Goal: Task Accomplishment & Management: Use online tool/utility

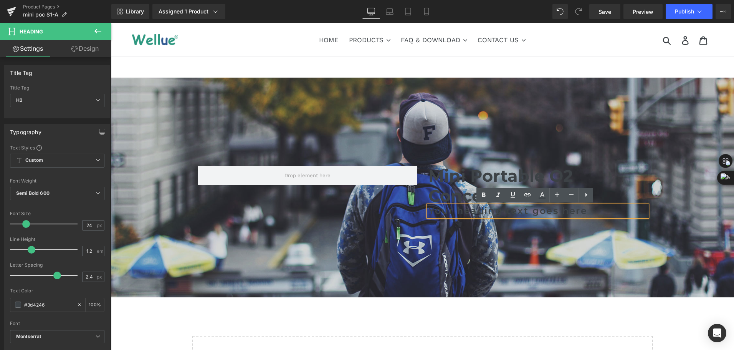
click at [472, 215] on h2 "Your heading text goes here" at bounding box center [538, 210] width 219 height 11
click at [429, 213] on h2 "Your heading text goes here" at bounding box center [538, 210] width 219 height 11
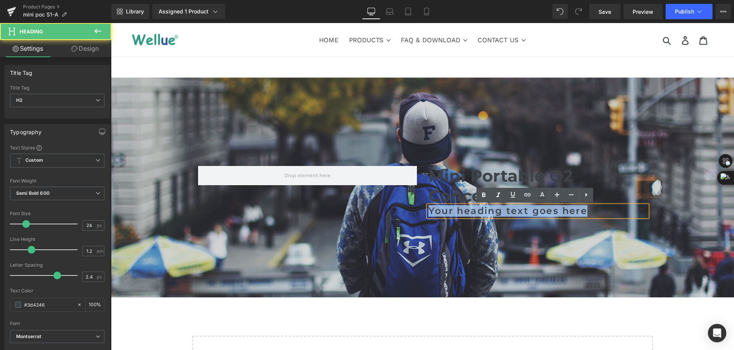
drag, startPoint x: 427, startPoint y: 213, endPoint x: 609, endPoint y: 210, distance: 182.1
click at [609, 210] on h2 "Your heading text goes here" at bounding box center [538, 210] width 219 height 11
paste div "To enrich screen reader interactions, please activate Accessibility in Grammarl…"
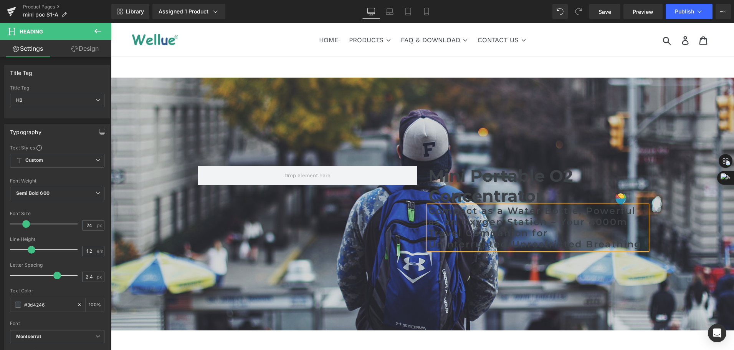
click at [558, 232] on h2 "Compact as a Water Bottle, Powerful as an Oxygen Station – Your 4000m Travel Co…" at bounding box center [538, 227] width 219 height 44
click at [571, 200] on link at bounding box center [571, 195] width 15 height 15
type input "22"
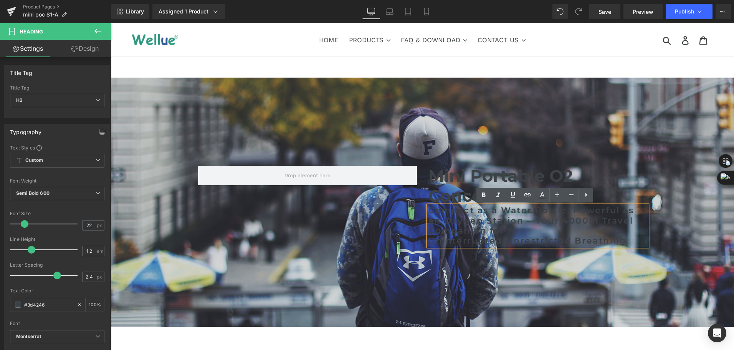
click at [388, 94] on div at bounding box center [422, 202] width 623 height 249
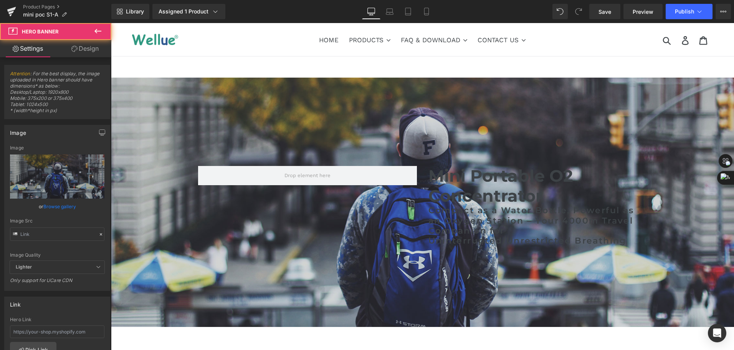
type input "[URL][DOMAIN_NAME]"
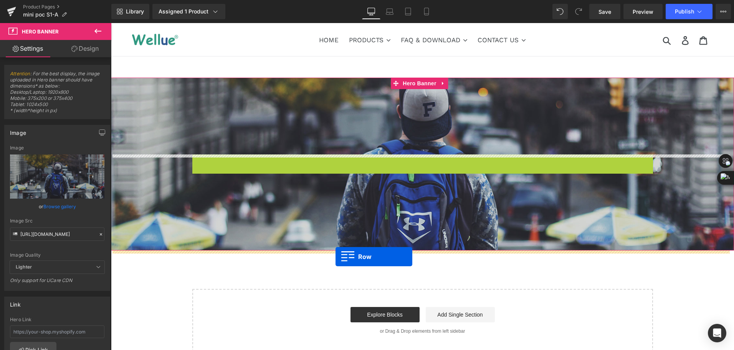
drag, startPoint x: 196, startPoint y: 161, endPoint x: 336, endPoint y: 257, distance: 169.3
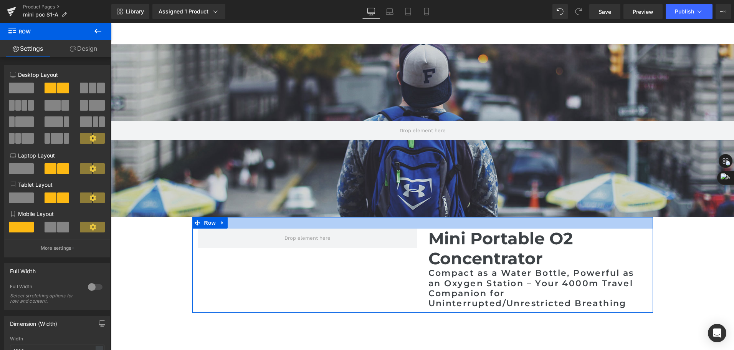
scroll to position [77, 0]
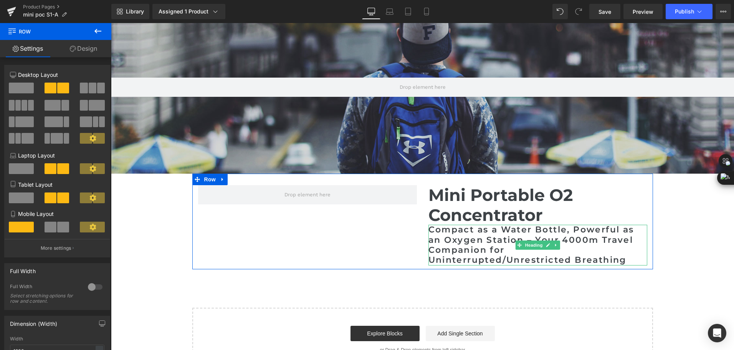
click at [482, 250] on h2 "Compact as a Water Bottle, Powerful as an Oxygen Station – Your 4000m Travel Co…" at bounding box center [538, 245] width 219 height 41
click at [480, 252] on h2 "Compact as a Water Bottle, Powerful as an Oxygen Station – Your 4000m Travel Co…" at bounding box center [538, 245] width 219 height 41
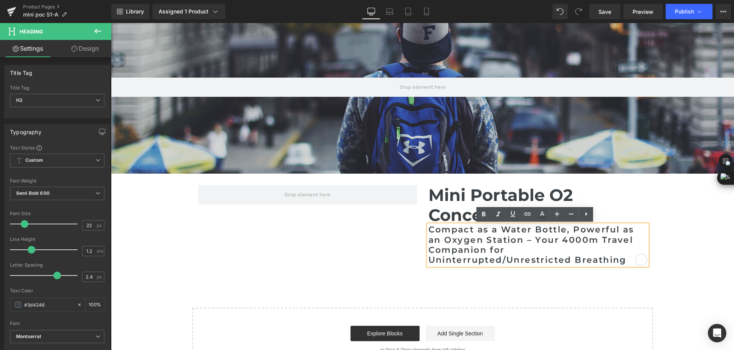
click at [447, 259] on h2 "Compact as a Water Bottle, Powerful as an Oxygen Station – Your 4000m Travel Co…" at bounding box center [538, 245] width 219 height 41
drag, startPoint x: 428, startPoint y: 262, endPoint x: 568, endPoint y: 259, distance: 140.2
click at [568, 259] on h2 "Compact as a Water Bottle, Powerful as an Oxygen Station – Your 4000m Travel Co…" at bounding box center [538, 245] width 219 height 41
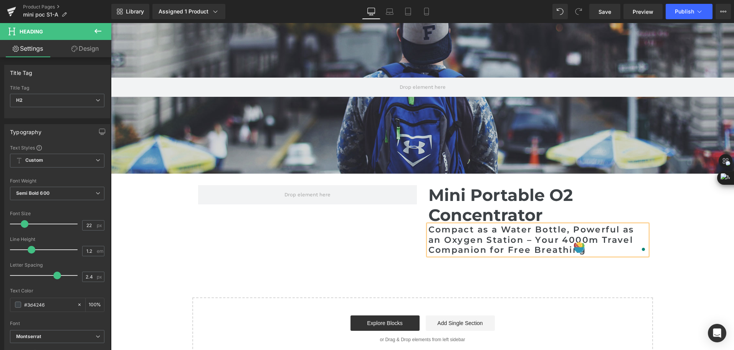
click at [511, 243] on h2 "Compact as a Water Bottle, Powerful as an Oxygen Station – Your 4000m Travel Co…" at bounding box center [538, 240] width 219 height 30
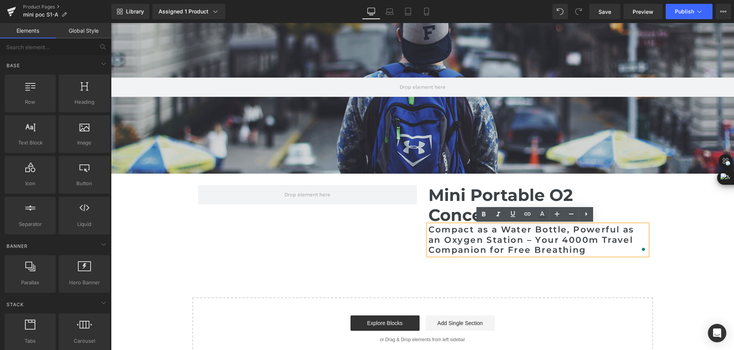
click at [692, 231] on div "Hero Banner 200px Mini Portable O2 Concentrator Heading Compact as a Water Bott…" at bounding box center [422, 180] width 623 height 359
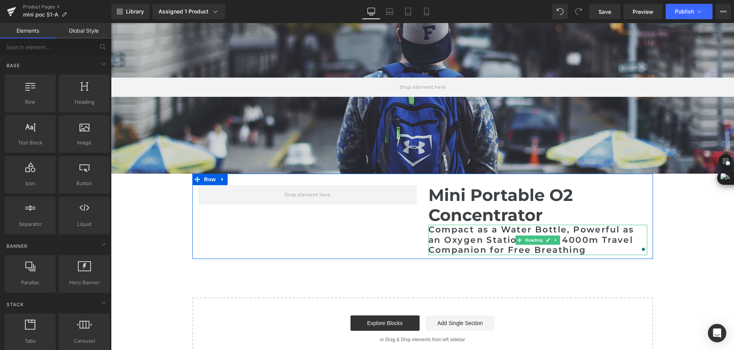
click at [489, 238] on h2 "Compact as a Water Bottle, Powerful as an Oxygen Station – Your 4000m Travel Co…" at bounding box center [538, 240] width 219 height 30
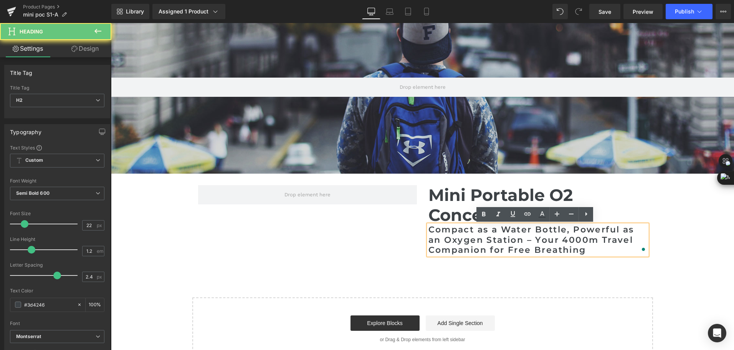
click at [487, 242] on h2 "Compact as a Water Bottle, Powerful as an Oxygen Station – Your 4000m Travel Co…" at bounding box center [538, 240] width 219 height 30
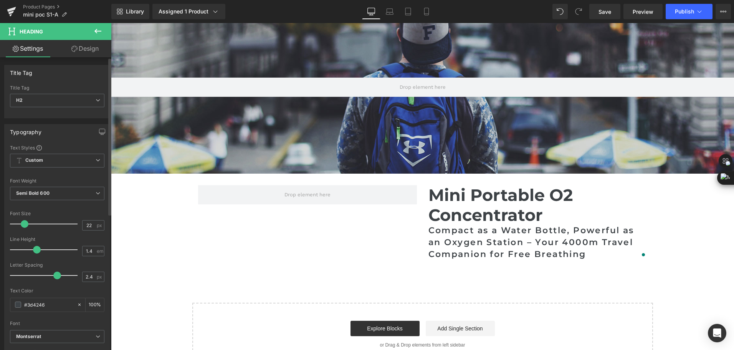
type input "1.5"
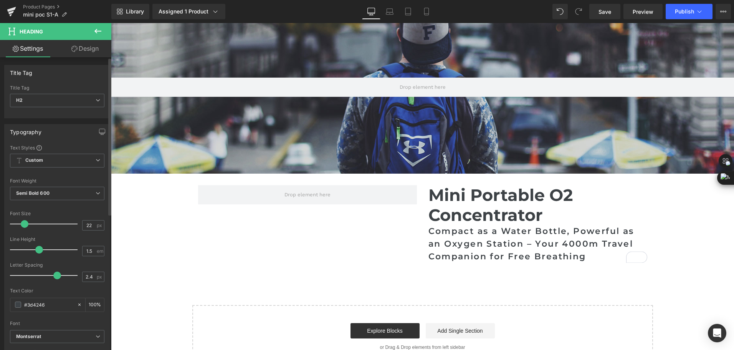
drag, startPoint x: 29, startPoint y: 251, endPoint x: 36, endPoint y: 253, distance: 7.2
click at [36, 253] on span at bounding box center [39, 250] width 8 height 8
drag, startPoint x: 55, startPoint y: 278, endPoint x: 25, endPoint y: 278, distance: 30.0
click at [25, 278] on span at bounding box center [26, 276] width 8 height 8
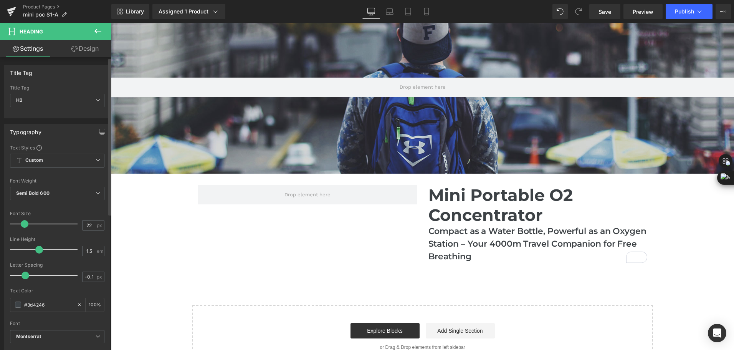
type input "0"
click at [26, 278] on span at bounding box center [27, 276] width 8 height 8
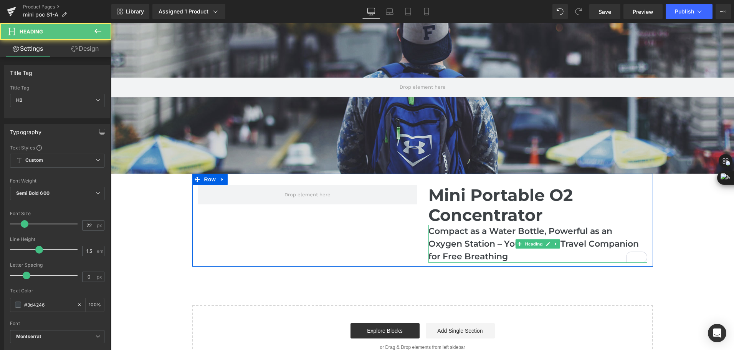
click at [494, 249] on h2 "Compact as a Water Bottle, Powerful as an Oxygen Station – Your 4000m Travel Co…" at bounding box center [538, 244] width 219 height 38
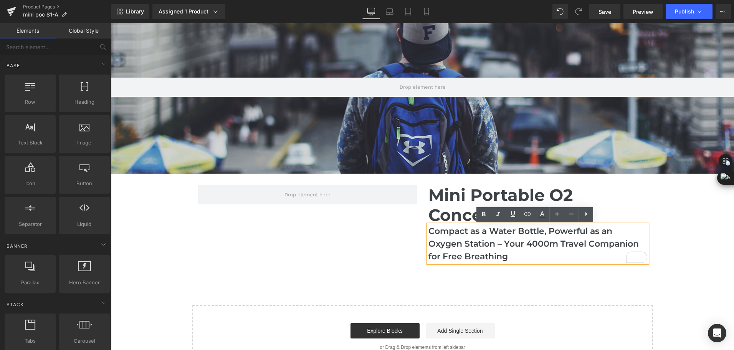
click at [708, 227] on div "Hero Banner 200px Mini Portable O2 Concentrator Heading Compact as a Water Bott…" at bounding box center [422, 184] width 623 height 367
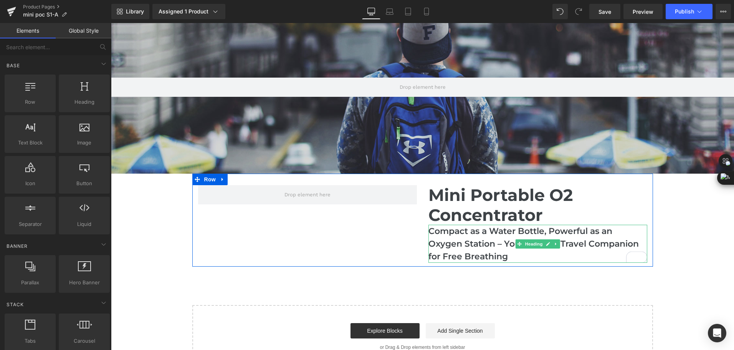
click at [551, 236] on h2 "Compact as a Water Bottle, Powerful as an Oxygen Station – Your 4000m Travel Co…" at bounding box center [538, 244] width 219 height 38
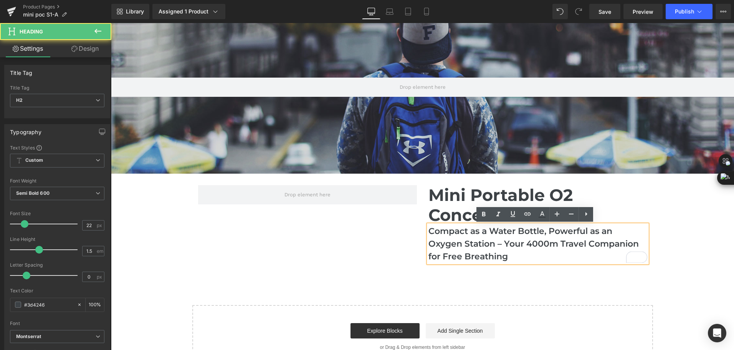
click at [538, 233] on h2 "Compact as a Water Bottle, Powerful as an Oxygen Station – Your 4000m Travel Co…" at bounding box center [538, 244] width 219 height 38
click at [495, 235] on h2 "Compact as a Water Bottle, Powerful as an Oxygen Station – Your 4000m Travel Co…" at bounding box center [538, 244] width 219 height 38
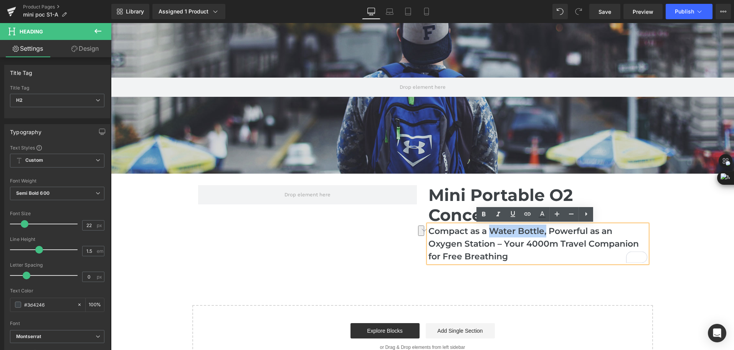
drag, startPoint x: 488, startPoint y: 235, endPoint x: 544, endPoint y: 232, distance: 56.5
click at [544, 232] on h2 "Compact as a Water Bottle, Powerful as an Oxygen Station – Your 4000m Travel Co…" at bounding box center [538, 244] width 219 height 38
click at [547, 234] on h2 "Compact as a Water Bottle, Powerful as an Oxygen Station – Your 4000m Travel Co…" at bounding box center [538, 244] width 219 height 38
drag, startPoint x: 542, startPoint y: 230, endPoint x: 489, endPoint y: 235, distance: 53.2
click at [489, 235] on h2 "Compact as a Water Bottle, Powerful as an Oxygen Station – Your 4000m Travel Co…" at bounding box center [538, 244] width 219 height 38
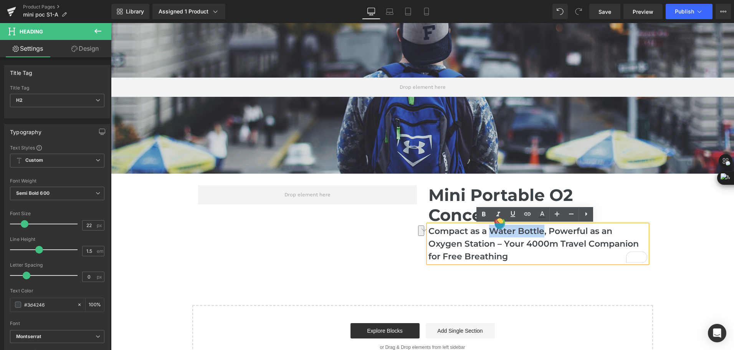
copy h2 "Water Bottle"
click at [488, 255] on h2 "Compact as a Water Bottle, Powerful as an Oxygen Station – Your 4000m Travel Co…" at bounding box center [538, 244] width 219 height 38
click at [555, 260] on h2 "Compact as a Water Bottle, Powerful as an Oxygen Station – Your 4000m Travel Co…" at bounding box center [538, 244] width 219 height 38
drag, startPoint x: 510, startPoint y: 259, endPoint x: 427, endPoint y: 252, distance: 84.0
click at [429, 252] on h2 "Compact as a Water Bottle, Powerful as an Oxygen Station – Your 4000m Travel Co…" at bounding box center [538, 244] width 219 height 38
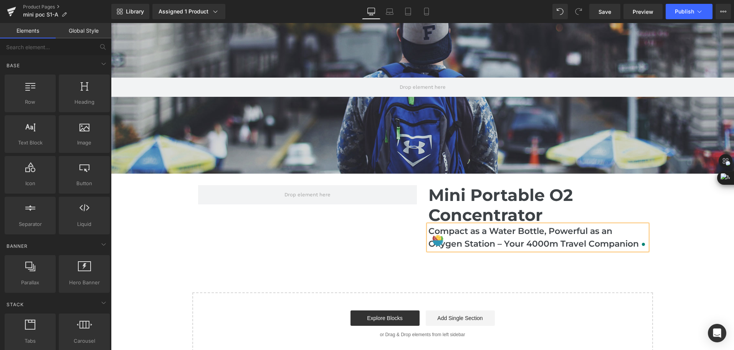
click at [680, 207] on div "Hero Banner 200px Mini Portable O2 Concentrator Heading Compact as a Water Bott…" at bounding box center [422, 178] width 623 height 354
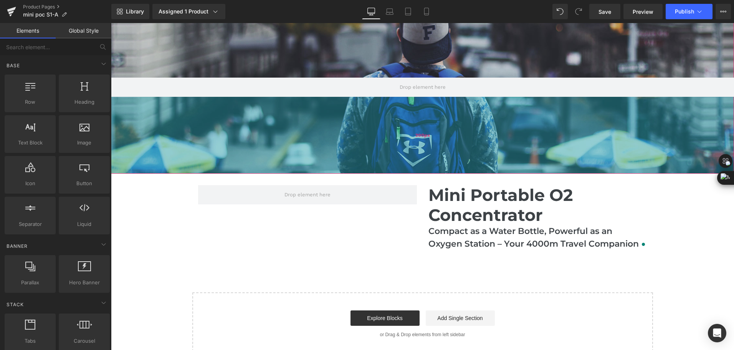
scroll to position [0, 0]
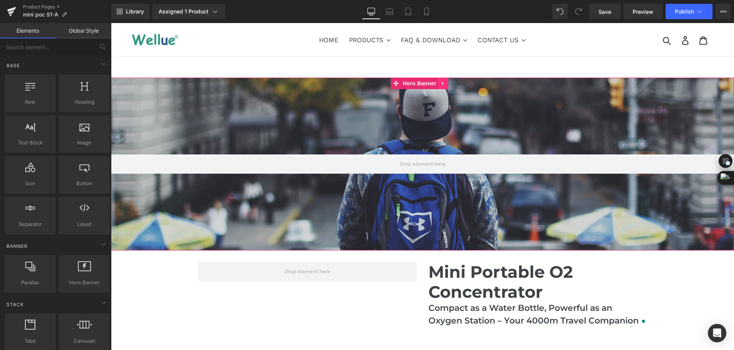
click at [445, 84] on icon at bounding box center [443, 84] width 5 height 6
click at [449, 85] on icon at bounding box center [448, 83] width 5 height 5
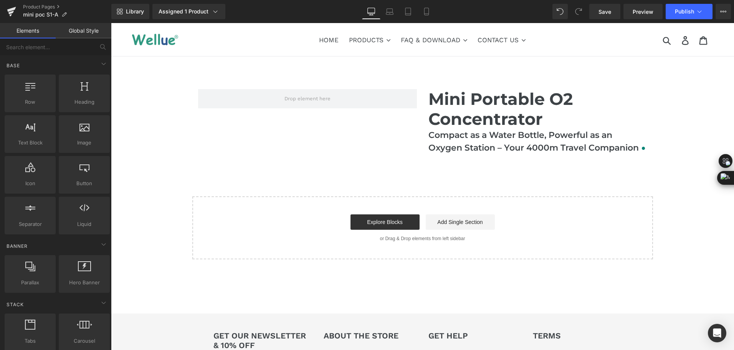
click at [488, 131] on h2 "Compact as a Water Bottle, Powerful as an Oxygen Station – Your 4000m Travel Co…" at bounding box center [538, 141] width 219 height 25
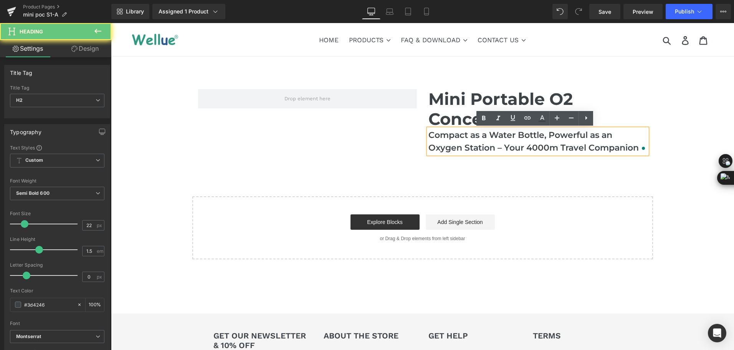
click at [483, 138] on h2 "Compact as a Water Bottle, Powerful as an Oxygen Station – Your 4000m Travel Co…" at bounding box center [538, 141] width 219 height 25
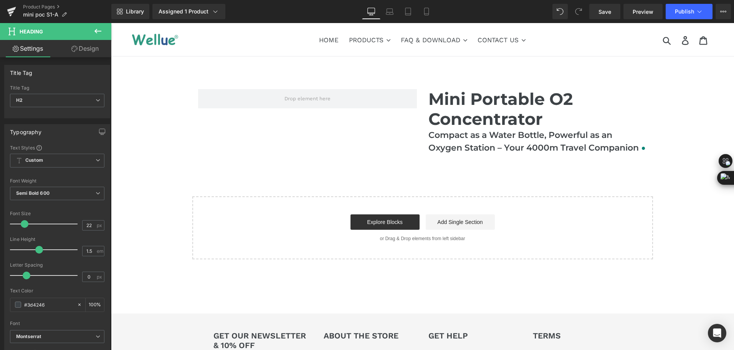
click at [91, 53] on link "Design" at bounding box center [85, 48] width 56 height 17
click at [0, 0] on div "Spacing" at bounding box center [0, 0] width 0 height 0
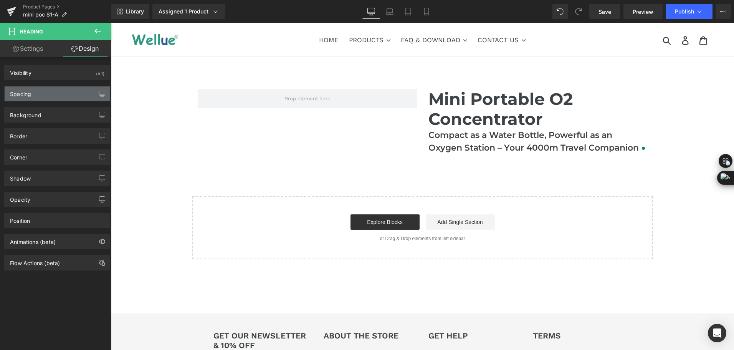
type input "0"
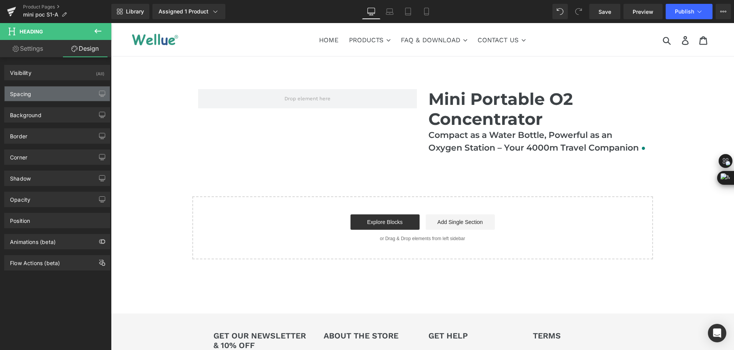
type input "0"
click at [60, 95] on div "Spacing" at bounding box center [57, 93] width 105 height 15
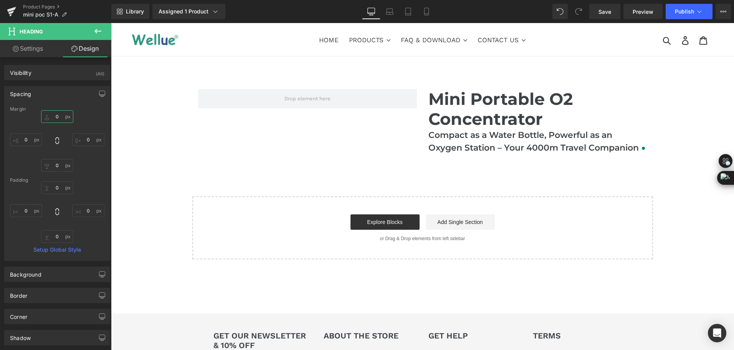
click at [56, 118] on input "0" at bounding box center [57, 116] width 32 height 13
type input "15"
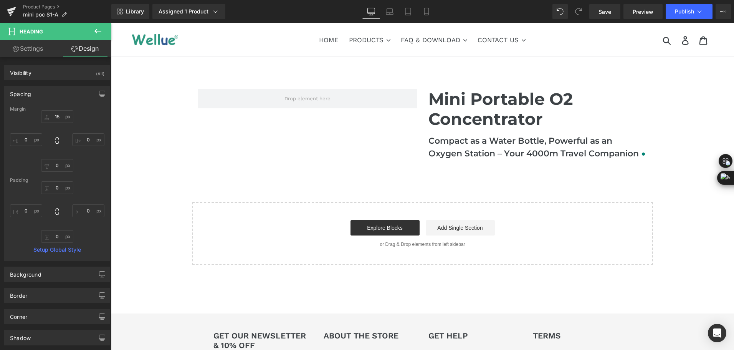
click at [672, 189] on div "Mini Portable O2 Concentrator Heading Compact as a Water Bottle, Powerful as an…" at bounding box center [422, 171] width 623 height 187
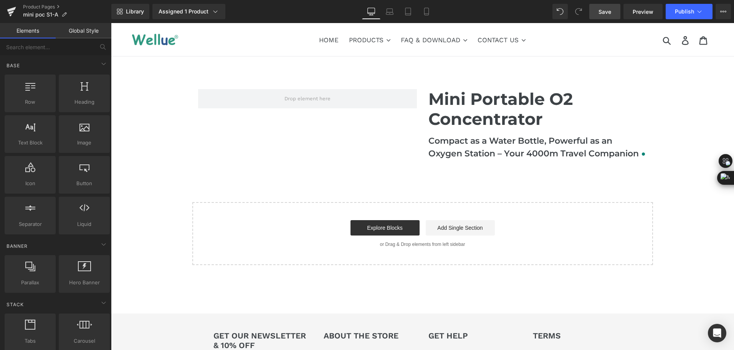
click at [600, 9] on span "Save" at bounding box center [605, 12] width 13 height 8
click at [128, 15] on link "Library" at bounding box center [130, 11] width 38 height 15
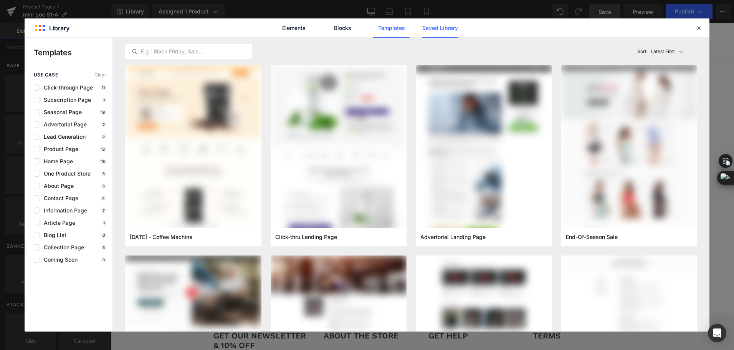
click at [444, 26] on link "Saved Library" at bounding box center [440, 27] width 36 height 19
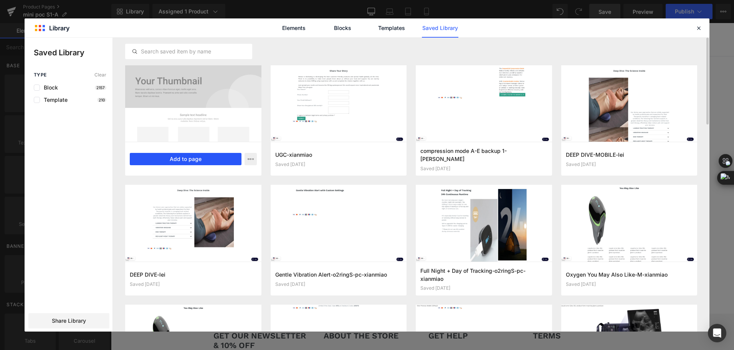
click at [184, 157] on button "Add to page" at bounding box center [186, 159] width 112 height 12
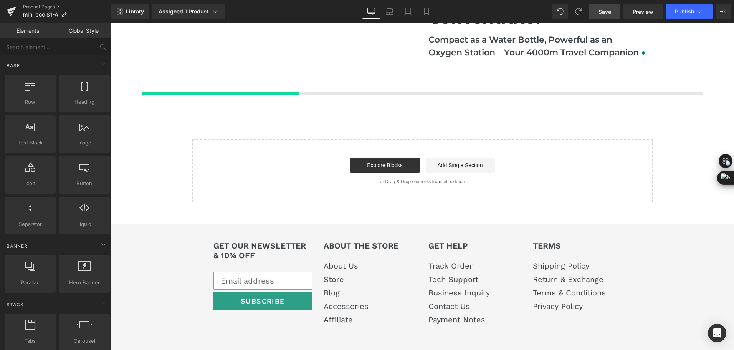
scroll to position [102, 0]
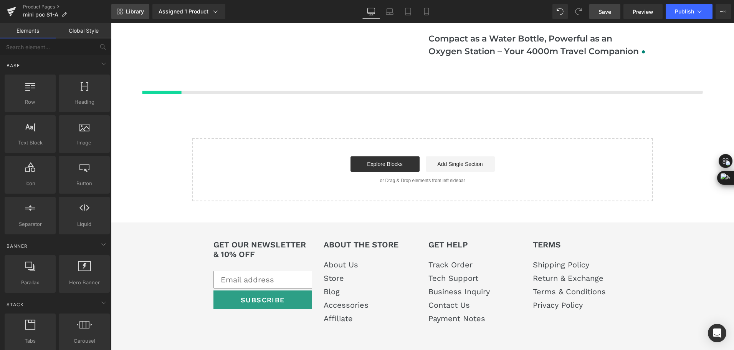
click at [142, 15] on link "Library" at bounding box center [130, 11] width 38 height 15
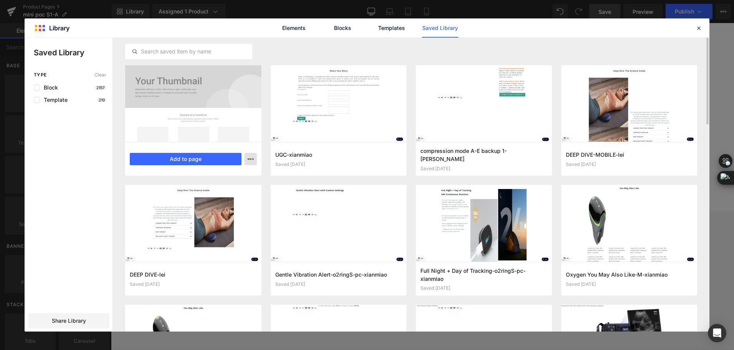
click at [250, 161] on icon "button" at bounding box center [251, 159] width 6 height 6
click at [697, 26] on icon at bounding box center [699, 28] width 7 height 7
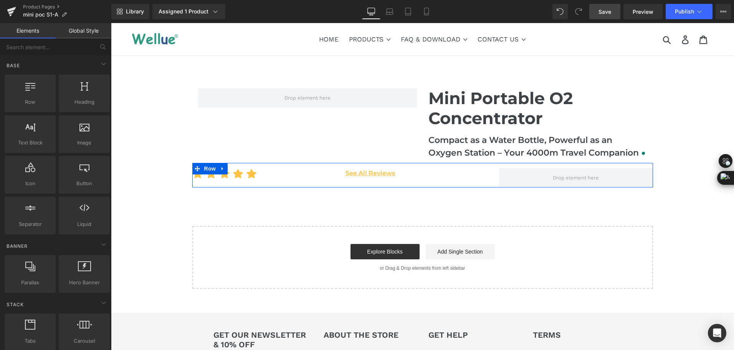
scroll to position [0, 0]
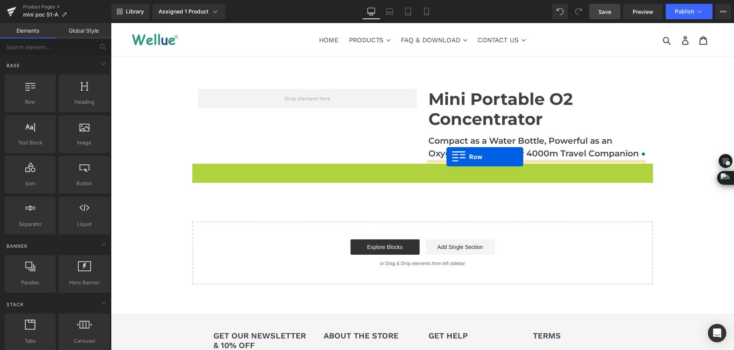
drag, startPoint x: 200, startPoint y: 170, endPoint x: 447, endPoint y: 157, distance: 246.9
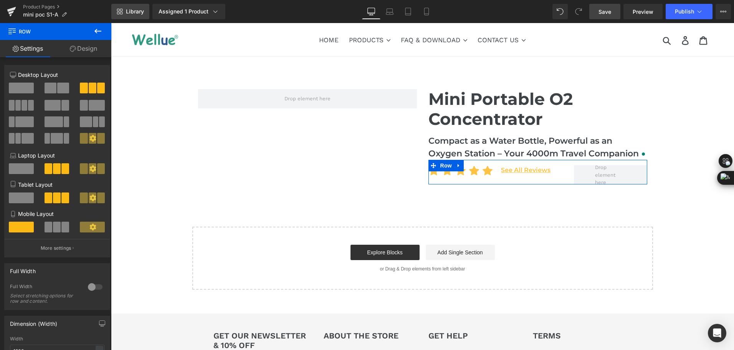
click at [139, 13] on span "Library" at bounding box center [135, 11] width 18 height 7
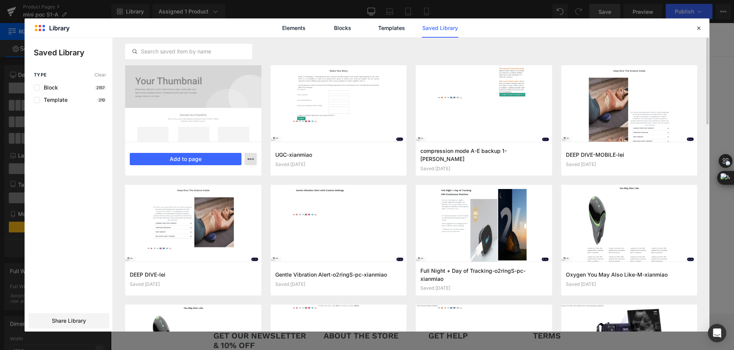
click at [252, 161] on icon "button" at bounding box center [251, 159] width 6 height 6
click at [208, 189] on div "Delete" at bounding box center [213, 192] width 88 height 16
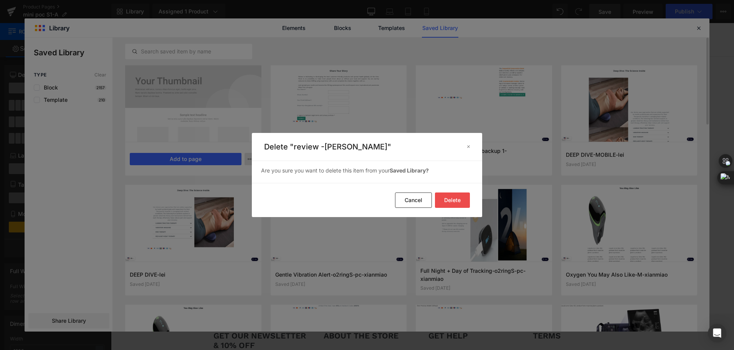
click at [445, 200] on button "Delete" at bounding box center [452, 199] width 35 height 15
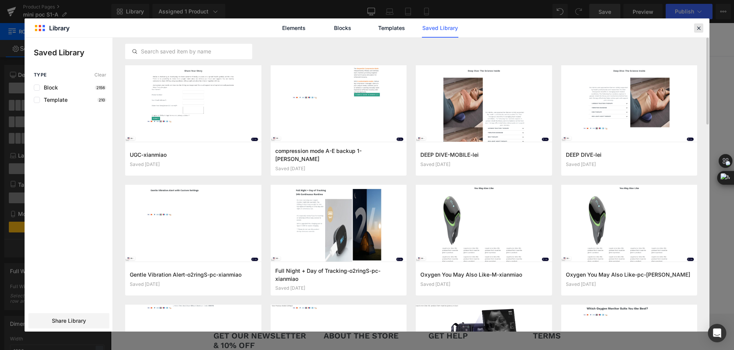
click at [701, 27] on icon at bounding box center [699, 28] width 7 height 7
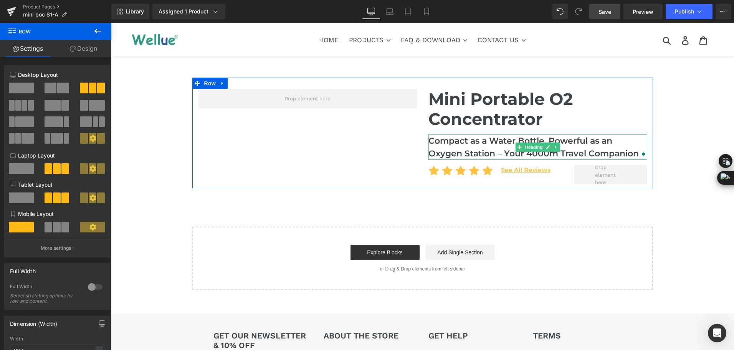
click at [453, 152] on h2 "Compact as a Water Bottle, Powerful as an Oxygen Station – Your 4000m Travel Co…" at bounding box center [538, 146] width 219 height 25
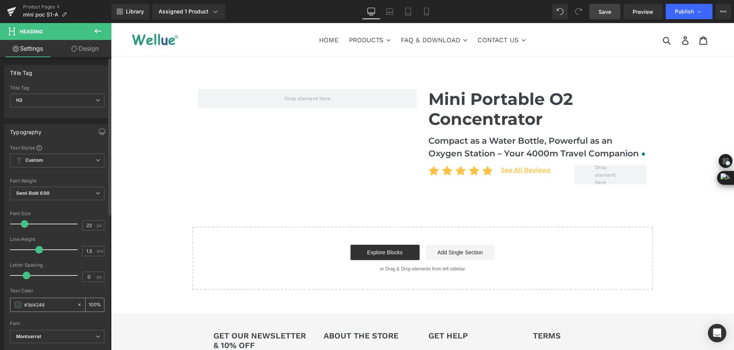
click at [17, 304] on span at bounding box center [18, 304] width 6 height 6
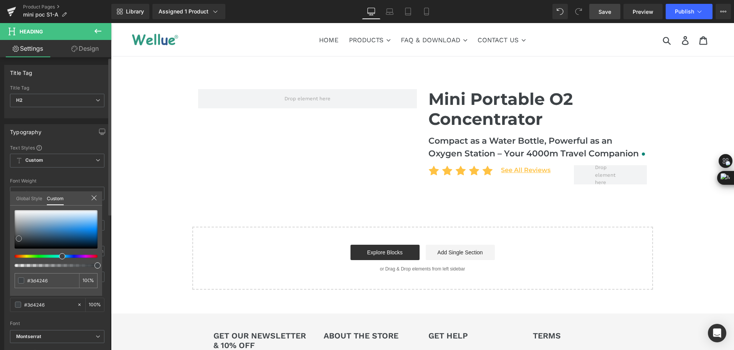
type input "#3e4245"
type input "#3f4244"
drag, startPoint x: 20, startPoint y: 238, endPoint x: 16, endPoint y: 238, distance: 4.3
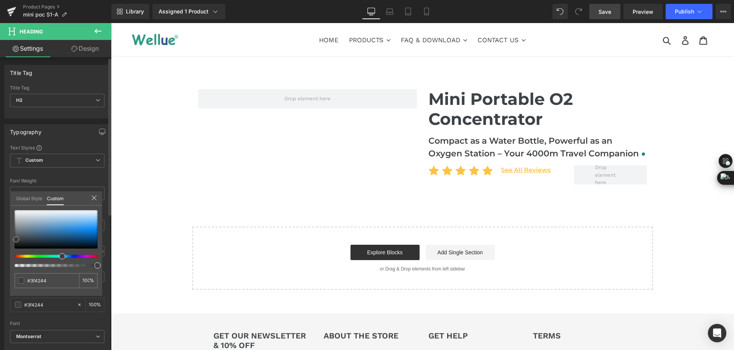
click at [16, 238] on span at bounding box center [16, 239] width 6 height 6
type input "#3b3d3e"
type input "#404243"
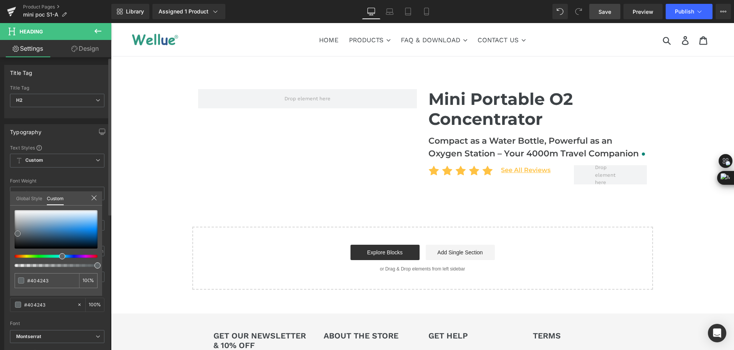
type input "#5f6567"
type input "#696f72"
drag, startPoint x: 15, startPoint y: 239, endPoint x: 16, endPoint y: 231, distance: 8.2
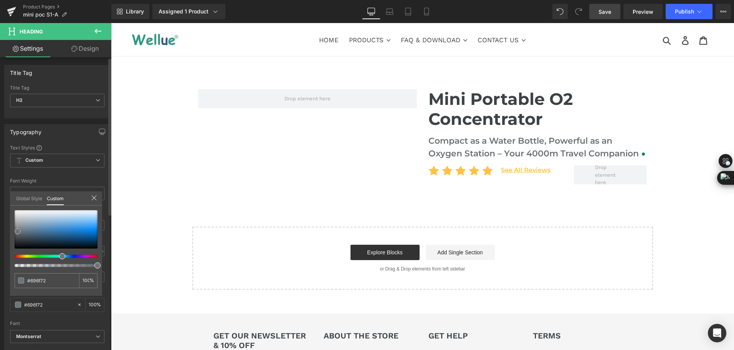
click at [16, 231] on span at bounding box center [18, 231] width 6 height 6
type input "#6b7174"
type input "#5e6162"
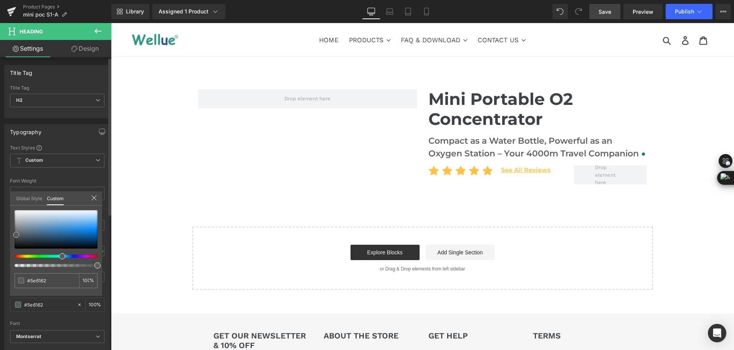
type input "#5c5f60"
type input "#58595a"
drag, startPoint x: 16, startPoint y: 231, endPoint x: 14, endPoint y: 235, distance: 4.3
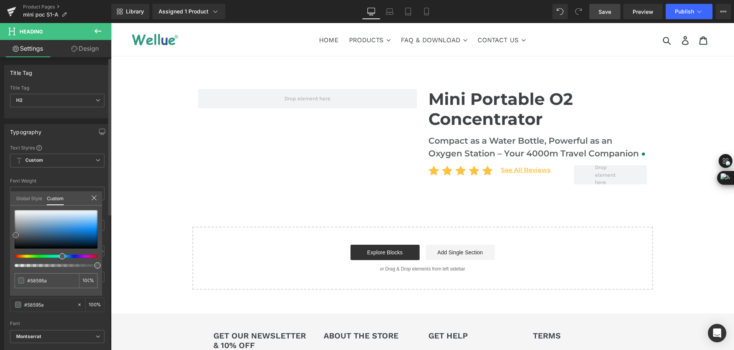
click at [14, 235] on span at bounding box center [16, 235] width 6 height 6
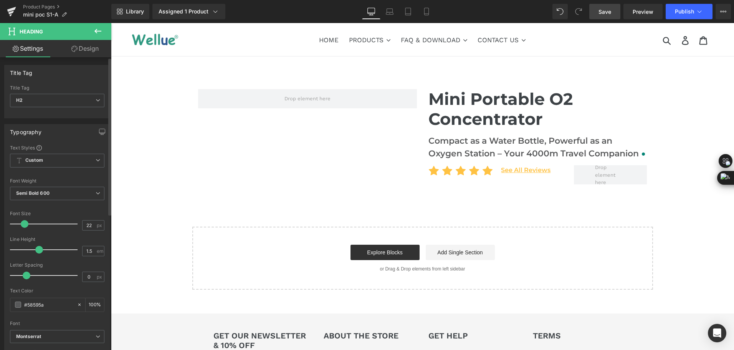
click at [551, 219] on body "Skip to content Submit Close search HOME PRODUCTS .cls-1{fill:#231f20}" at bounding box center [422, 254] width 623 height 462
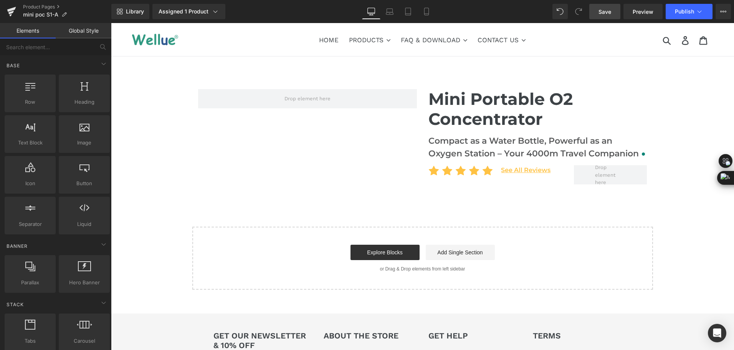
click at [575, 204] on div "Mini Portable O2 Concentrator Heading Compact as a Water Bottle, Powerful as an…" at bounding box center [422, 184] width 623 height 212
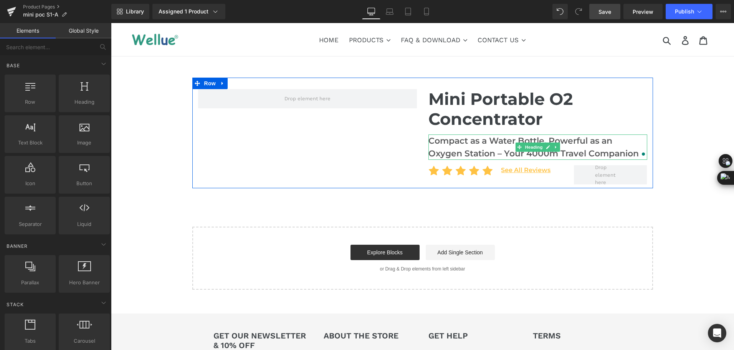
click at [493, 153] on h2 "Compact as a Water Bottle, Powerful as an Oxygen Station – Your 4000m Travel Co…" at bounding box center [538, 146] width 219 height 25
click at [492, 152] on h2 "Compact as a Water Bottle, Powerful as an Oxygen Station – Your 4000m Travel Co…" at bounding box center [538, 146] width 219 height 25
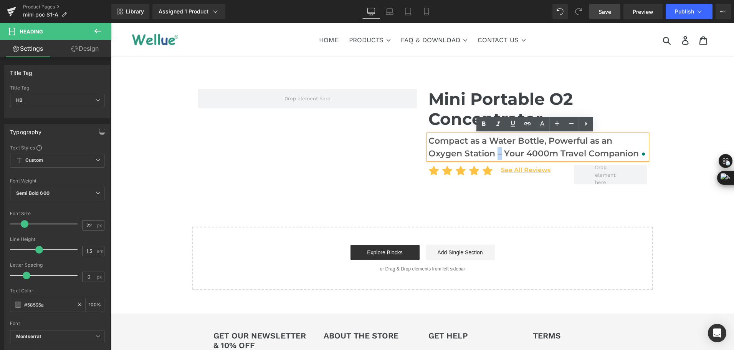
click at [499, 154] on h2 "Compact as a Water Bottle, Powerful as an Oxygen Station – Your 4000m Travel Co…" at bounding box center [538, 146] width 219 height 25
click at [606, 9] on span "Save" at bounding box center [605, 12] width 13 height 8
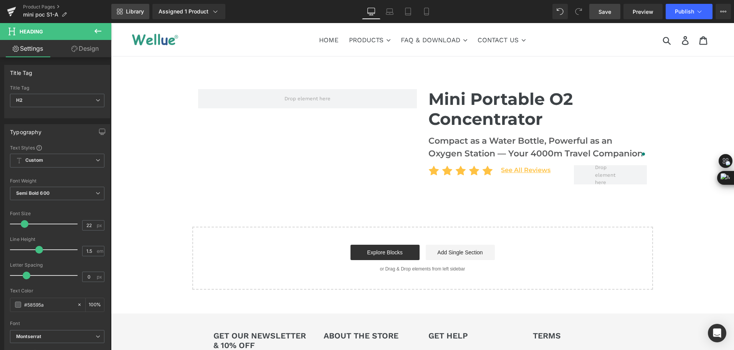
click at [114, 10] on link "Library" at bounding box center [130, 11] width 38 height 15
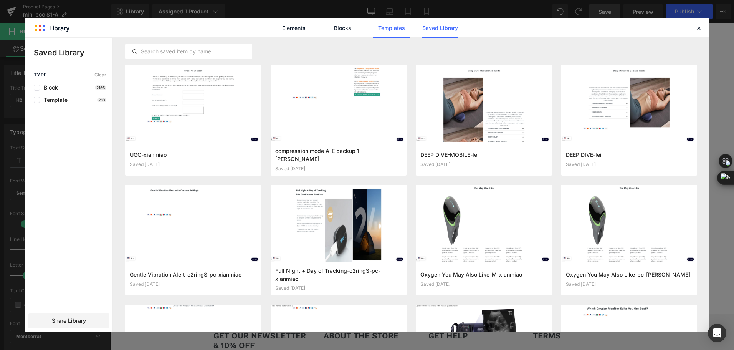
click at [379, 28] on link "Templates" at bounding box center [391, 27] width 36 height 19
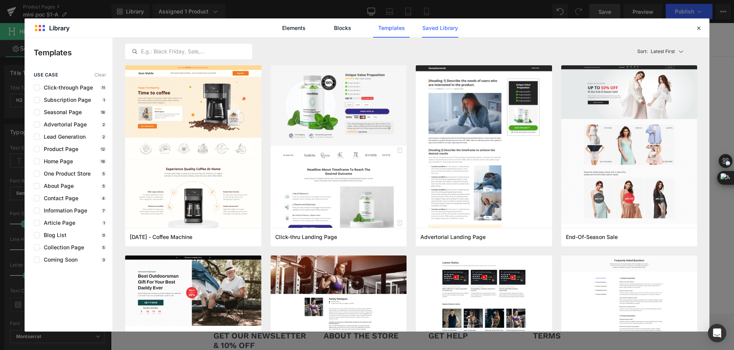
click at [427, 32] on link "Saved Library" at bounding box center [440, 27] width 36 height 19
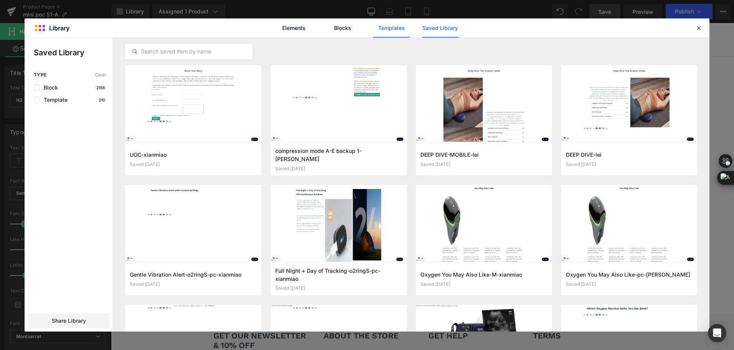
click at [396, 29] on link "Templates" at bounding box center [391, 27] width 36 height 19
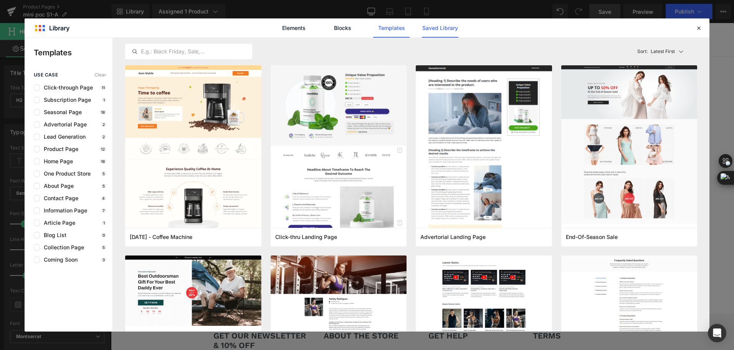
click at [432, 28] on link "Saved Library" at bounding box center [440, 27] width 36 height 19
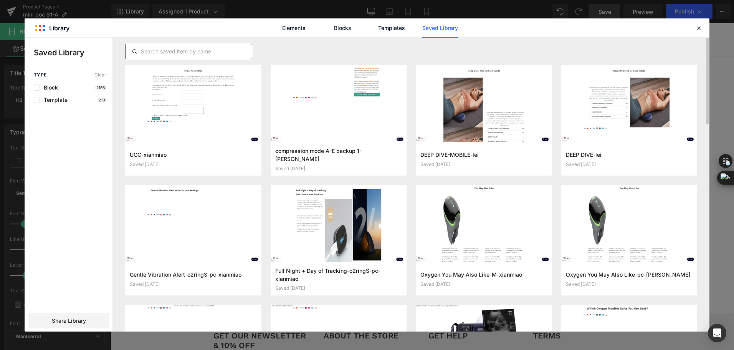
click at [183, 52] on input "text" at bounding box center [189, 51] width 126 height 9
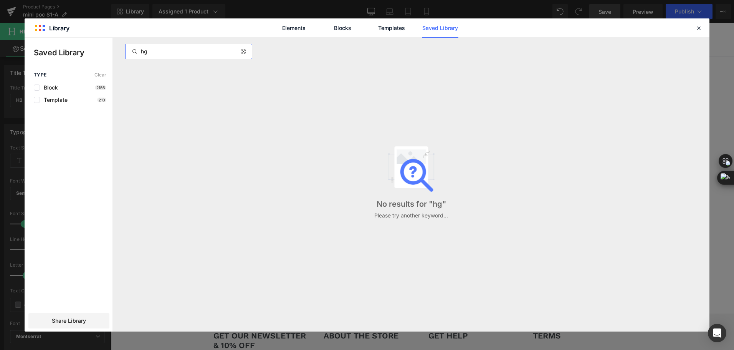
drag, startPoint x: 146, startPoint y: 49, endPoint x: 139, endPoint y: 52, distance: 7.4
click at [139, 52] on input "hg" at bounding box center [189, 51] width 126 height 9
drag, startPoint x: 147, startPoint y: 55, endPoint x: 133, endPoint y: 54, distance: 14.3
click at [133, 54] on div "hg" at bounding box center [189, 51] width 126 height 9
type input "25"
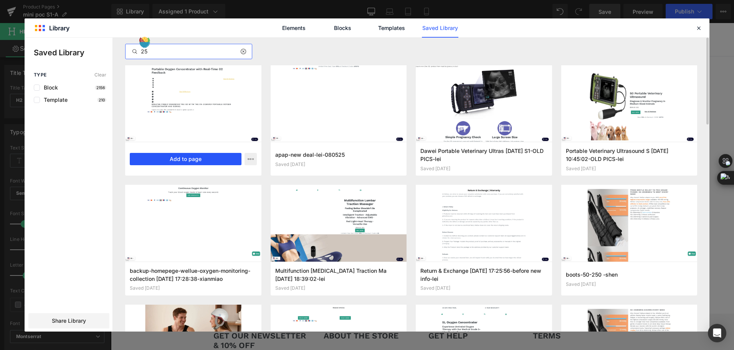
click at [219, 158] on button "Add to page" at bounding box center [186, 159] width 112 height 12
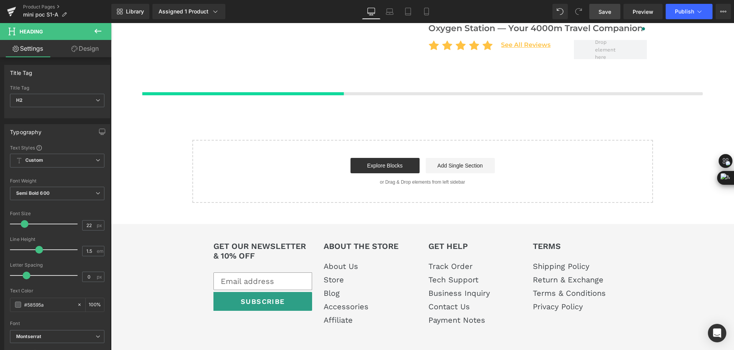
scroll to position [127, 0]
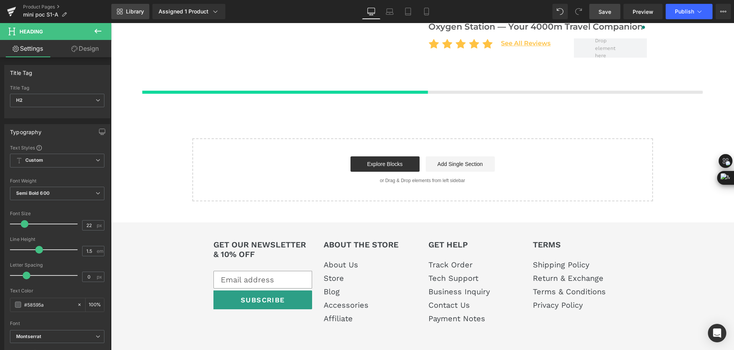
click at [139, 15] on link "Library" at bounding box center [130, 11] width 38 height 15
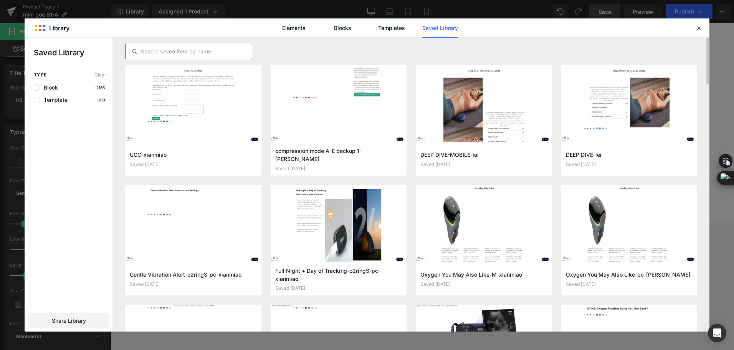
click at [218, 51] on input "text" at bounding box center [189, 51] width 126 height 9
click at [183, 49] on input "text" at bounding box center [189, 51] width 126 height 9
click at [177, 54] on input "text" at bounding box center [189, 51] width 126 height 9
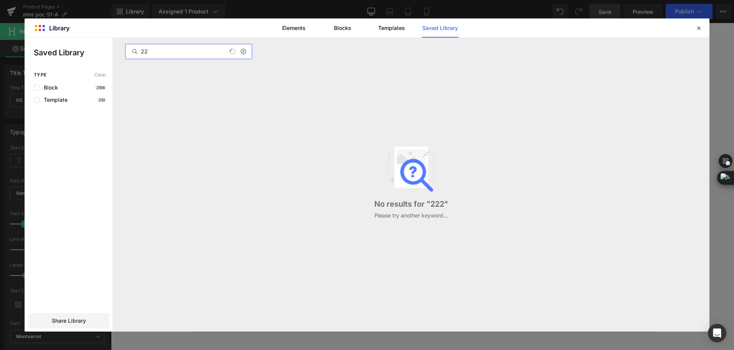
type input "2"
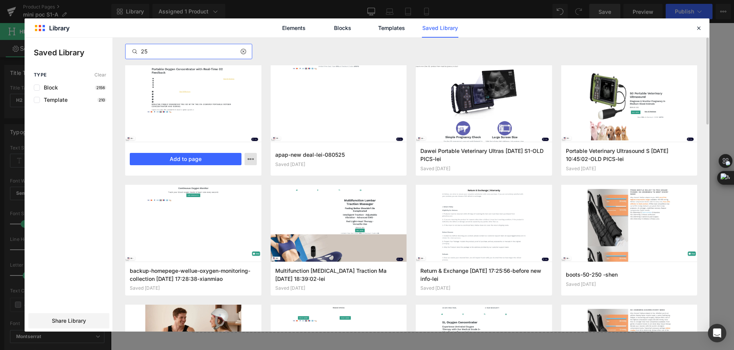
type input "25"
click at [253, 154] on button "button" at bounding box center [251, 159] width 12 height 12
click at [231, 192] on div "Delete" at bounding box center [213, 192] width 88 height 16
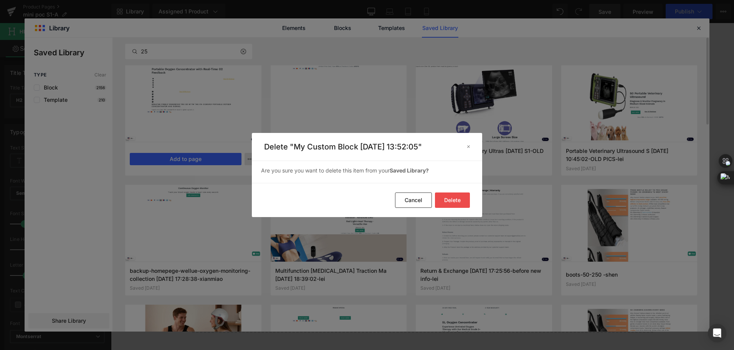
click at [452, 196] on button "Delete" at bounding box center [452, 199] width 35 height 15
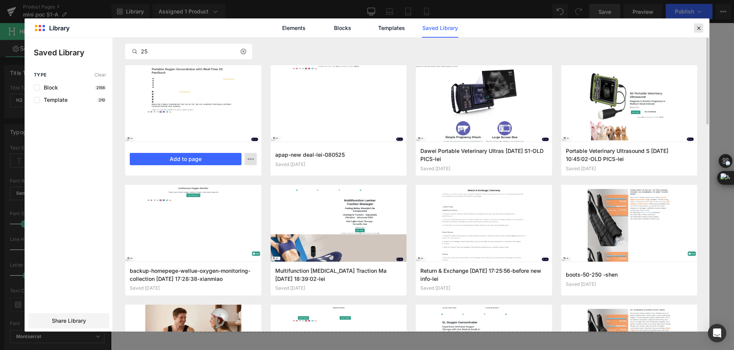
click at [700, 29] on icon at bounding box center [699, 28] width 7 height 7
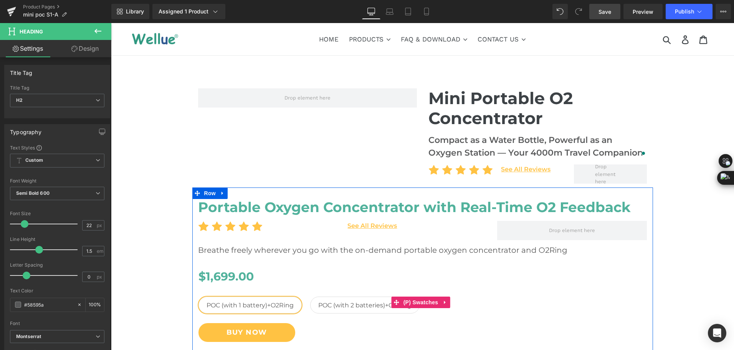
scroll to position [0, 0]
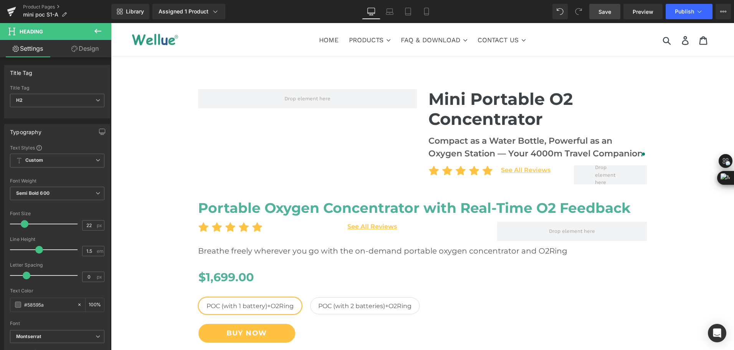
click at [442, 150] on h2 "Compact as a Water Bottle, Powerful as an Oxygen Station — Your 4000m Travel Co…" at bounding box center [538, 146] width 219 height 25
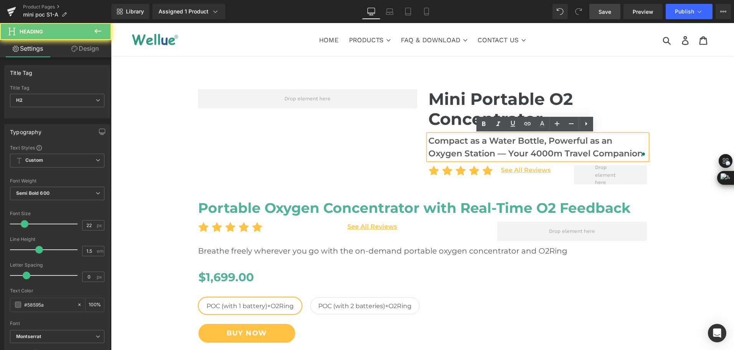
click at [444, 144] on h2 "Compact as a Water Bottle, Powerful as an Oxygen Station — Your 4000m Travel Co…" at bounding box center [538, 146] width 219 height 25
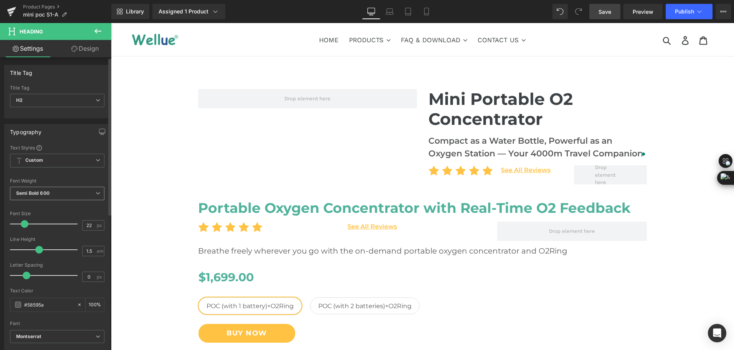
click at [80, 192] on span "Semi Bold 600" at bounding box center [57, 193] width 94 height 13
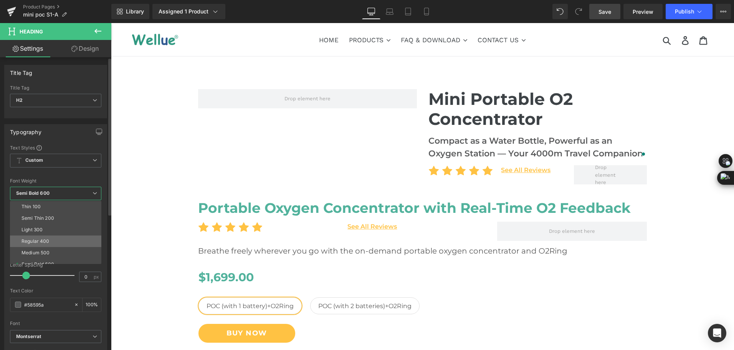
click at [64, 241] on li "Regular 400" at bounding box center [57, 241] width 95 height 12
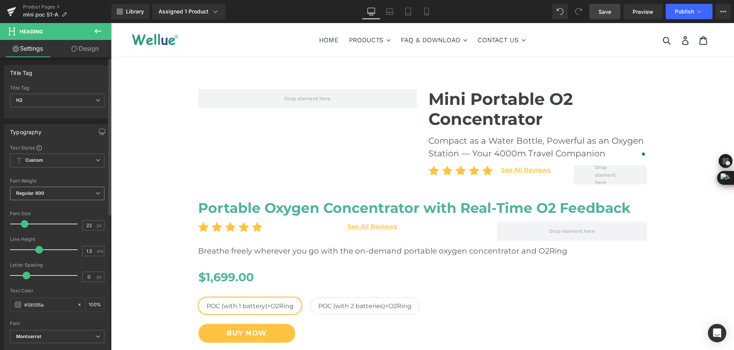
click at [53, 197] on span "Regular 400" at bounding box center [57, 193] width 94 height 13
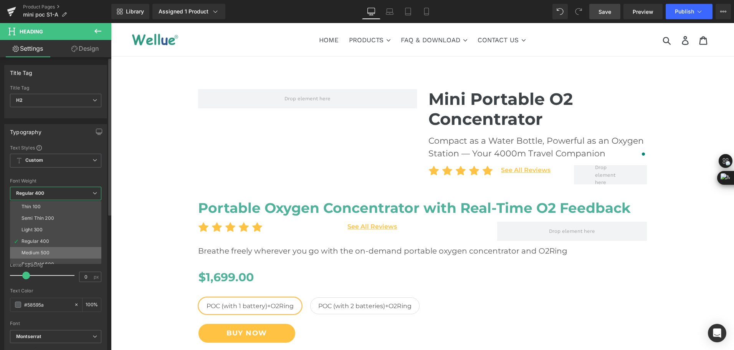
click at [56, 251] on li "Medium 500" at bounding box center [57, 253] width 95 height 12
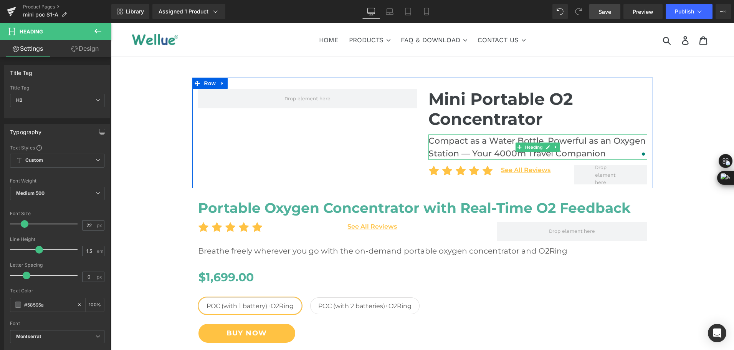
click at [502, 146] on h2 "Compact as a Water Bottle, Powerful as an Oxygen Station — Your 4000m Travel Co…" at bounding box center [538, 146] width 219 height 25
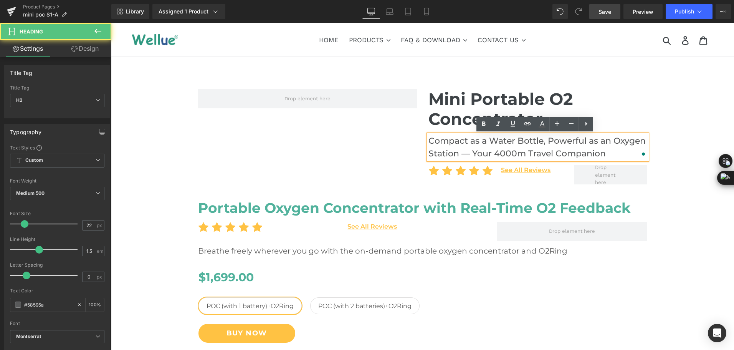
click at [548, 143] on h2 "Compact as a Water Bottle, Powerful as an Oxygen Station — Your 4000m Travel Co…" at bounding box center [538, 146] width 219 height 25
click at [545, 142] on h2 "Compact as a Water Bottle, Powerful as an Oxygen Station — Your 4000m Travel Co…" at bounding box center [538, 146] width 219 height 25
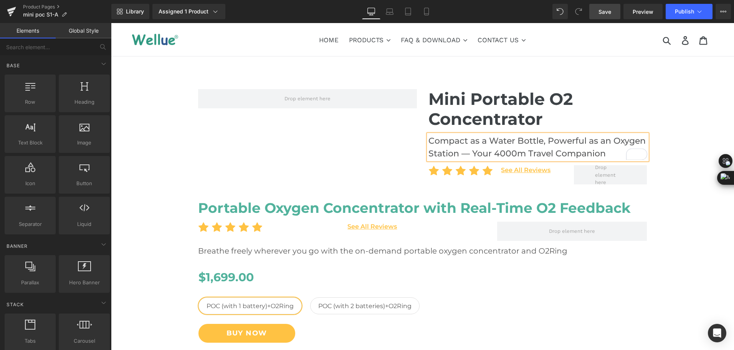
click at [681, 129] on div "Mini Portable O2 Concentrator Heading Compact as a Water Bottle, Powerful as an…" at bounding box center [422, 269] width 623 height 382
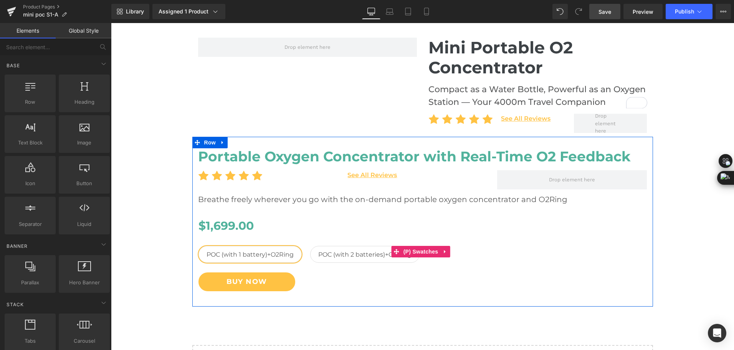
scroll to position [38, 0]
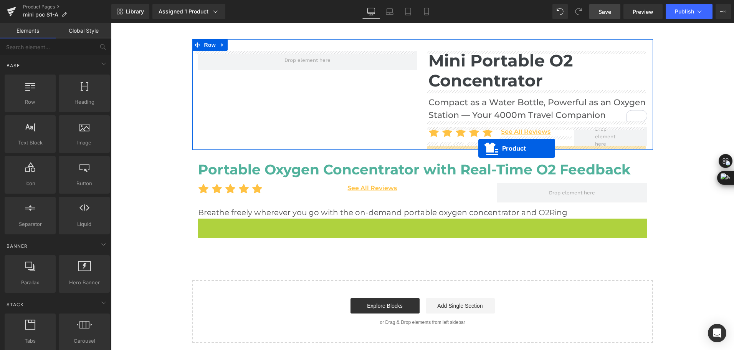
drag, startPoint x: 417, startPoint y: 221, endPoint x: 479, endPoint y: 148, distance: 95.1
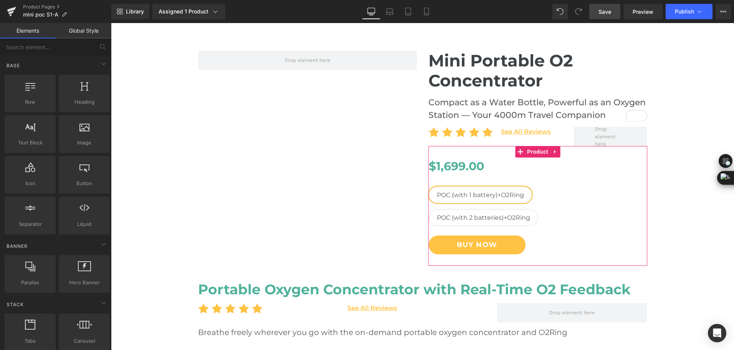
click at [696, 202] on div "Mini Portable O2 Concentrator Heading Compact as a Water Bottle, Powerful as an…" at bounding box center [422, 241] width 623 height 404
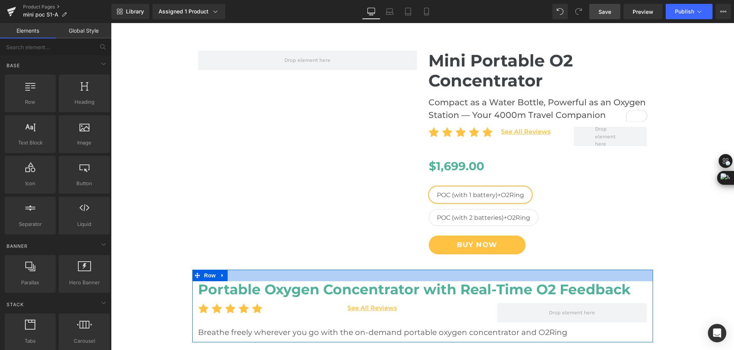
click at [221, 277] on icon at bounding box center [222, 276] width 5 height 6
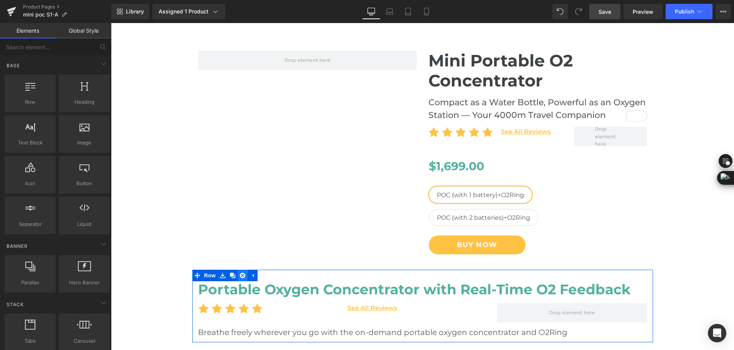
click at [240, 278] on icon at bounding box center [242, 276] width 5 height 6
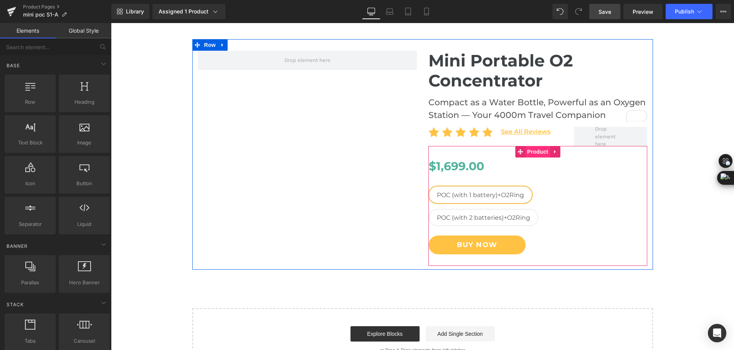
click at [528, 149] on span "Product" at bounding box center [537, 152] width 25 height 12
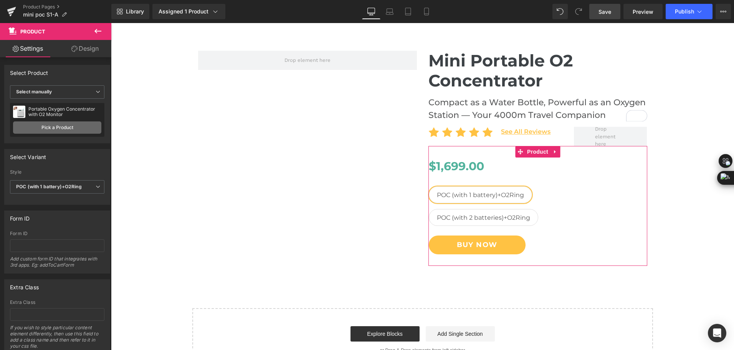
click at [55, 131] on link "Pick a Product" at bounding box center [57, 127] width 88 height 12
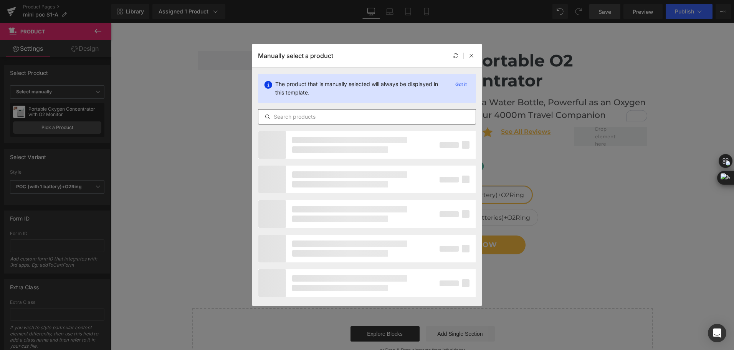
click at [355, 116] on input "text" at bounding box center [366, 116] width 217 height 9
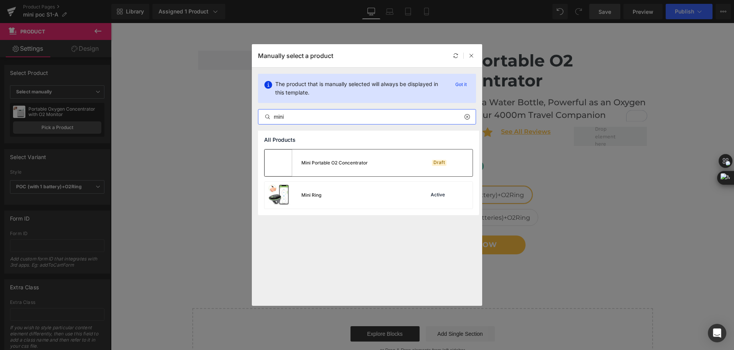
type input "mini"
click at [370, 165] on div "Mini Portable O2 Concentrator Draft" at bounding box center [369, 162] width 208 height 27
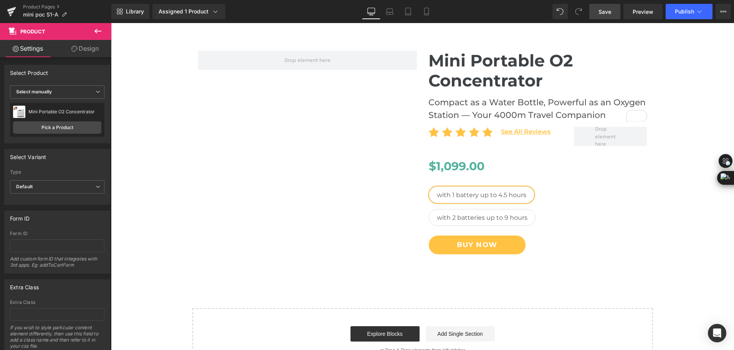
drag, startPoint x: 603, startPoint y: 14, endPoint x: 489, endPoint y: 13, distance: 114.1
click at [603, 14] on span "Save" at bounding box center [605, 12] width 13 height 8
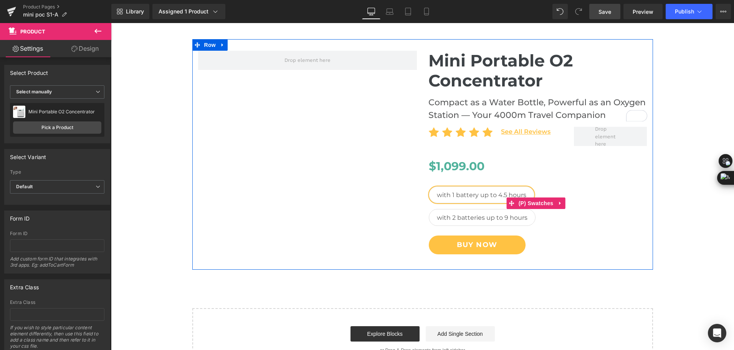
click at [450, 215] on span "with 2 batteries up to 9 hours" at bounding box center [482, 217] width 91 height 16
click at [453, 196] on span "with 1 battery up to 4.5 hours" at bounding box center [481, 195] width 89 height 16
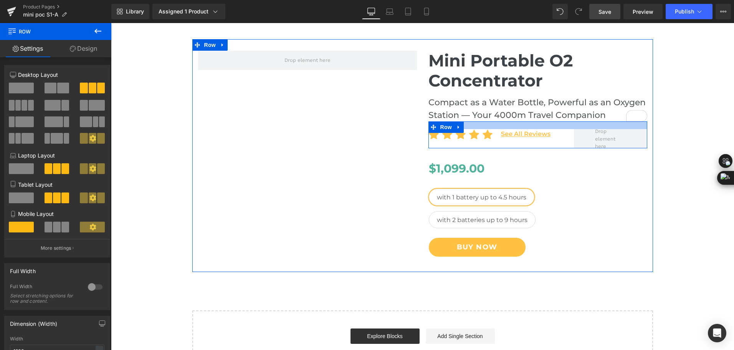
click at [503, 126] on div at bounding box center [538, 125] width 219 height 8
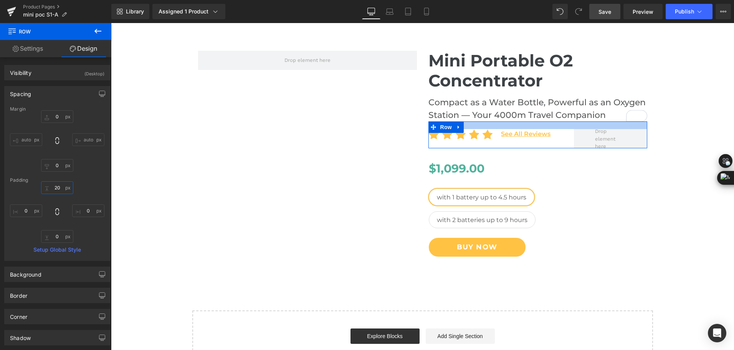
click at [57, 189] on input "20" at bounding box center [57, 187] width 32 height 13
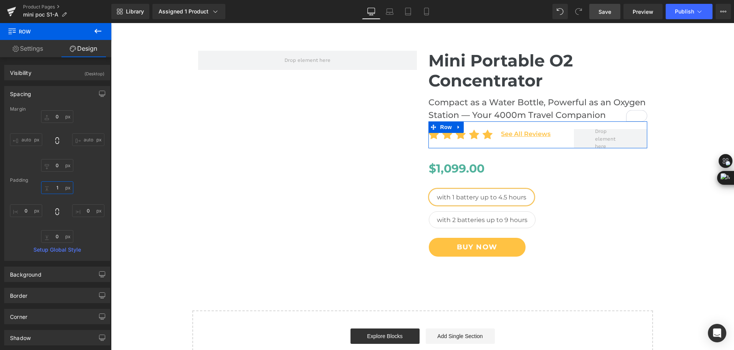
type input "15"
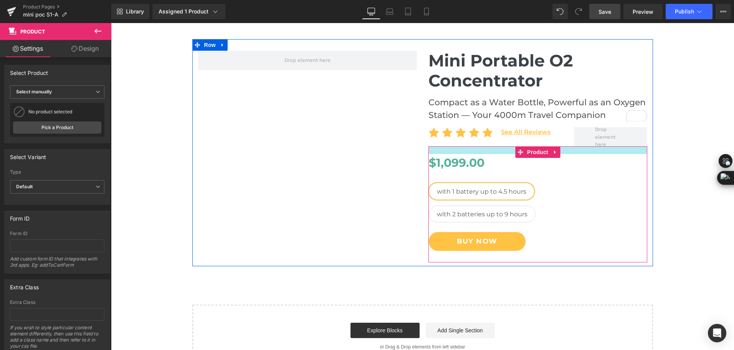
drag, startPoint x: 492, startPoint y: 155, endPoint x: 494, endPoint y: 151, distance: 4.5
click at [494, 151] on div at bounding box center [538, 150] width 219 height 8
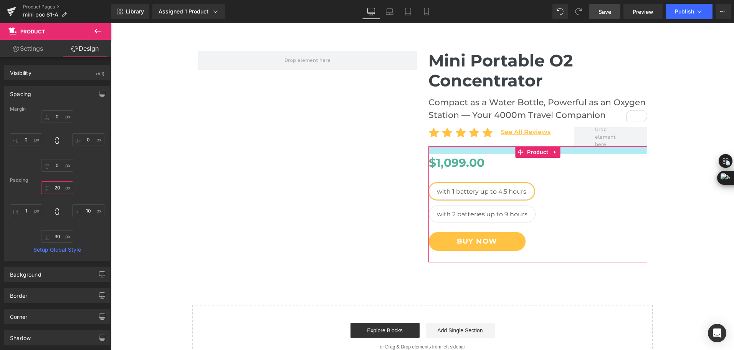
click at [58, 191] on input "20" at bounding box center [57, 187] width 32 height 13
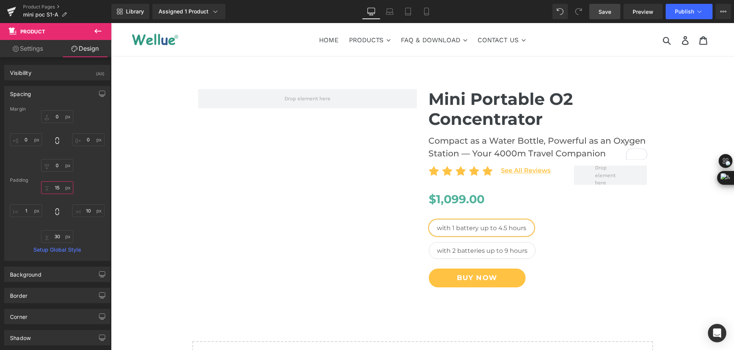
type input "15"
click at [605, 11] on span "Save" at bounding box center [605, 12] width 13 height 8
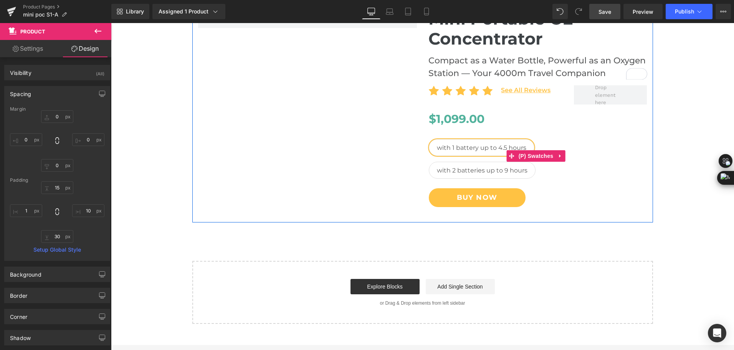
scroll to position [115, 0]
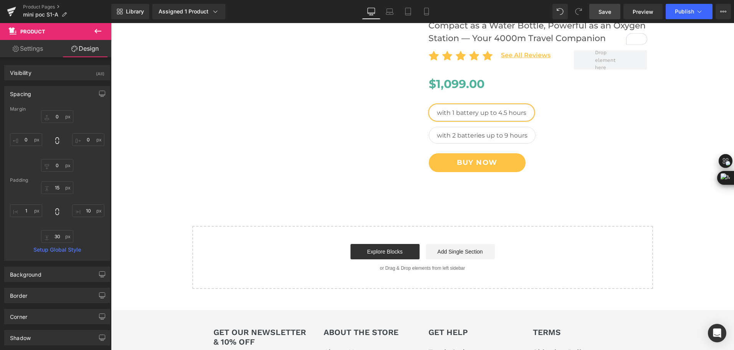
click at [89, 35] on button at bounding box center [97, 31] width 27 height 17
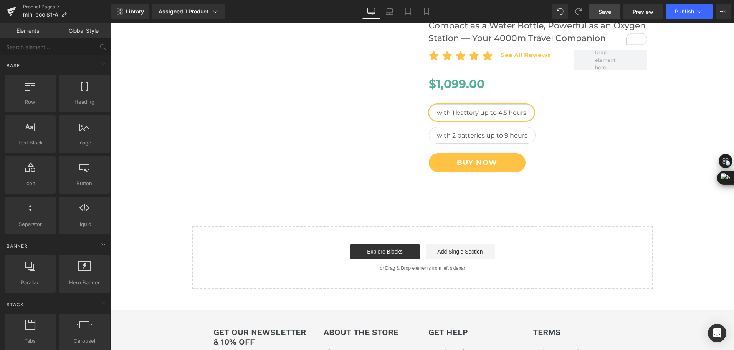
click at [353, 209] on div "Mini Portable O2 Concentrator Heading Compact as a Water Bottle, Powerful as an…" at bounding box center [422, 125] width 623 height 326
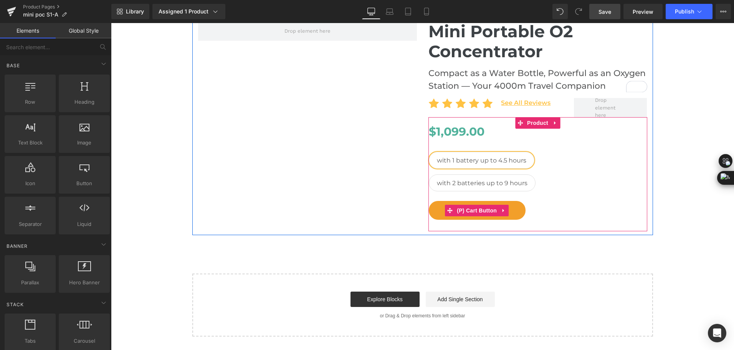
scroll to position [77, 0]
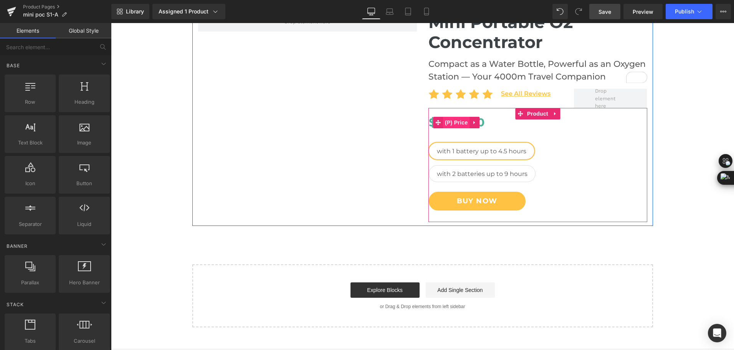
click at [455, 124] on span "(P) Price" at bounding box center [456, 123] width 27 height 12
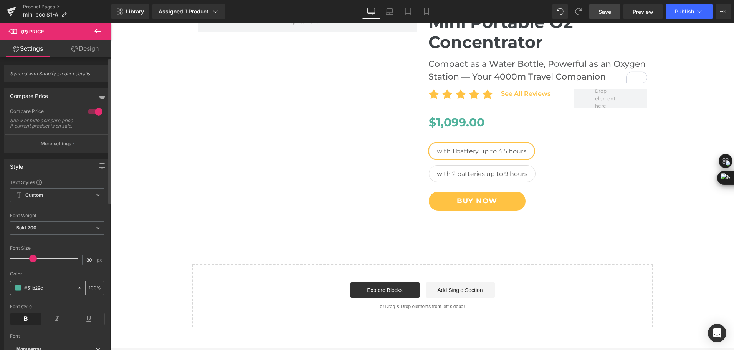
drag, startPoint x: 53, startPoint y: 291, endPoint x: 28, endPoint y: 297, distance: 25.2
click at [28, 292] on input "#51b29c" at bounding box center [48, 287] width 49 height 8
click at [655, 181] on div "Mini Portable O2 Concentrator Heading Compact as a Water Bottle, Powerful as an…" at bounding box center [422, 164] width 623 height 326
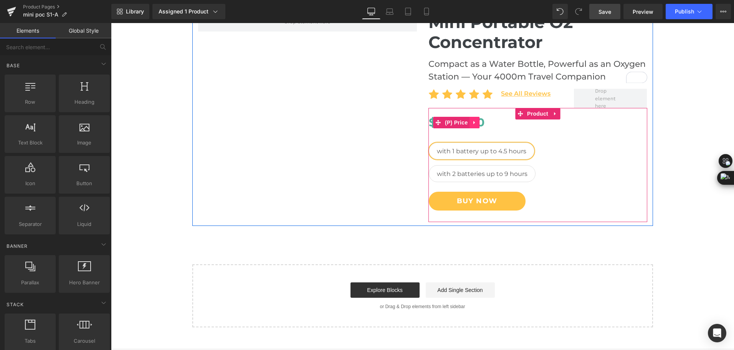
click at [470, 126] on link at bounding box center [475, 123] width 10 height 12
click at [468, 124] on icon at bounding box center [469, 122] width 5 height 5
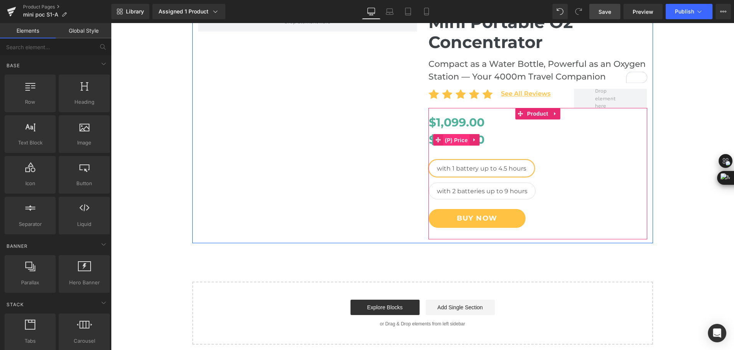
click at [453, 141] on span "(P) Price" at bounding box center [456, 140] width 27 height 12
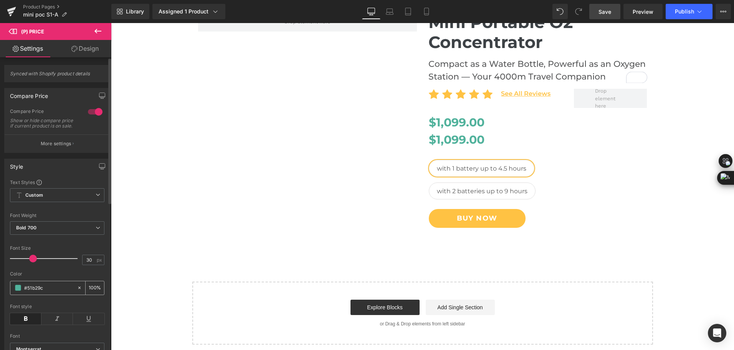
drag, startPoint x: 48, startPoint y: 292, endPoint x: 28, endPoint y: 292, distance: 20.0
click at [28, 292] on input "#51b29c" at bounding box center [48, 287] width 49 height 8
type input "#f"
type input "0"
type input "#f98"
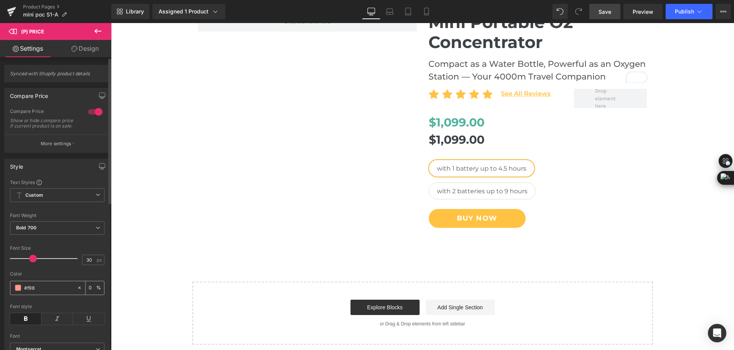
type input "100"
type input "#f98a5f"
type input "100"
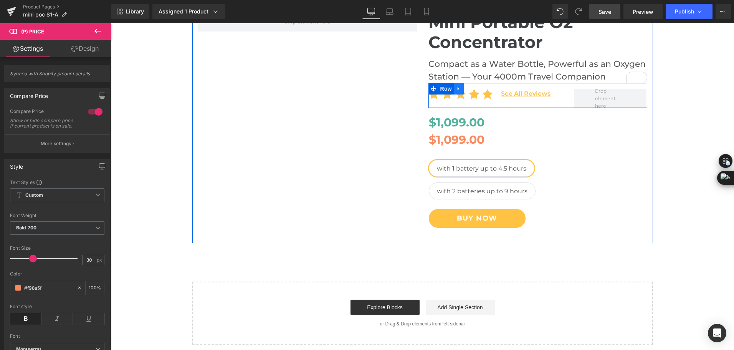
type input "#f98a5f"
click at [456, 90] on icon at bounding box center [458, 89] width 5 height 6
click at [464, 92] on link at bounding box center [469, 89] width 10 height 12
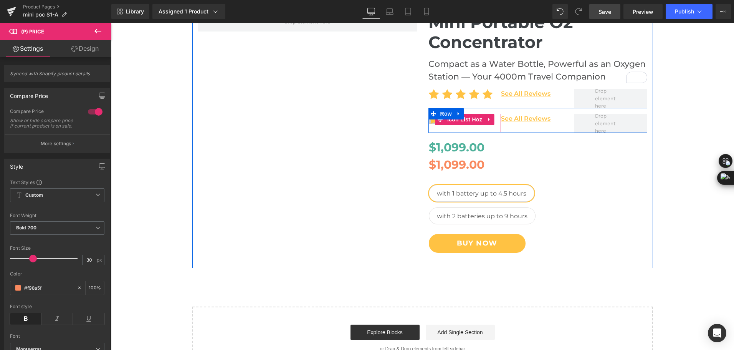
click at [431, 122] on span "Icon" at bounding box center [434, 121] width 12 height 9
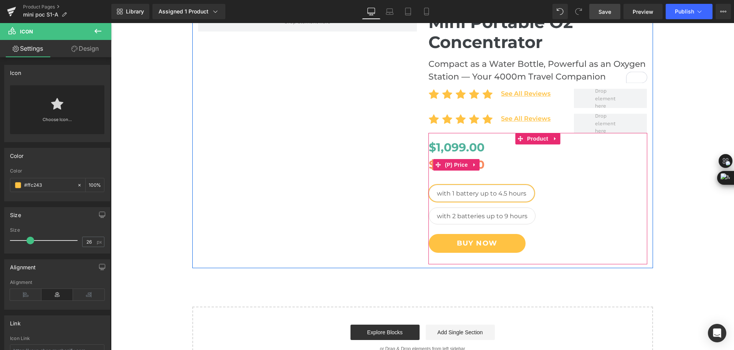
click at [446, 167] on span "(P) Price" at bounding box center [456, 165] width 27 height 12
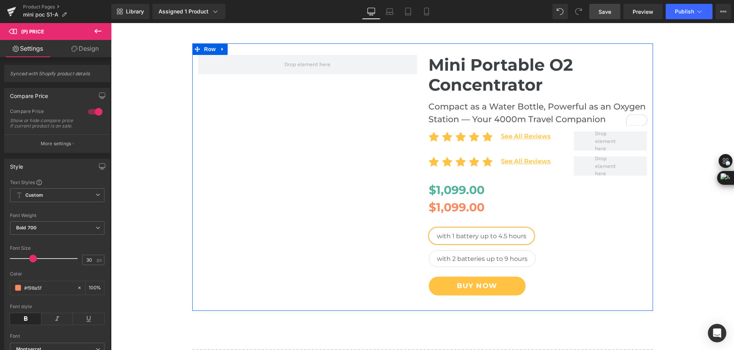
scroll to position [0, 0]
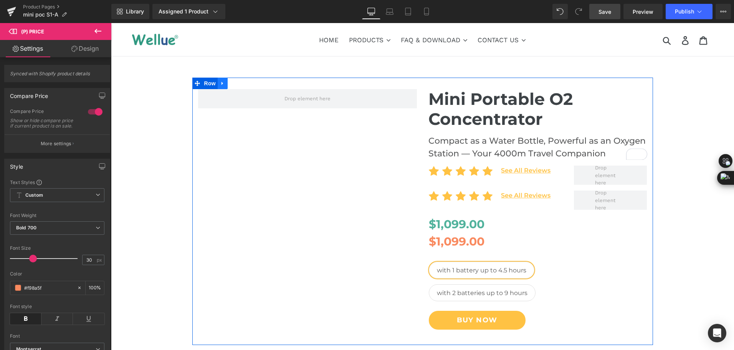
click at [223, 82] on link at bounding box center [223, 84] width 10 height 12
click at [230, 84] on icon at bounding box center [232, 83] width 5 height 5
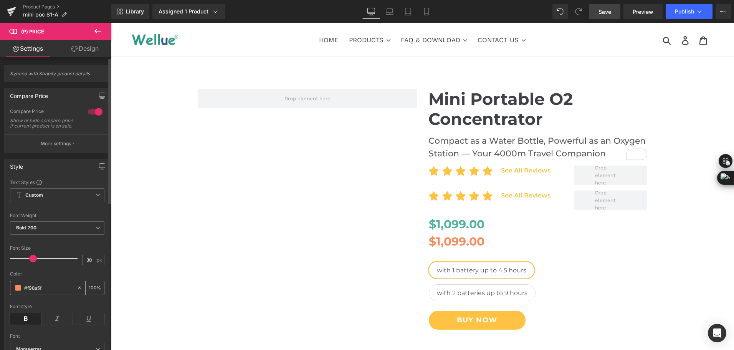
scroll to position [291, 0]
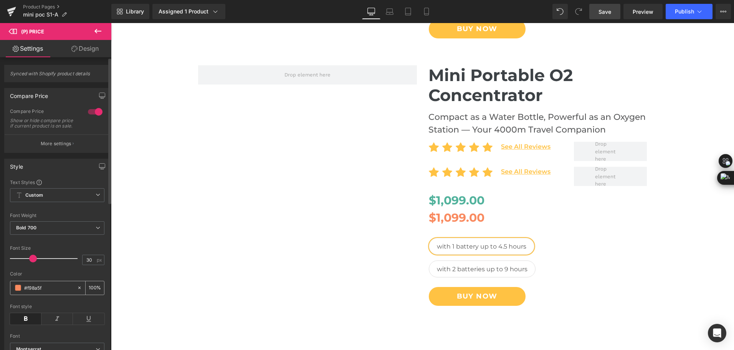
click at [50, 292] on input "#f98a5f" at bounding box center [48, 287] width 49 height 8
drag, startPoint x: 50, startPoint y: 293, endPoint x: 24, endPoint y: 291, distance: 26.6
click at [24, 291] on div "#f98a5f" at bounding box center [43, 287] width 66 height 13
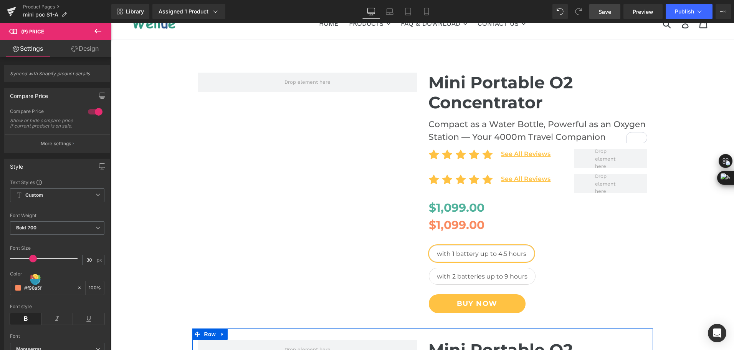
scroll to position [0, 0]
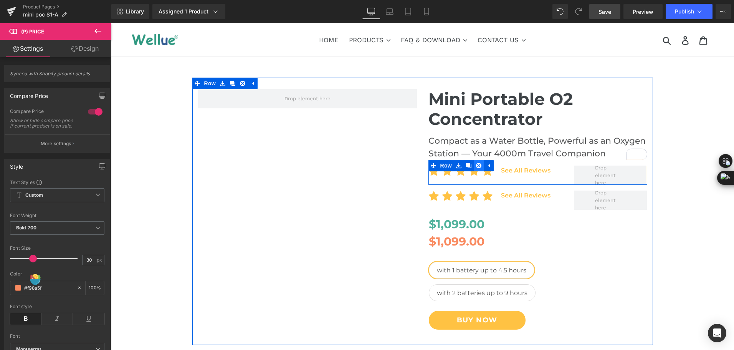
click at [474, 167] on link at bounding box center [479, 166] width 10 height 12
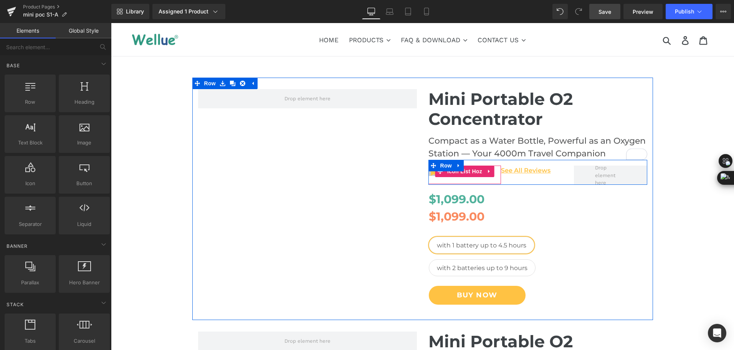
click at [436, 174] on span at bounding box center [441, 172] width 10 height 12
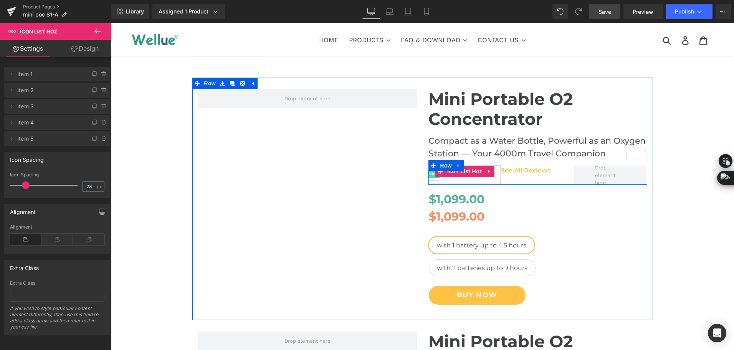
click at [429, 177] on span "Icon" at bounding box center [434, 173] width 12 height 9
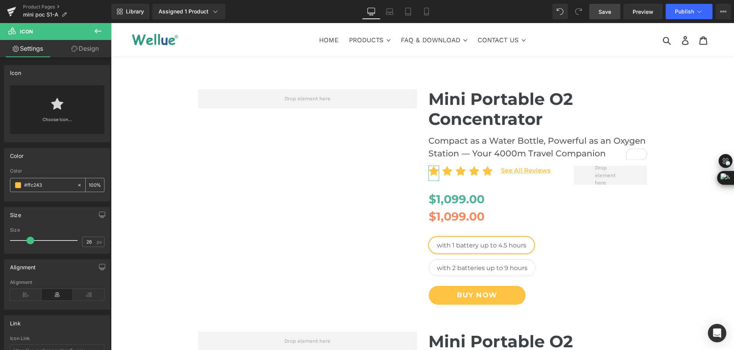
drag, startPoint x: 48, startPoint y: 185, endPoint x: 19, endPoint y: 185, distance: 28.8
click at [19, 185] on div "#ffc243" at bounding box center [43, 184] width 66 height 13
type input "#f98a5f"
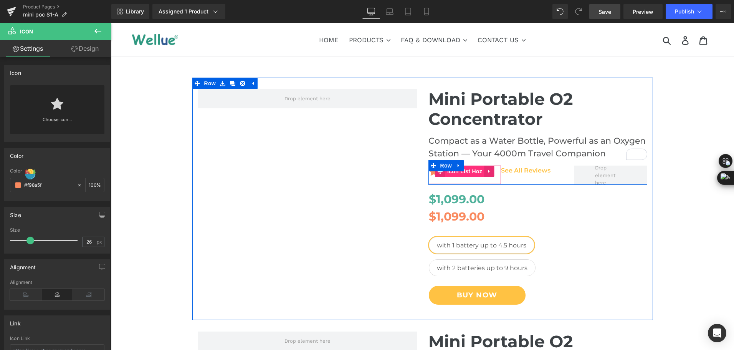
click at [473, 172] on span "Icon List Hoz" at bounding box center [464, 172] width 39 height 12
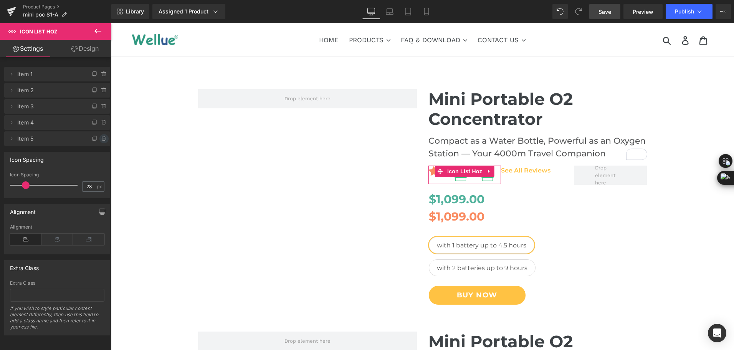
click at [101, 140] on icon at bounding box center [104, 139] width 6 height 6
click at [100, 140] on button "Delete" at bounding box center [96, 139] width 24 height 10
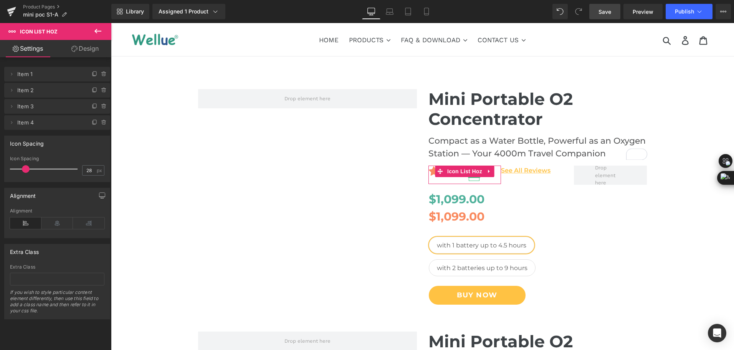
click at [101, 125] on icon at bounding box center [104, 122] width 6 height 6
click at [100, 125] on button "Delete" at bounding box center [96, 123] width 24 height 10
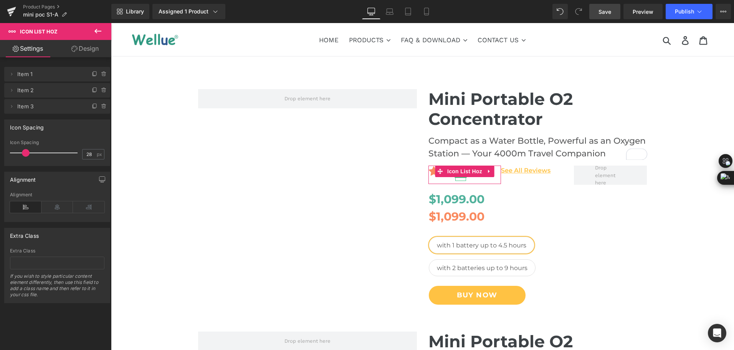
click at [101, 105] on icon at bounding box center [104, 106] width 6 height 6
click at [99, 105] on button "Delete" at bounding box center [96, 107] width 24 height 10
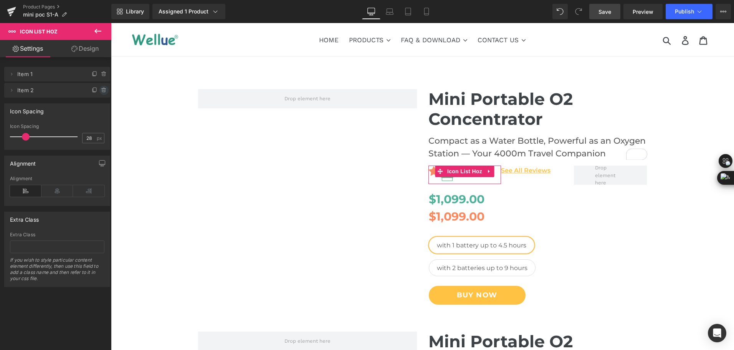
click at [103, 90] on icon at bounding box center [103, 90] width 0 height 2
click at [100, 90] on button "Delete" at bounding box center [96, 91] width 24 height 10
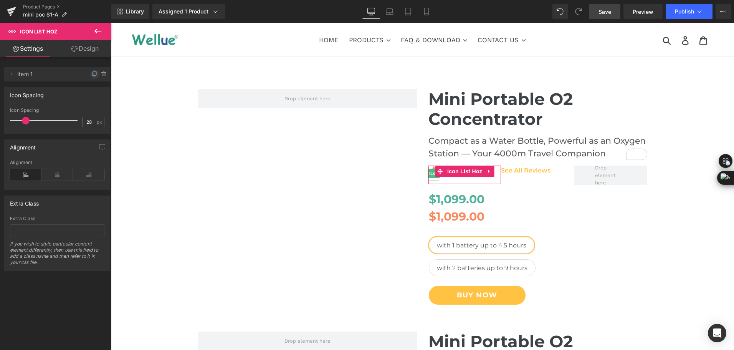
click at [94, 75] on icon at bounding box center [95, 74] width 6 height 6
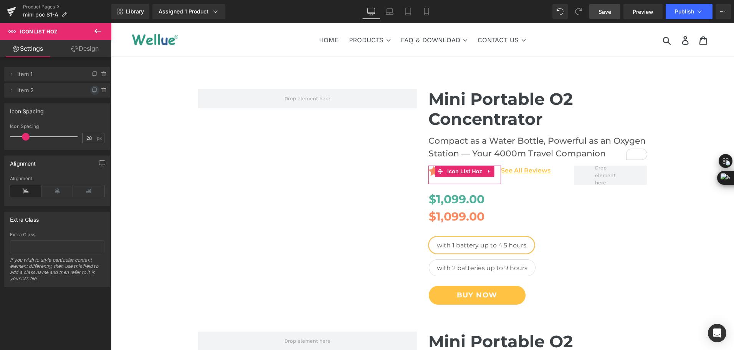
drag, startPoint x: 94, startPoint y: 75, endPoint x: 89, endPoint y: 92, distance: 17.3
click at [92, 92] on icon at bounding box center [95, 90] width 6 height 6
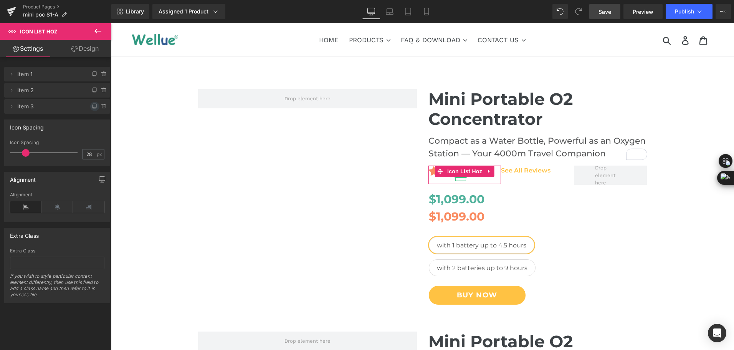
click at [93, 108] on icon at bounding box center [95, 106] width 6 height 6
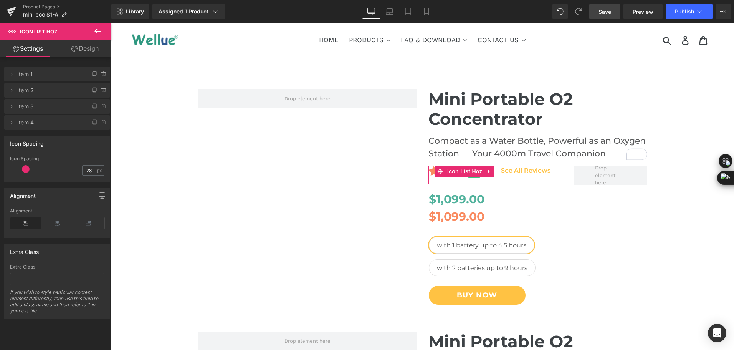
click at [93, 124] on icon at bounding box center [94, 122] width 3 height 3
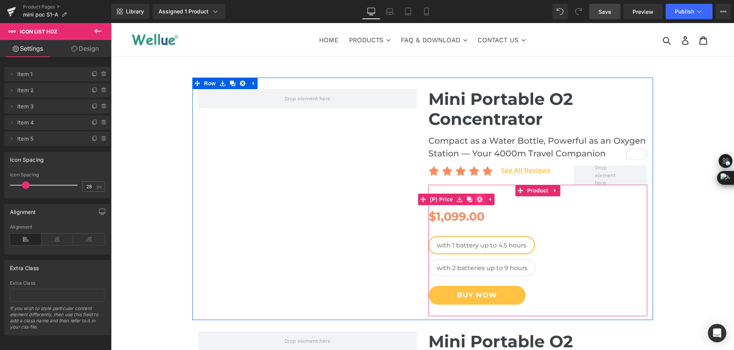
click at [477, 197] on icon at bounding box center [479, 199] width 5 height 5
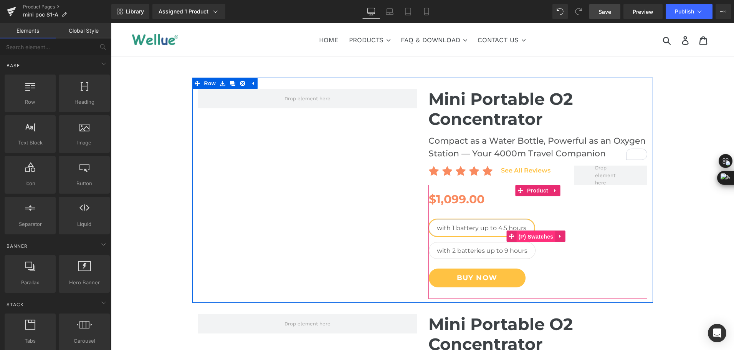
click at [517, 238] on span "(P) Swatches" at bounding box center [536, 237] width 39 height 12
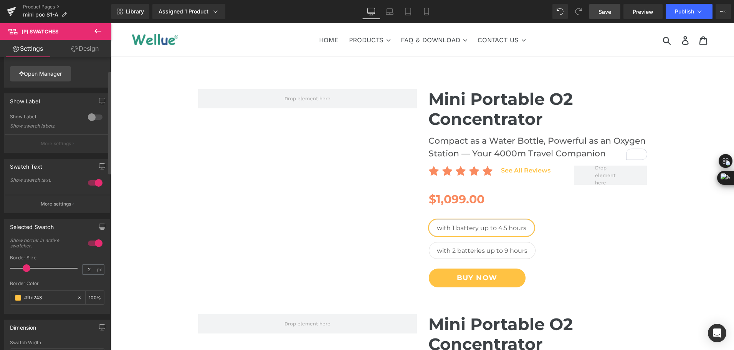
scroll to position [38, 0]
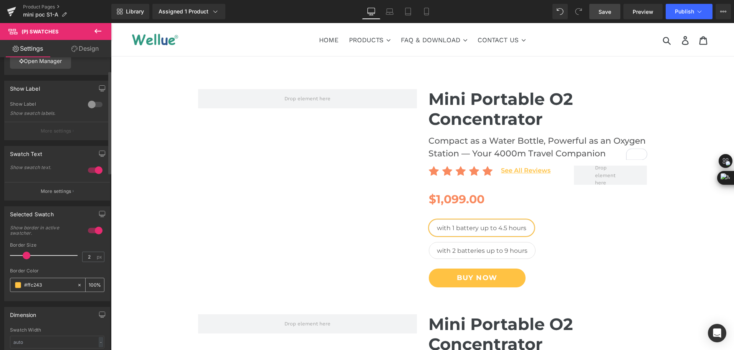
drag, startPoint x: 49, startPoint y: 287, endPoint x: 12, endPoint y: 282, distance: 37.6
click at [12, 282] on div "#ffc243" at bounding box center [43, 284] width 66 height 13
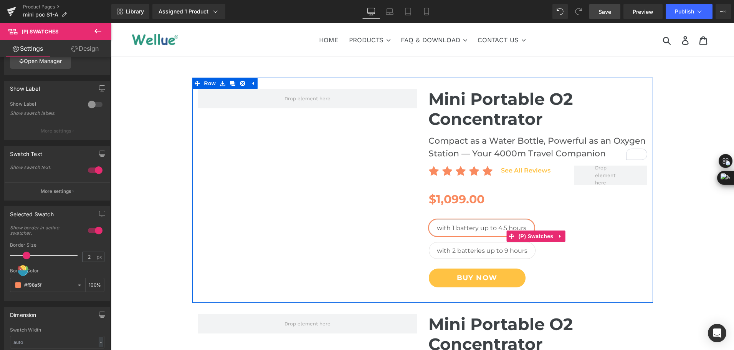
type input "#f98a5f"
click at [446, 254] on span "with 2 batteries up to 9 hours" at bounding box center [482, 250] width 91 height 16
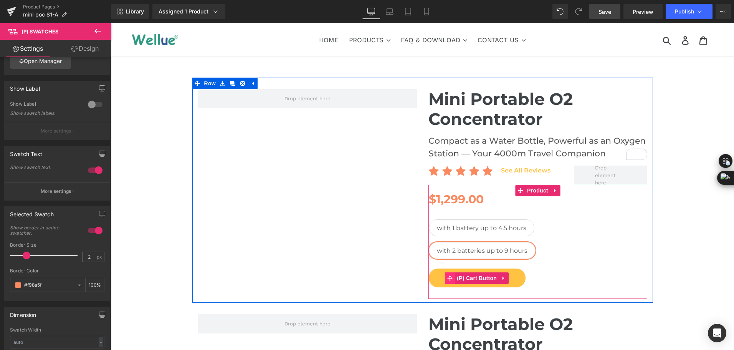
click at [447, 277] on icon at bounding box center [449, 277] width 5 height 5
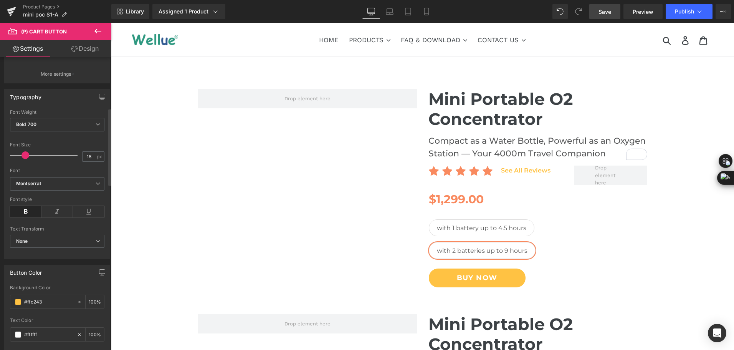
scroll to position [269, 0]
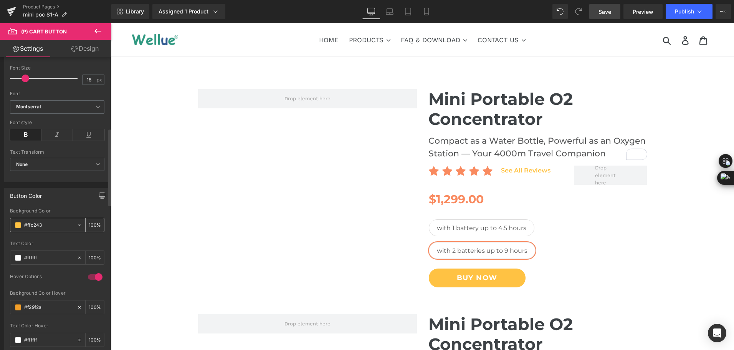
drag, startPoint x: 52, startPoint y: 225, endPoint x: 23, endPoint y: 225, distance: 29.2
click at [23, 225] on div "#ffc243" at bounding box center [43, 224] width 66 height 13
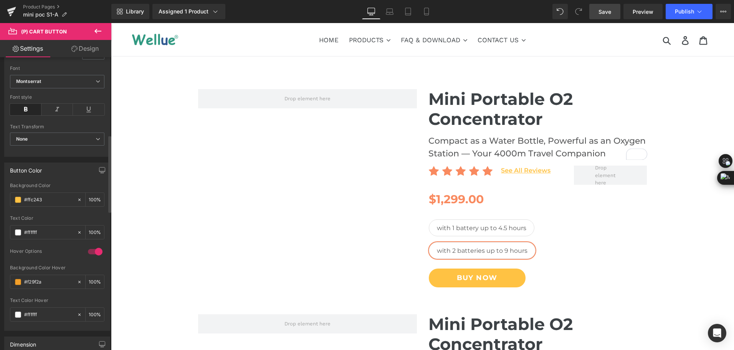
scroll to position [307, 0]
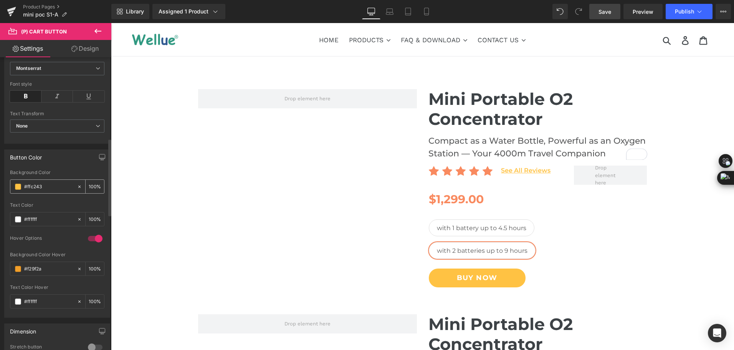
click at [46, 192] on div "#ffc243" at bounding box center [43, 186] width 66 height 13
drag, startPoint x: 46, startPoint y: 189, endPoint x: 21, endPoint y: 187, distance: 25.8
click at [21, 187] on div "#ffc243" at bounding box center [43, 186] width 66 height 13
paste input "98a5f"
type input "#f98a5f"
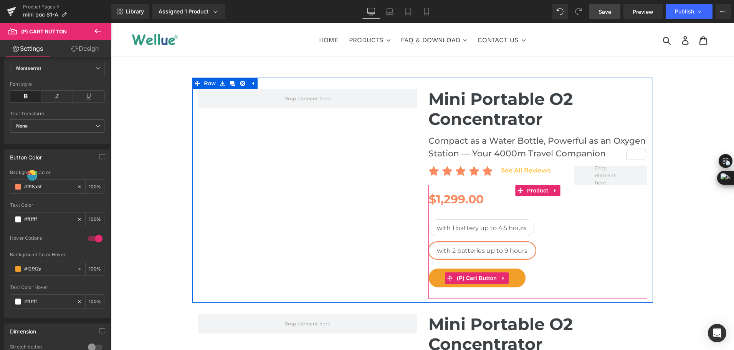
click at [462, 275] on span "(P) Cart Button" at bounding box center [477, 278] width 44 height 12
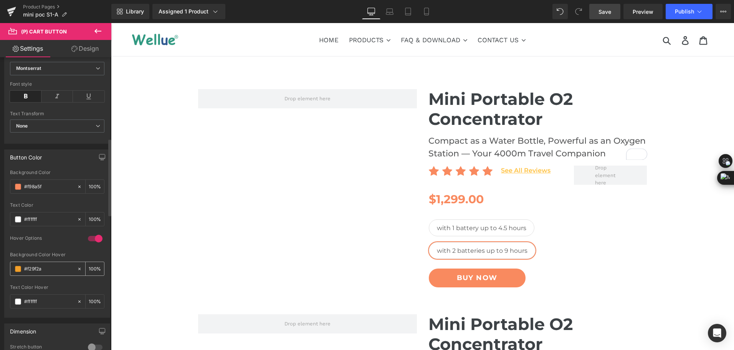
drag, startPoint x: 26, startPoint y: 271, endPoint x: 48, endPoint y: 270, distance: 21.9
click at [48, 270] on input "#f29f2a" at bounding box center [48, 269] width 49 height 8
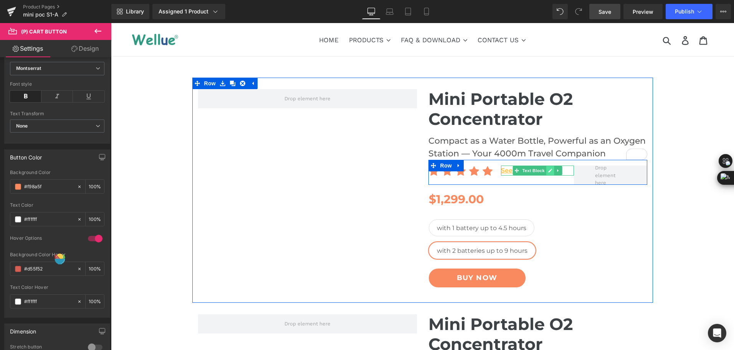
type input "#d55f52"
click at [550, 171] on icon at bounding box center [550, 170] width 4 height 5
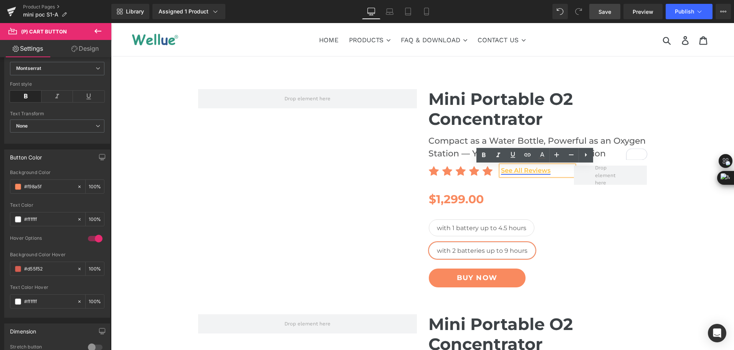
click at [554, 170] on p "See All Reviews" at bounding box center [537, 171] width 73 height 10
click at [547, 169] on link "See All Reviews" at bounding box center [526, 170] width 50 height 7
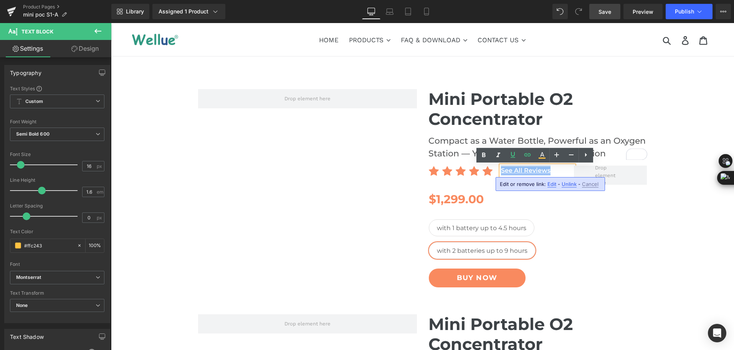
drag, startPoint x: 548, startPoint y: 171, endPoint x: 500, endPoint y: 172, distance: 48.8
click at [501, 172] on p "See All Reviews" at bounding box center [537, 171] width 73 height 10
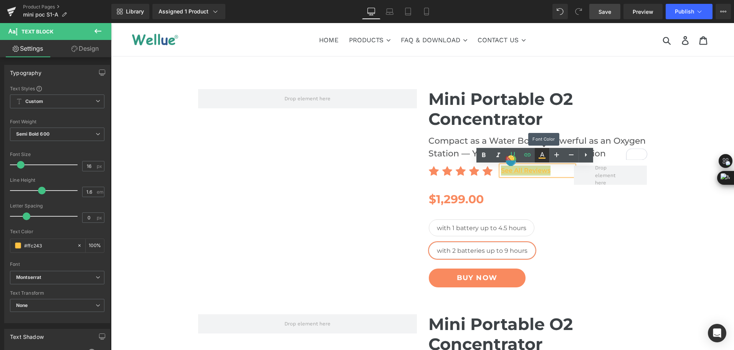
click at [539, 159] on icon at bounding box center [542, 155] width 9 height 9
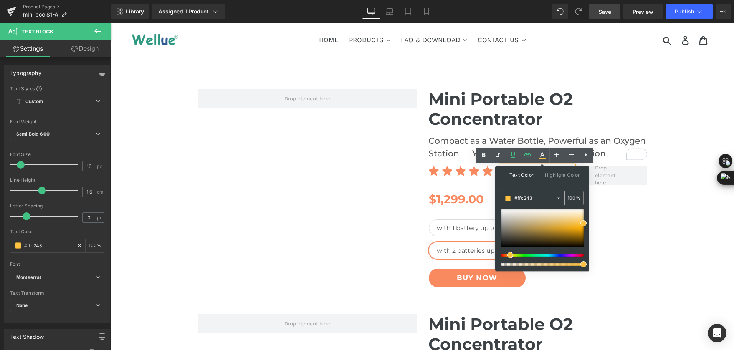
drag, startPoint x: 541, startPoint y: 195, endPoint x: 509, endPoint y: 197, distance: 32.0
click at [509, 197] on div "#ffc243" at bounding box center [528, 197] width 55 height 13
paste input "98a5f"
type input "#f98a5f"
click at [543, 158] on icon at bounding box center [542, 157] width 7 height 1
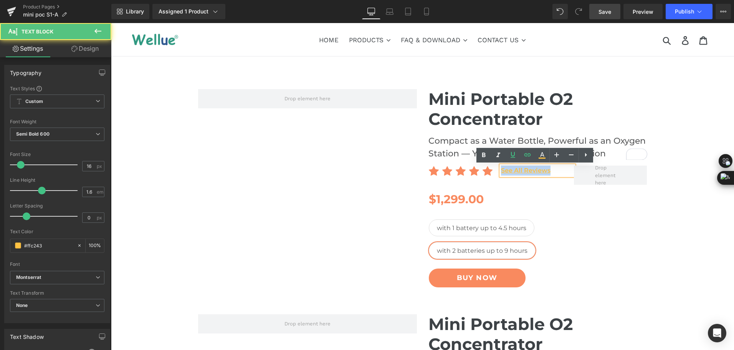
click at [550, 170] on p "See All Reviews" at bounding box center [537, 171] width 73 height 10
drag, startPoint x: 550, startPoint y: 170, endPoint x: 500, endPoint y: 169, distance: 50.3
click at [501, 169] on p "See All Reviews" at bounding box center [537, 171] width 73 height 10
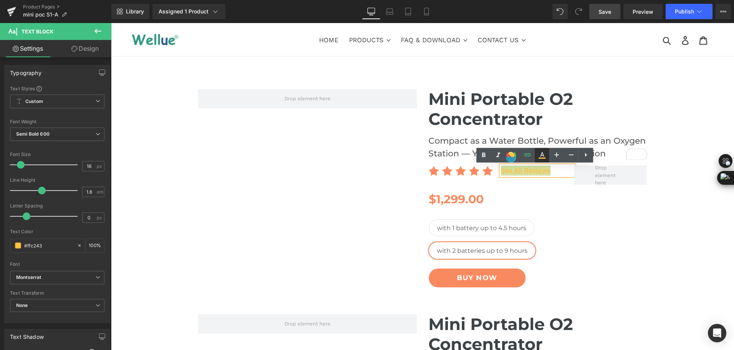
click at [543, 157] on icon at bounding box center [542, 155] width 9 height 9
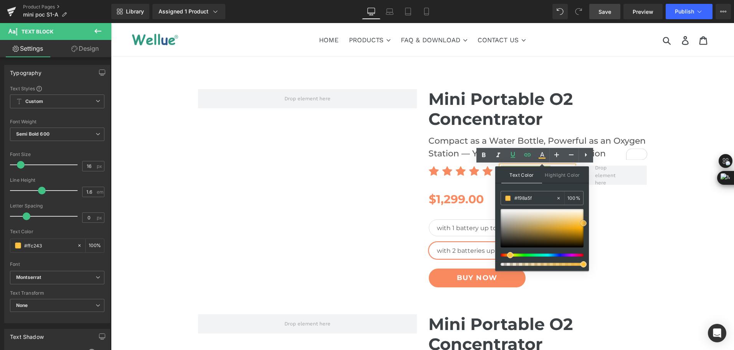
click at [540, 232] on div at bounding box center [542, 228] width 83 height 38
drag, startPoint x: 542, startPoint y: 199, endPoint x: 499, endPoint y: 195, distance: 42.4
click at [499, 195] on div "Text Color Highlight Color #333333 #f98a5f 100 % none 0 %" at bounding box center [542, 218] width 94 height 104
paste input "f98a5f"
type input "#f98a5f"
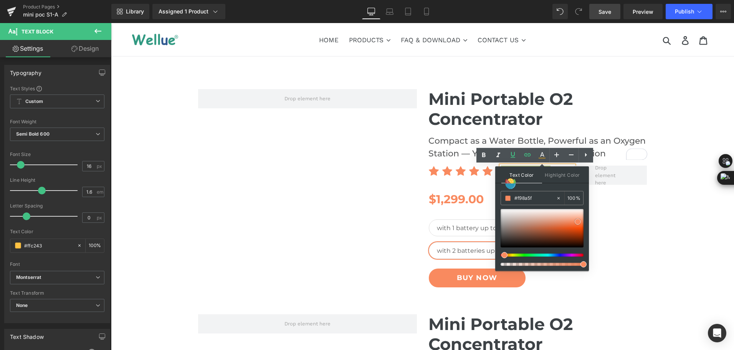
click at [578, 221] on span at bounding box center [578, 222] width 6 height 6
click at [621, 212] on div "with 1 battery up to 4.5 hours with 2 batteries up to 9 hours" at bounding box center [536, 236] width 215 height 57
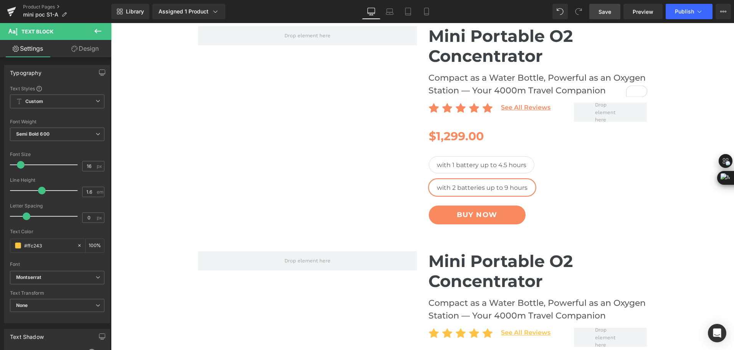
scroll to position [0, 0]
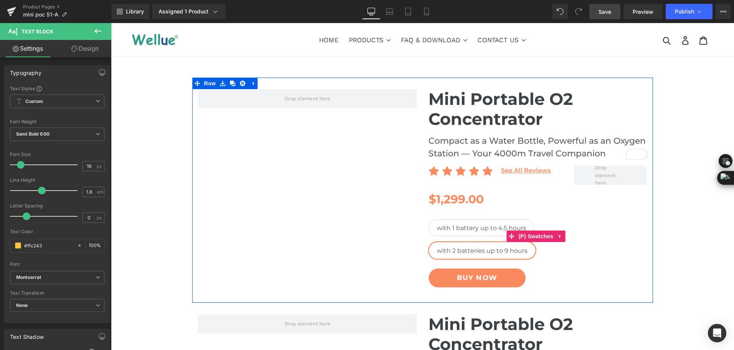
click at [458, 224] on span "with 1 battery up to 4.5 hours" at bounding box center [481, 228] width 89 height 16
click at [455, 250] on span "with 2 batteries up to 9 hours" at bounding box center [482, 250] width 91 height 16
click at [466, 222] on span "with 1 battery up to 4.5 hours" at bounding box center [481, 228] width 89 height 16
click at [464, 255] on span "with 2 batteries up to 9 hours" at bounding box center [482, 250] width 91 height 16
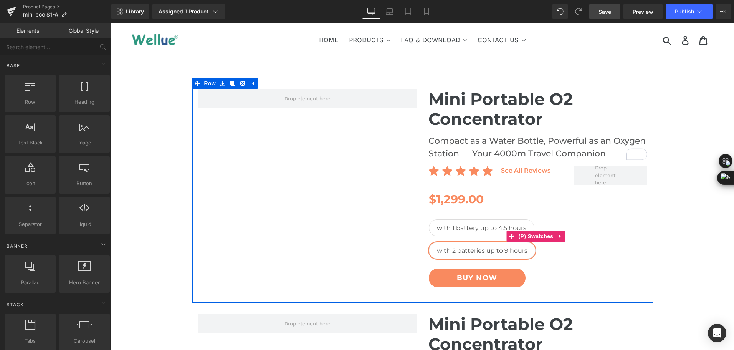
click at [491, 228] on span "with 1 battery up to 4.5 hours" at bounding box center [481, 228] width 89 height 16
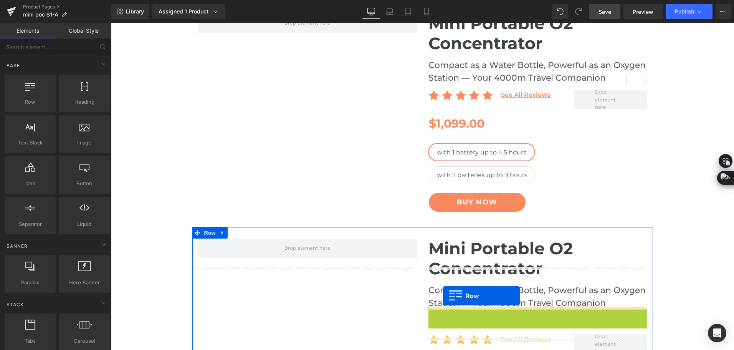
scroll to position [38, 0]
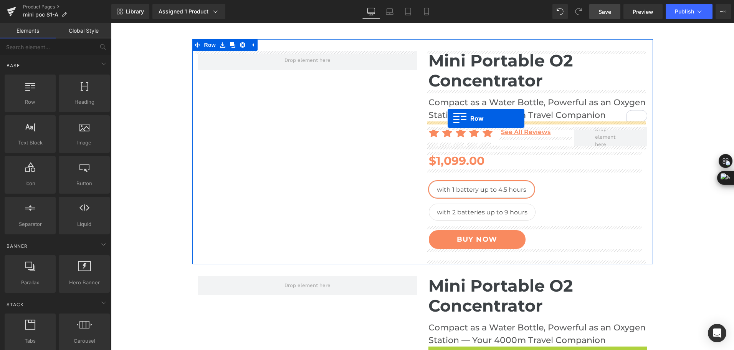
drag, startPoint x: 428, startPoint y: 236, endPoint x: 448, endPoint y: 118, distance: 119.1
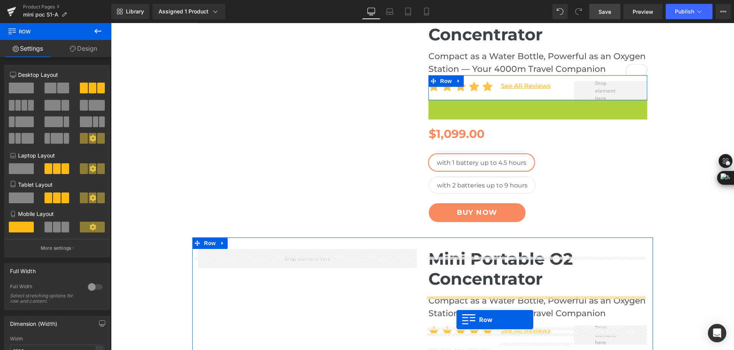
scroll to position [146, 0]
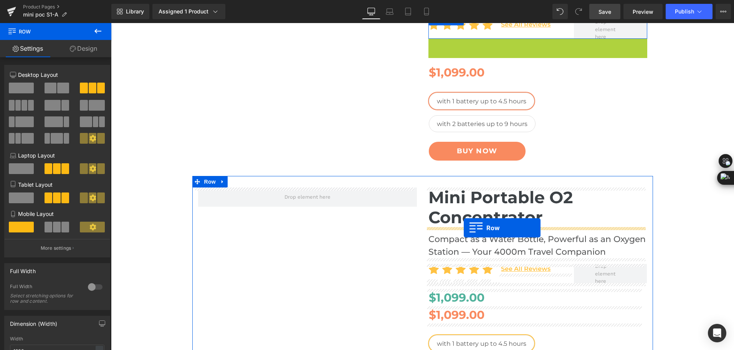
drag, startPoint x: 434, startPoint y: 152, endPoint x: 464, endPoint y: 228, distance: 81.5
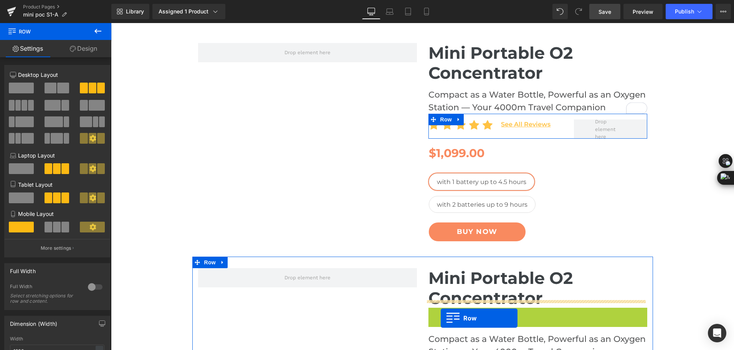
scroll to position [84, 0]
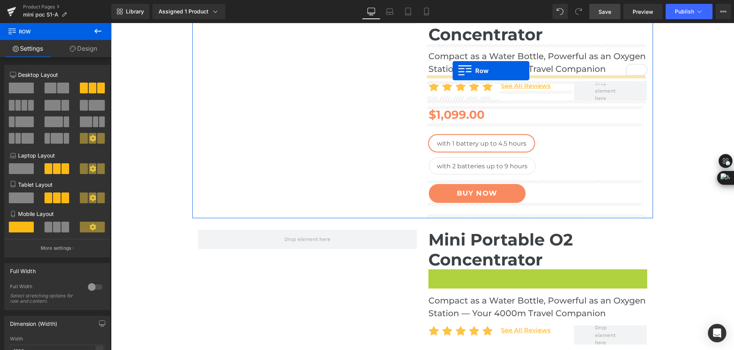
drag, startPoint x: 433, startPoint y: 329, endPoint x: 453, endPoint y: 71, distance: 258.8
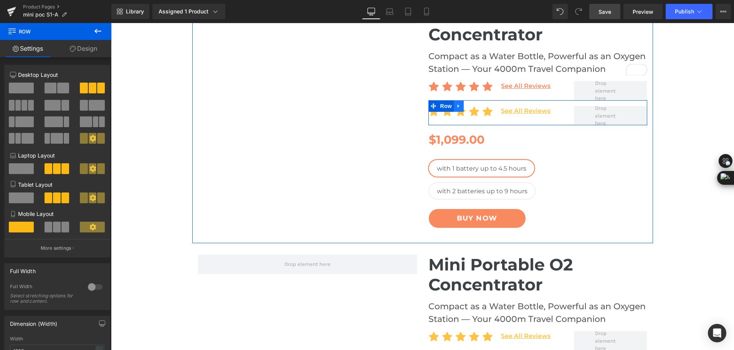
click at [456, 107] on icon at bounding box center [458, 106] width 5 height 6
click at [476, 109] on icon at bounding box center [478, 106] width 5 height 6
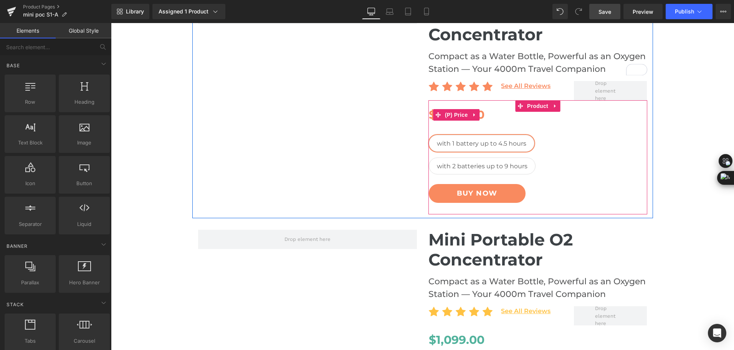
click at [444, 118] on span "(P) Price" at bounding box center [456, 115] width 27 height 12
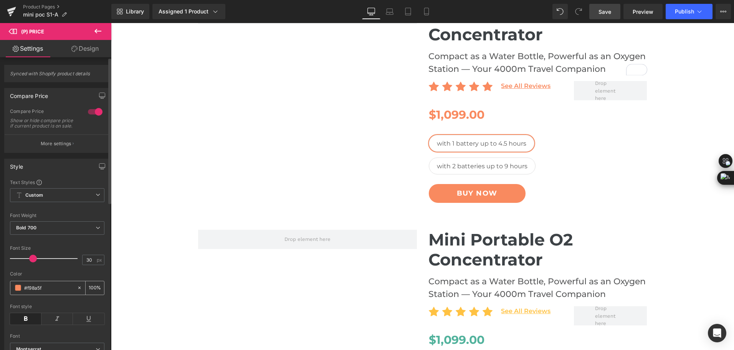
click at [15, 293] on div "#f98a5f" at bounding box center [43, 287] width 66 height 13
click at [18, 291] on span at bounding box center [18, 288] width 6 height 6
drag, startPoint x: 46, startPoint y: 293, endPoint x: 23, endPoint y: 291, distance: 22.8
click at [23, 291] on div "#f98a5f" at bounding box center [43, 287] width 66 height 13
click at [39, 292] on input "#f98a5f" at bounding box center [48, 287] width 49 height 8
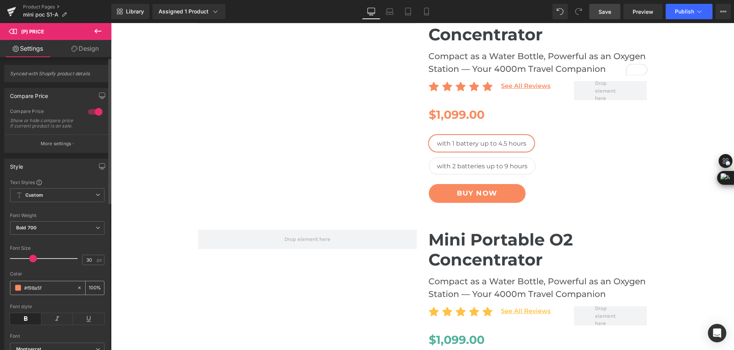
drag, startPoint x: 44, startPoint y: 296, endPoint x: 28, endPoint y: 296, distance: 16.5
click at [28, 292] on input "#f98a5f" at bounding box center [48, 287] width 49 height 8
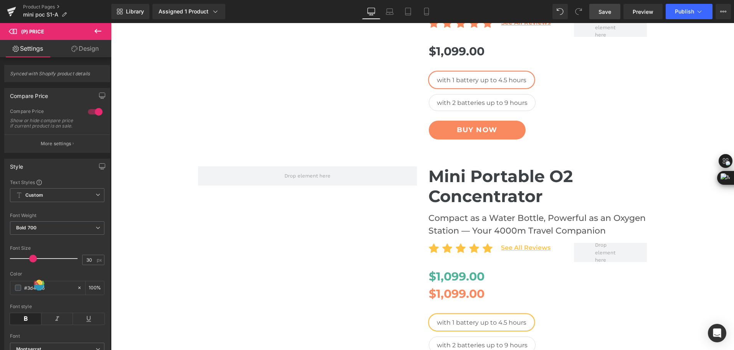
scroll to position [154, 0]
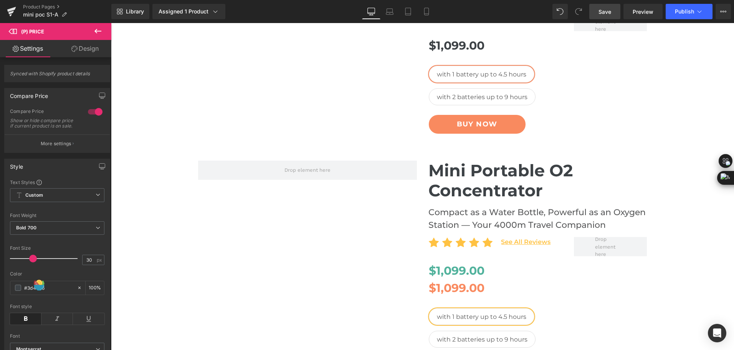
type input "#3d4246"
click at [375, 174] on body "Skip to content Submit Close search HOME PRODUCTS .cls-1{fill:#231f20}" at bounding box center [422, 277] width 623 height 816
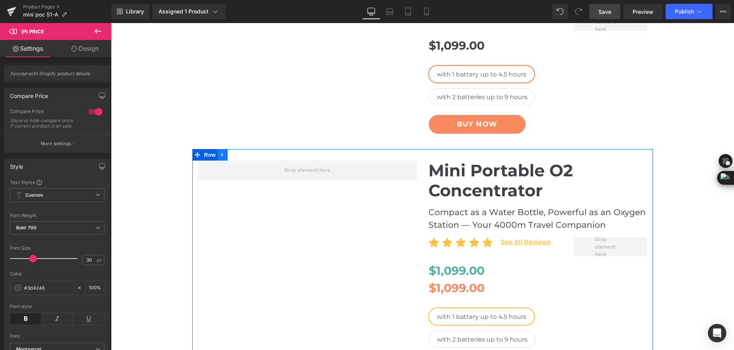
click at [221, 156] on icon at bounding box center [222, 155] width 5 height 6
click at [238, 156] on link at bounding box center [243, 155] width 10 height 12
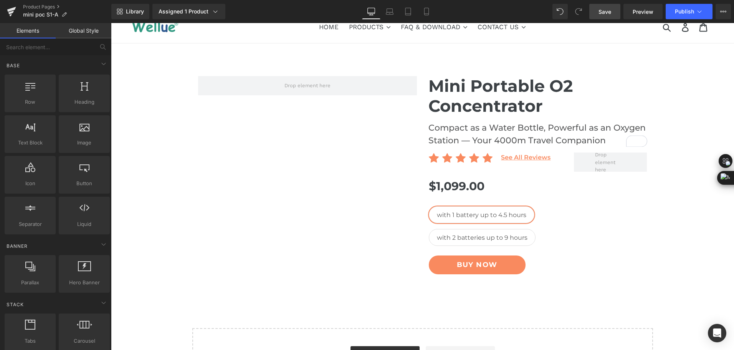
scroll to position [0, 0]
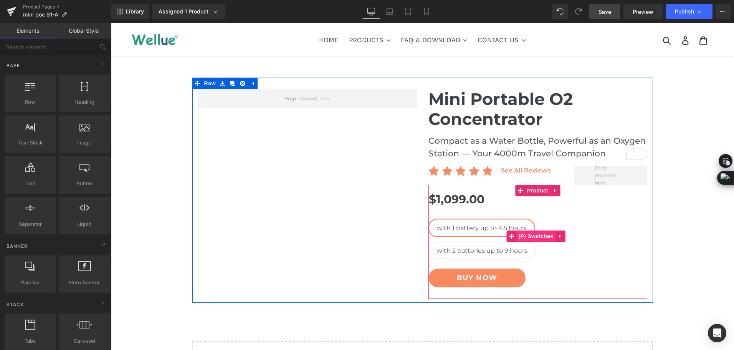
click at [528, 235] on span "(P) Swatches" at bounding box center [536, 236] width 39 height 12
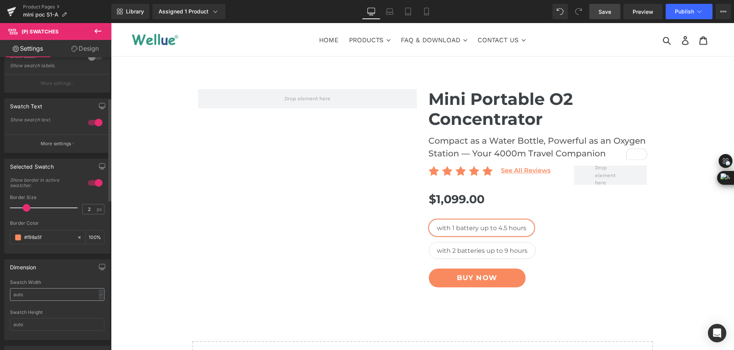
scroll to position [115, 0]
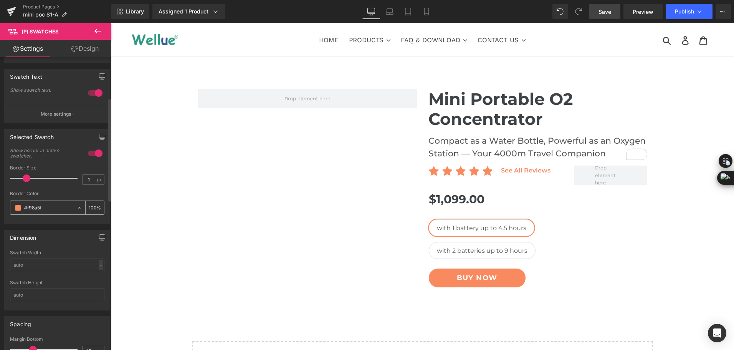
click at [50, 207] on input "#f98a5f" at bounding box center [48, 208] width 49 height 8
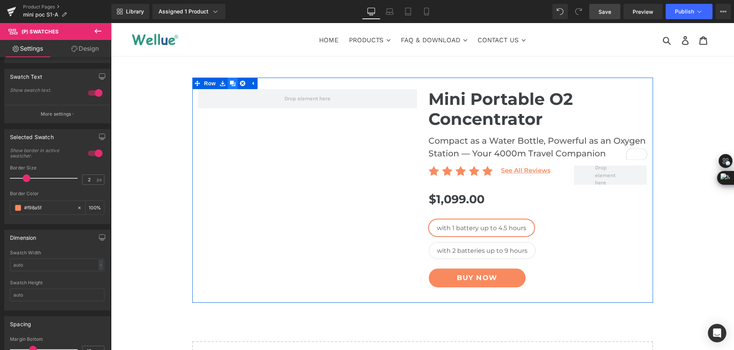
click at [230, 85] on icon at bounding box center [232, 84] width 5 height 6
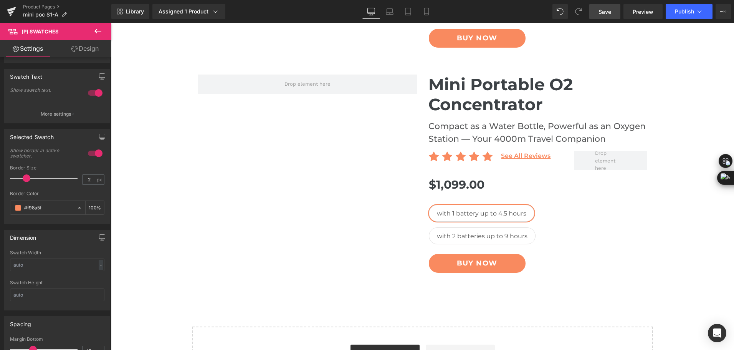
scroll to position [249, 0]
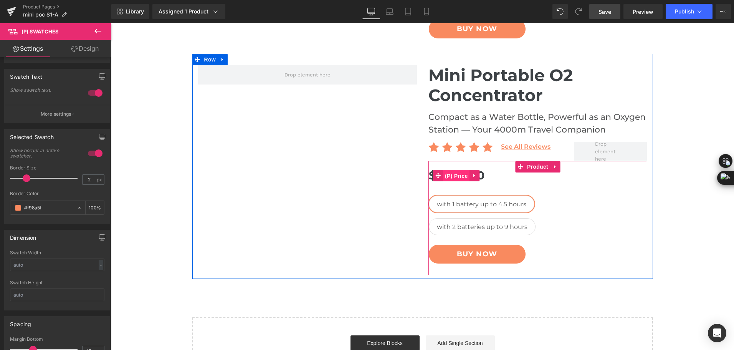
click at [461, 179] on span "(P) Price" at bounding box center [456, 176] width 27 height 12
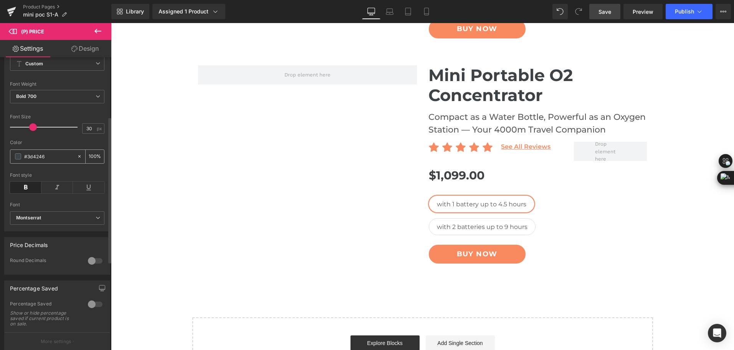
scroll to position [154, 0]
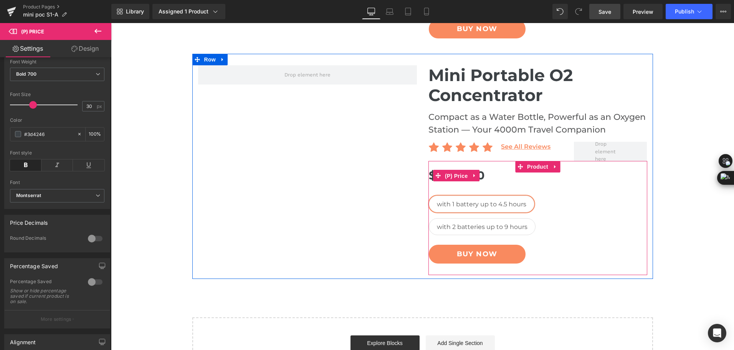
click at [449, 178] on span "(P) Price" at bounding box center [456, 176] width 27 height 12
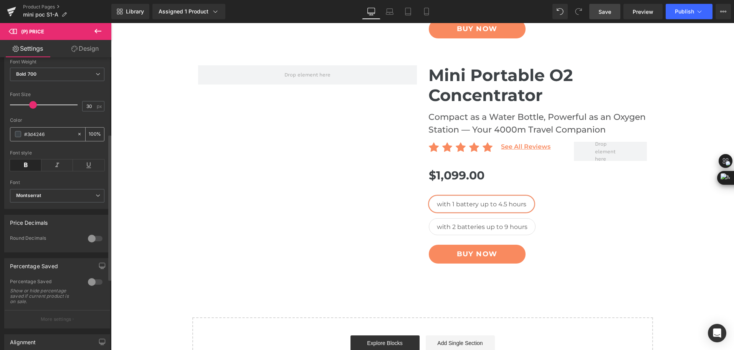
drag, startPoint x: 49, startPoint y: 139, endPoint x: 19, endPoint y: 139, distance: 30.0
click at [19, 139] on div "#3d4246" at bounding box center [43, 134] width 66 height 13
paste input "text"
click at [38, 137] on input "text" at bounding box center [48, 134] width 49 height 8
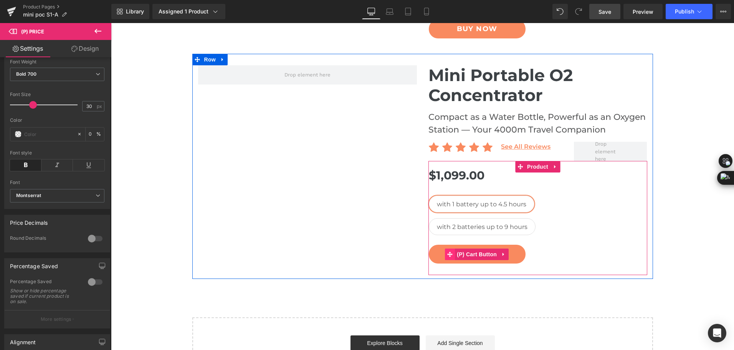
click at [448, 250] on span at bounding box center [450, 254] width 10 height 12
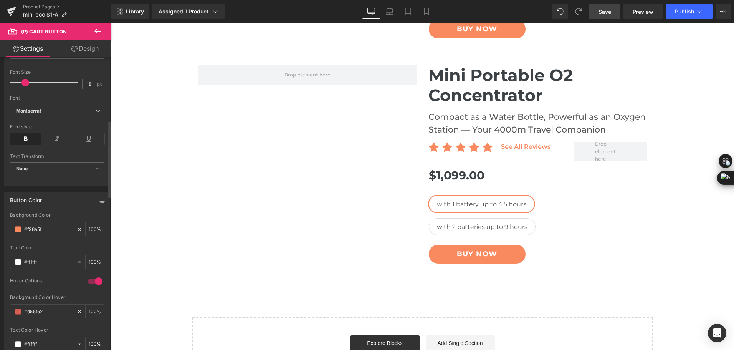
scroll to position [269, 0]
drag, startPoint x: 51, startPoint y: 226, endPoint x: 13, endPoint y: 227, distance: 38.4
click at [13, 227] on div "#f98a5f" at bounding box center [43, 224] width 66 height 13
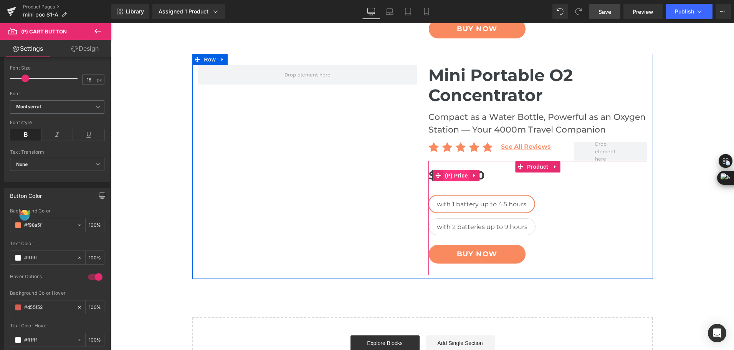
click at [454, 175] on span "(P) Price" at bounding box center [456, 176] width 27 height 12
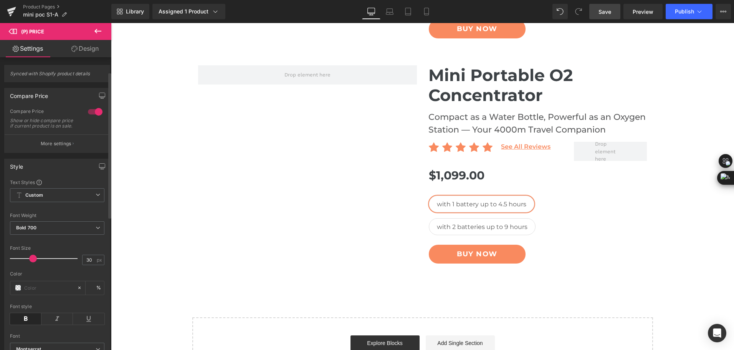
scroll to position [115, 0]
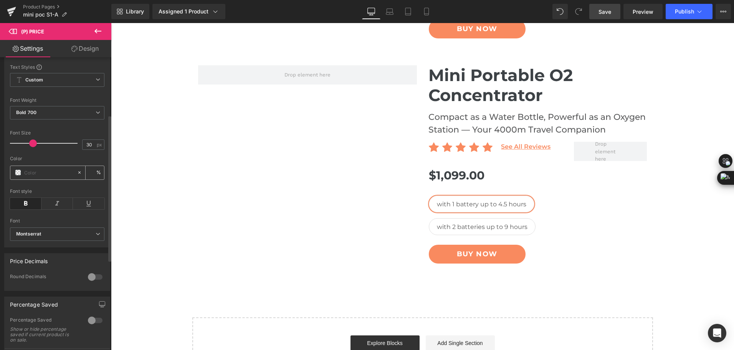
click at [46, 175] on input "text" at bounding box center [48, 172] width 49 height 8
paste input "#f98a5f"
type input "#f98a5f"
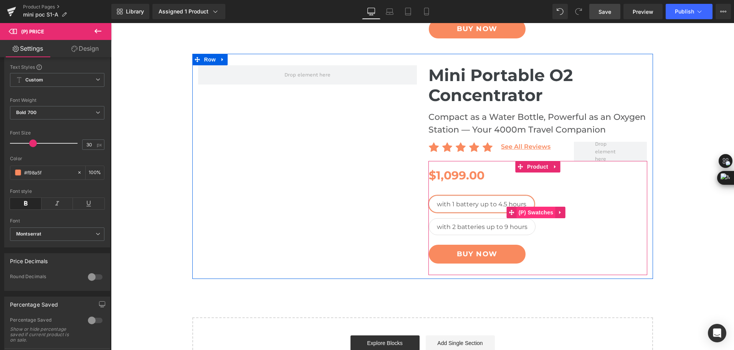
click at [520, 215] on span "(P) Swatches" at bounding box center [536, 213] width 39 height 12
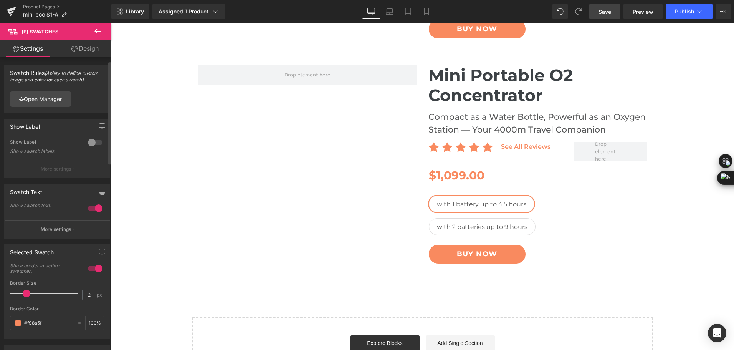
scroll to position [77, 0]
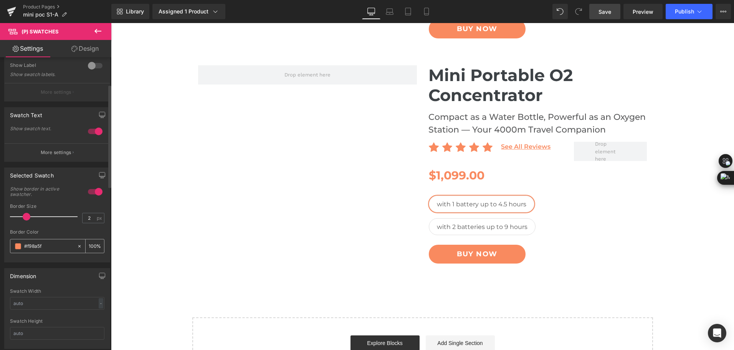
drag, startPoint x: 51, startPoint y: 245, endPoint x: 21, endPoint y: 246, distance: 29.6
click at [21, 246] on div "#f98a5f" at bounding box center [43, 245] width 66 height 13
type input "#81a2d8"
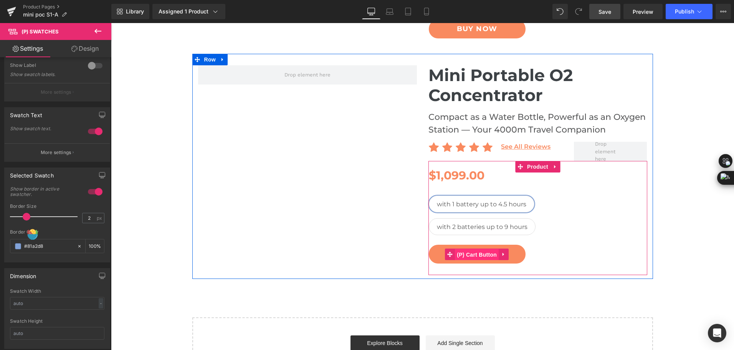
click at [476, 253] on span "(P) Cart Button" at bounding box center [477, 255] width 44 height 12
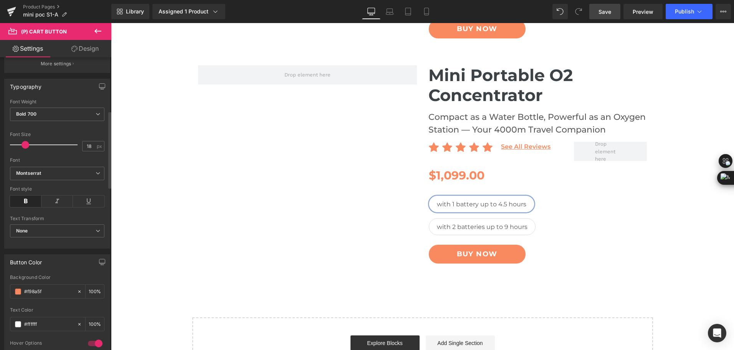
scroll to position [269, 0]
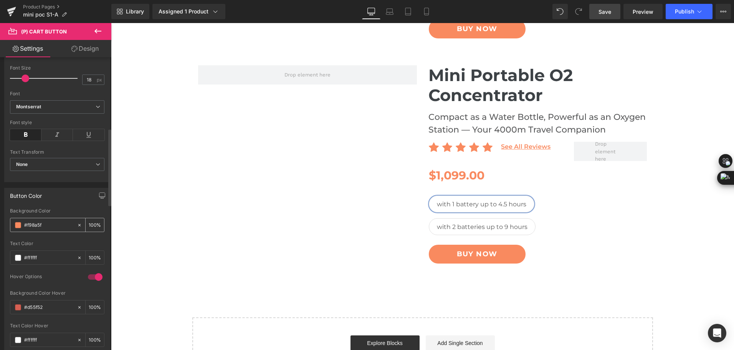
drag, startPoint x: 42, startPoint y: 226, endPoint x: 27, endPoint y: 227, distance: 15.0
click at [27, 227] on input "#f98a5f" at bounding box center [48, 225] width 49 height 8
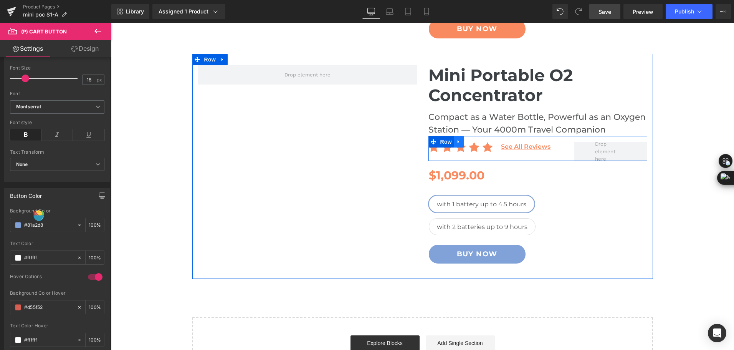
type input "#81a2d8"
click at [456, 144] on icon at bounding box center [458, 142] width 5 height 6
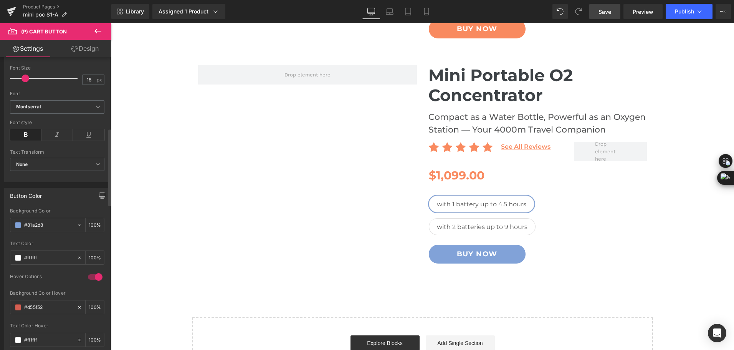
drag, startPoint x: 60, startPoint y: 226, endPoint x: 3, endPoint y: 233, distance: 58.1
click at [3, 233] on div "Button Color rgb(249, 138, 95) Background Color #81a2d8 100 % #ffffff Text Colo…" at bounding box center [57, 269] width 115 height 174
click at [94, 275] on div at bounding box center [95, 277] width 18 height 12
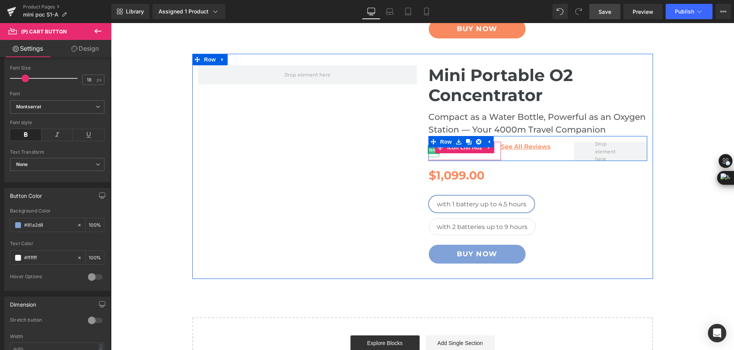
click at [431, 150] on span "Icon" at bounding box center [434, 149] width 12 height 9
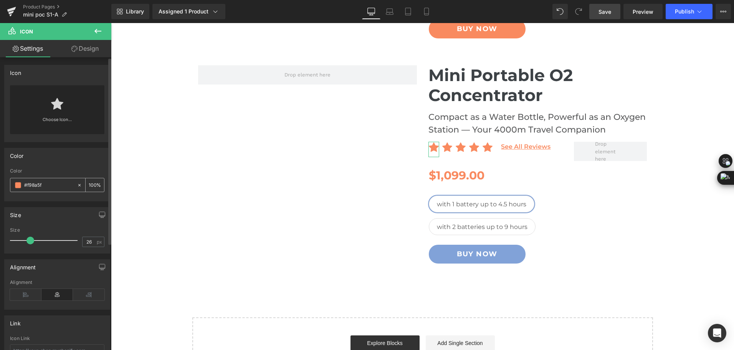
drag, startPoint x: 49, startPoint y: 185, endPoint x: 17, endPoint y: 189, distance: 31.7
click at [17, 189] on div "#f98a5f" at bounding box center [43, 184] width 66 height 13
paste input "81a2d8"
type input "#81a2d8"
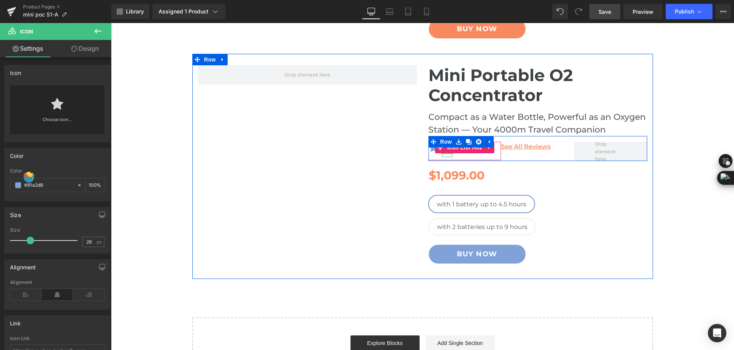
click at [443, 154] on span "Icon" at bounding box center [447, 149] width 12 height 9
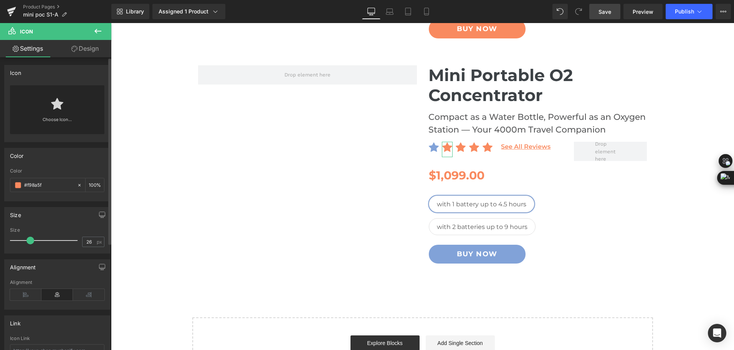
drag, startPoint x: 52, startPoint y: 185, endPoint x: 9, endPoint y: 185, distance: 43.0
click at [9, 185] on div "rgb(249, 138, 95) Color #f98a5f 100 %" at bounding box center [57, 184] width 105 height 33
paste input "81a2d8"
type input "#81a2d8"
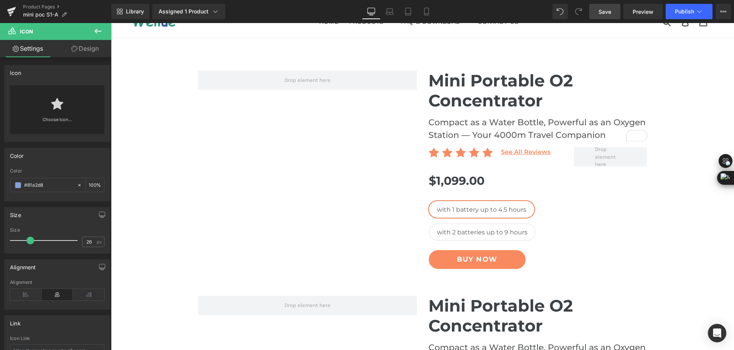
scroll to position [249, 0]
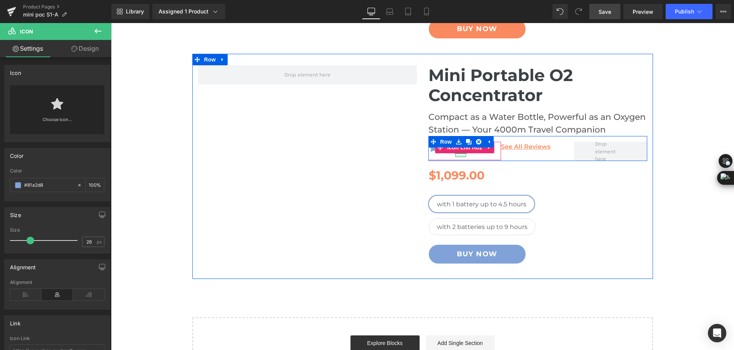
click at [456, 156] on div at bounding box center [460, 156] width 11 height 2
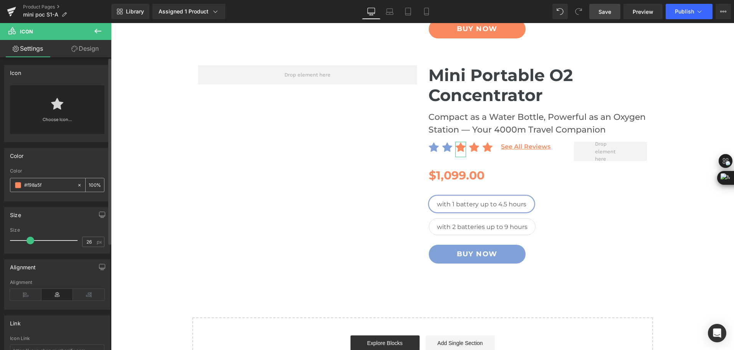
drag, startPoint x: 51, startPoint y: 187, endPoint x: 11, endPoint y: 187, distance: 39.9
click at [11, 187] on div "#f98a5f" at bounding box center [43, 184] width 66 height 13
paste input "81a2d8"
type input "#81a2d8"
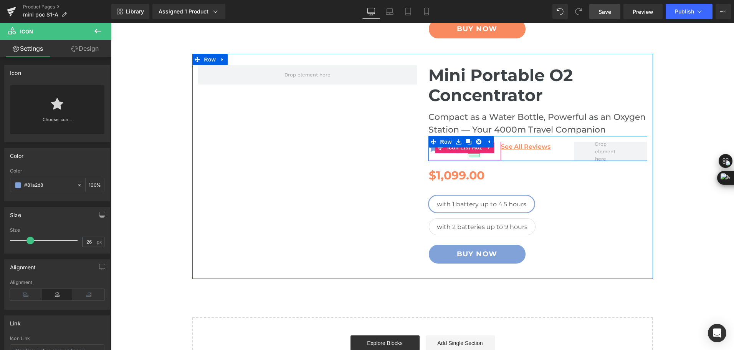
click at [471, 155] on div at bounding box center [474, 156] width 11 height 2
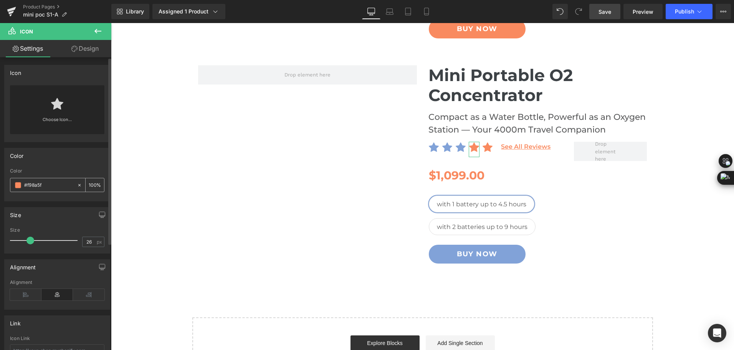
drag, startPoint x: 56, startPoint y: 187, endPoint x: 15, endPoint y: 184, distance: 41.6
click at [15, 184] on div "#f98a5f" at bounding box center [43, 184] width 66 height 13
paste input "81a2d8"
type input "#81a2d8"
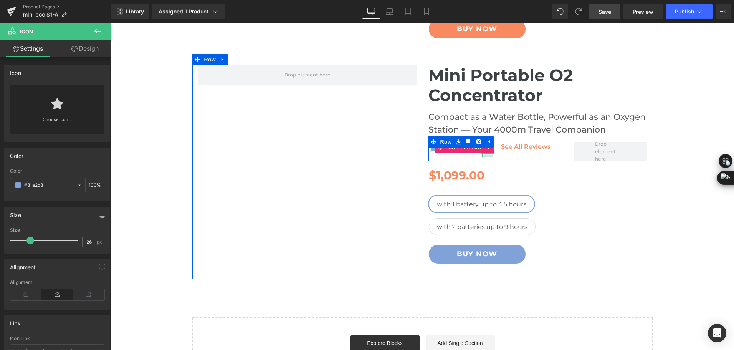
click at [485, 156] on div at bounding box center [487, 156] width 11 height 2
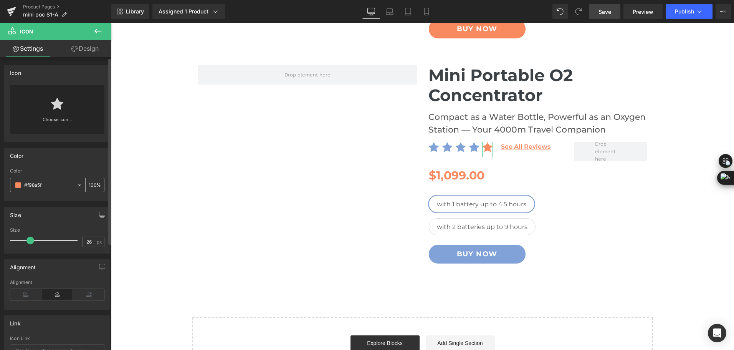
drag, startPoint x: 38, startPoint y: 184, endPoint x: 21, endPoint y: 181, distance: 17.1
click at [22, 181] on div "#f98a5f" at bounding box center [43, 184] width 66 height 13
paste input "81a2d8"
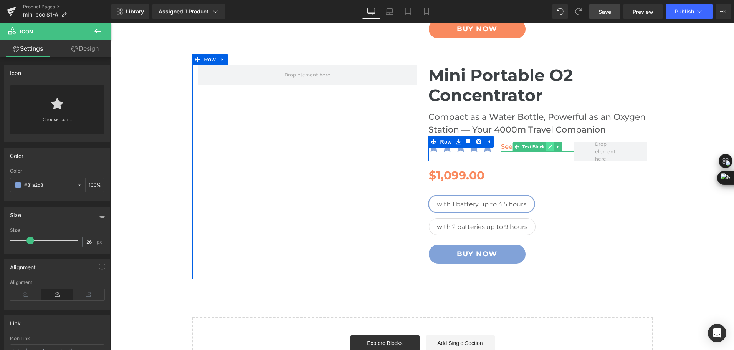
type input "#81a2d8"
click at [549, 146] on icon at bounding box center [551, 147] width 4 height 4
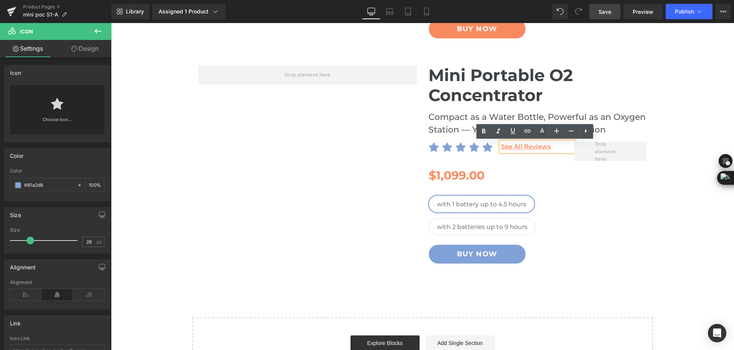
click at [551, 145] on p "See All Reviews" at bounding box center [537, 147] width 73 height 10
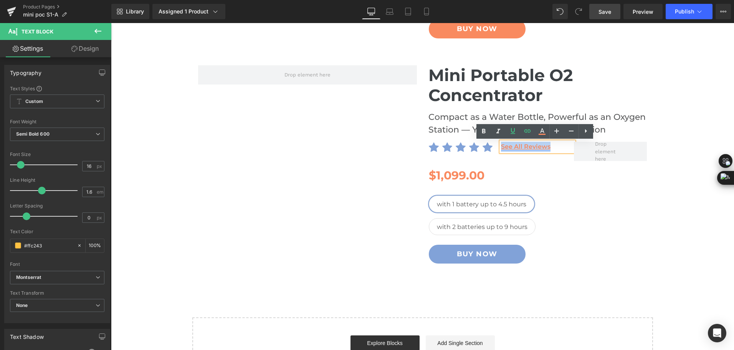
drag, startPoint x: 551, startPoint y: 146, endPoint x: 500, endPoint y: 146, distance: 51.1
click at [501, 146] on p "See All Reviews" at bounding box center [537, 147] width 73 height 10
click at [546, 136] on link at bounding box center [542, 131] width 15 height 15
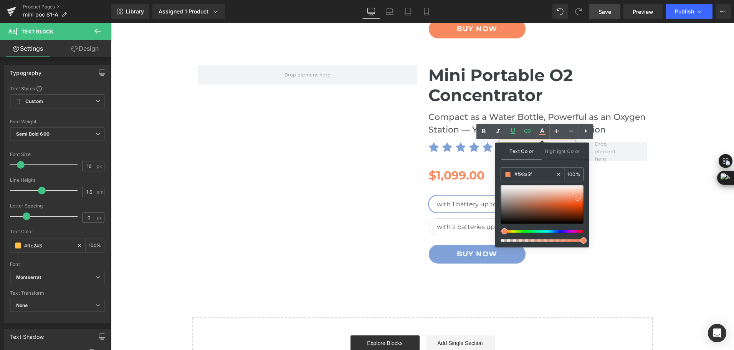
drag, startPoint x: 540, startPoint y: 222, endPoint x: 539, endPoint y: 217, distance: 4.6
click at [540, 222] on div at bounding box center [542, 204] width 83 height 38
drag, startPoint x: 653, startPoint y: 197, endPoint x: 492, endPoint y: 172, distance: 162.9
paste input "81a2d8"
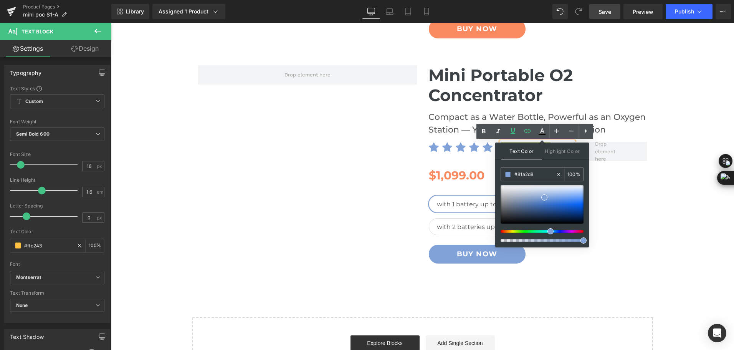
type input "#81a2d8"
click at [545, 197] on span at bounding box center [545, 197] width 6 height 6
click at [618, 188] on div "with 1 battery up to 4.5 hours with 2 batteries up to 9 hours" at bounding box center [536, 212] width 215 height 57
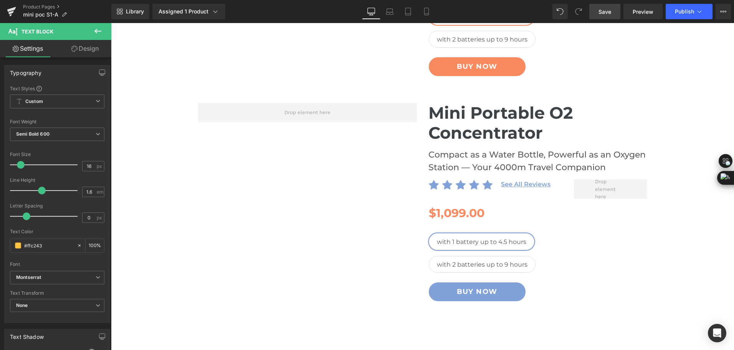
scroll to position [210, 0]
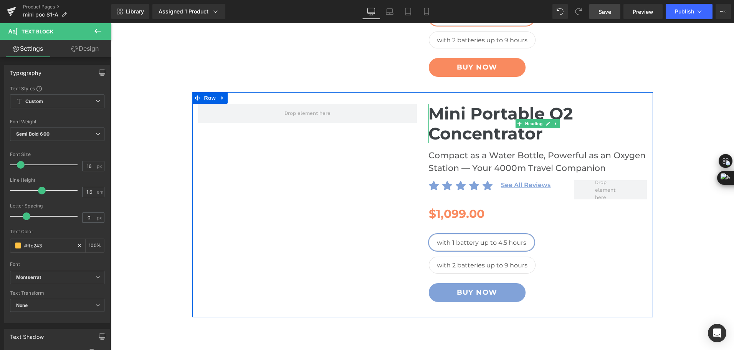
click at [436, 122] on h1 "Mini Portable O2 Concentrator" at bounding box center [538, 124] width 219 height 40
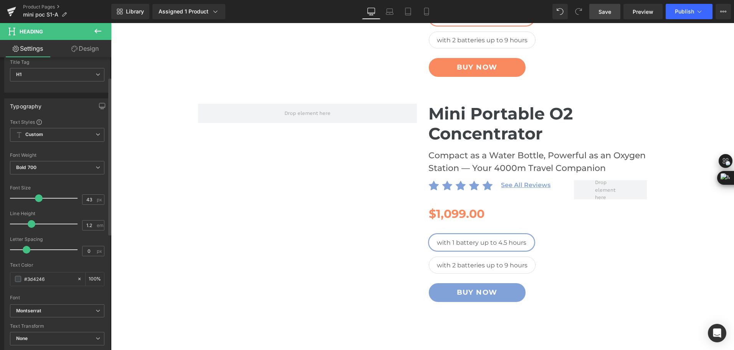
scroll to position [38, 0]
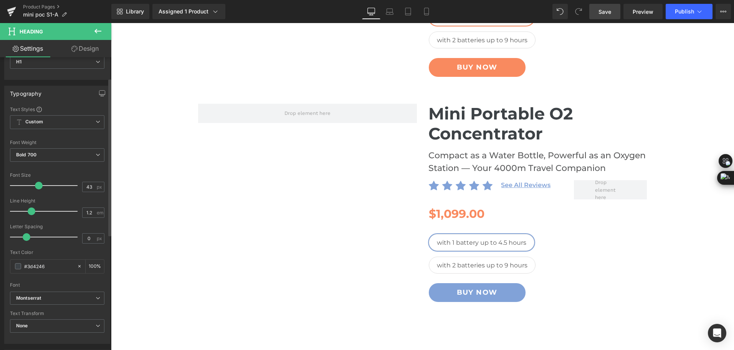
drag, startPoint x: 46, startPoint y: 267, endPoint x: 8, endPoint y: 267, distance: 37.6
click at [8, 267] on div "Text Styles Custom Custom Setup Global Style Custom Setup Global Style Thin 100…" at bounding box center [57, 224] width 105 height 237
type input "#81a2d8"
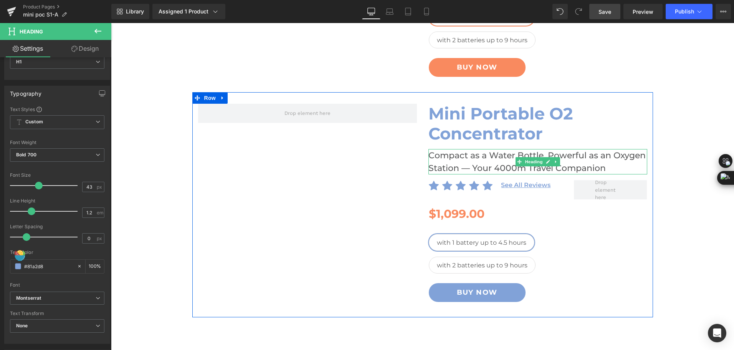
click at [442, 159] on h2 "Compact as a Water Bottle, Powerful as an Oxygen Station — Your 4000m Travel Co…" at bounding box center [538, 161] width 219 height 25
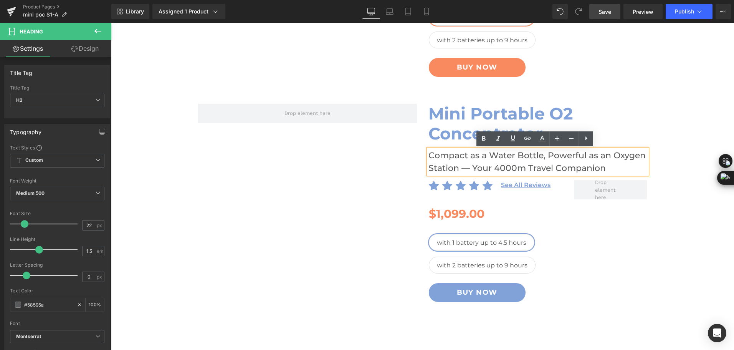
click at [447, 159] on h2 "Compact as a Water Bottle, Powerful as an Oxygen Station — Your 4000m Travel Co…" at bounding box center [538, 161] width 219 height 25
click at [569, 141] on icon at bounding box center [571, 138] width 9 height 9
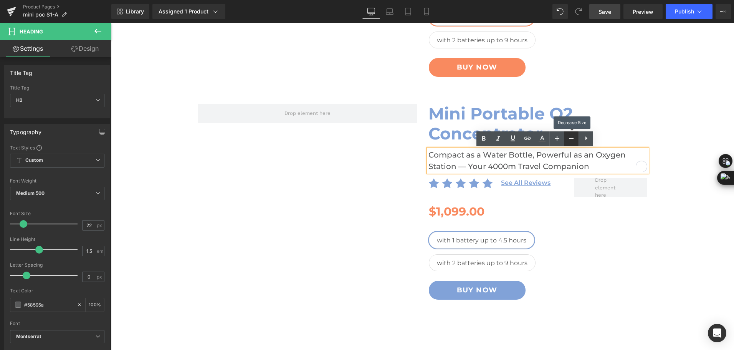
click at [569, 141] on icon at bounding box center [571, 138] width 9 height 9
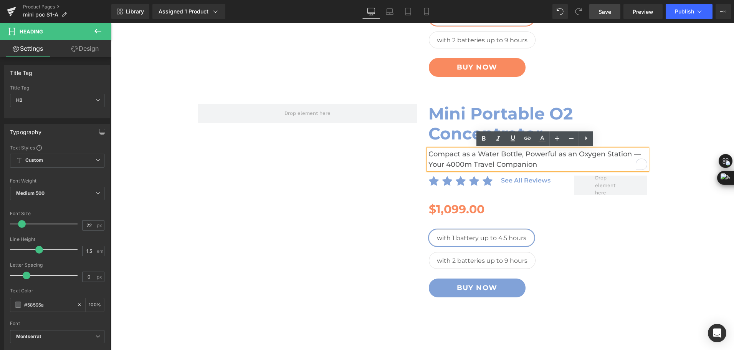
click at [667, 127] on div "Mini Portable O2 Concentrator Heading Compact as a Water Bottle, Powerful as an…" at bounding box center [422, 140] width 623 height 547
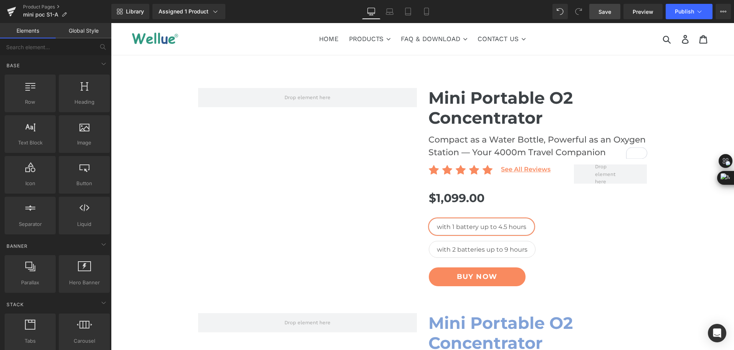
scroll to position [0, 0]
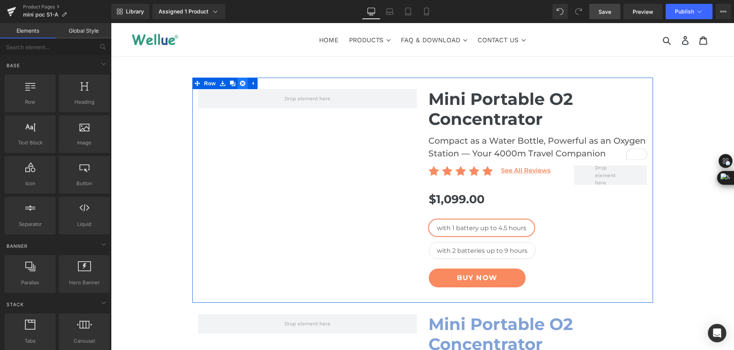
click at [239, 87] on link at bounding box center [243, 84] width 10 height 12
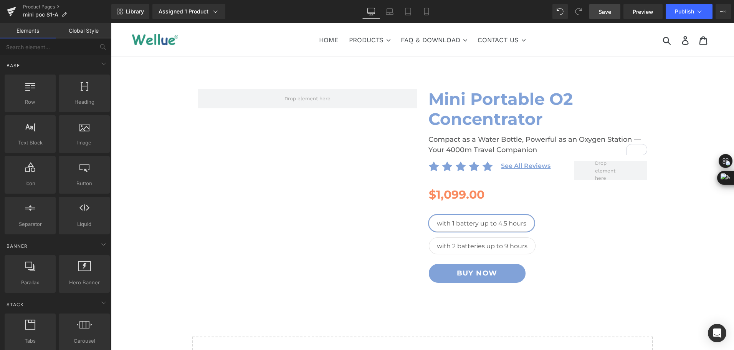
drag, startPoint x: 608, startPoint y: 13, endPoint x: 524, endPoint y: 233, distance: 235.6
click at [608, 13] on span "Save" at bounding box center [605, 12] width 13 height 8
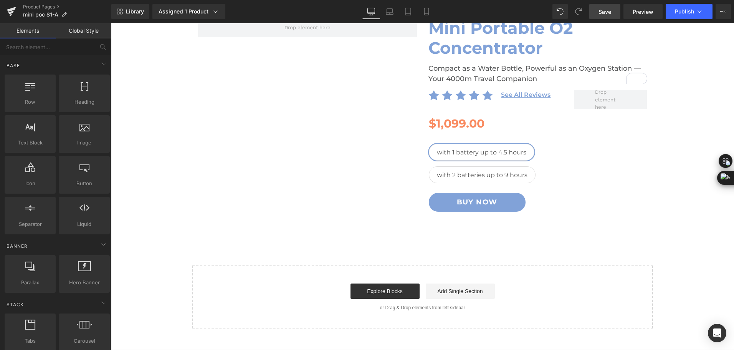
scroll to position [77, 0]
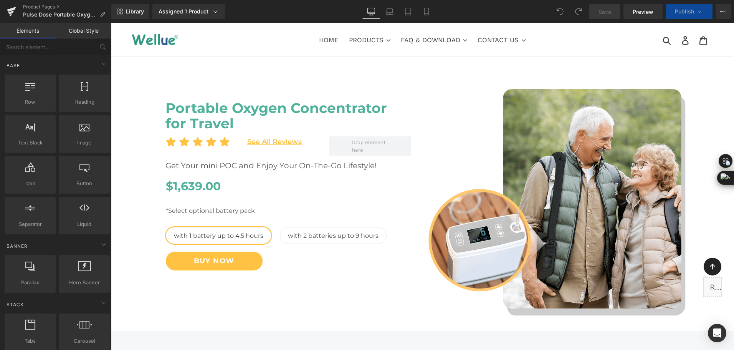
select select "with 2 batteries up to 9 hours"
click at [385, 10] on link "Laptop" at bounding box center [390, 11] width 18 height 15
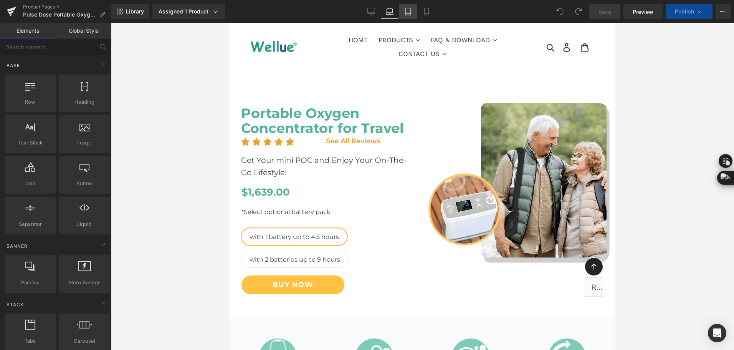
click at [407, 16] on link "Tablet" at bounding box center [408, 11] width 18 height 15
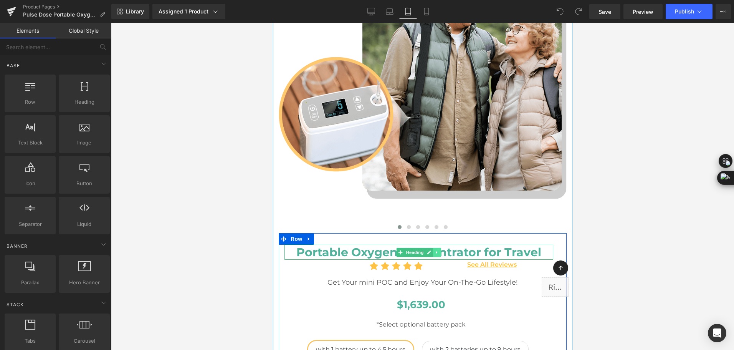
scroll to position [222, 0]
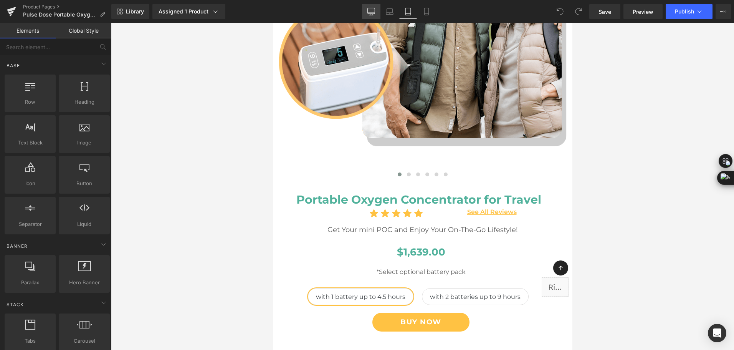
click at [366, 15] on link "Desktop" at bounding box center [371, 11] width 18 height 15
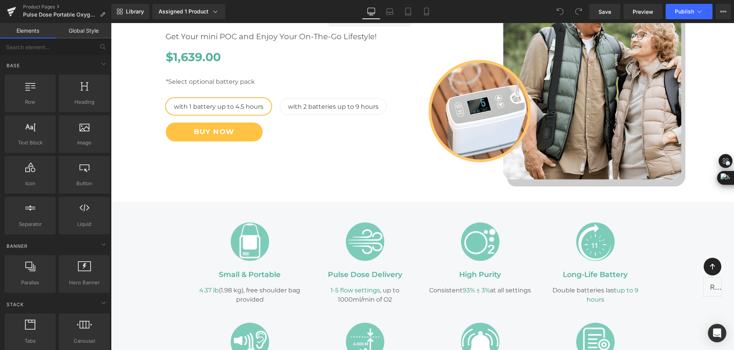
scroll to position [77, 0]
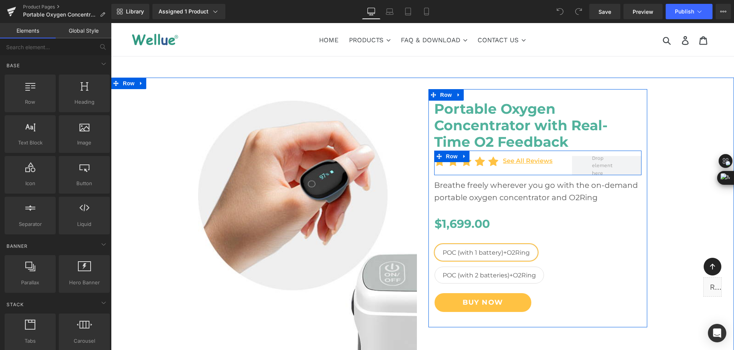
click at [463, 156] on icon at bounding box center [464, 156] width 5 height 6
click at [464, 157] on icon at bounding box center [464, 156] width 5 height 5
click at [461, 159] on link at bounding box center [465, 157] width 10 height 12
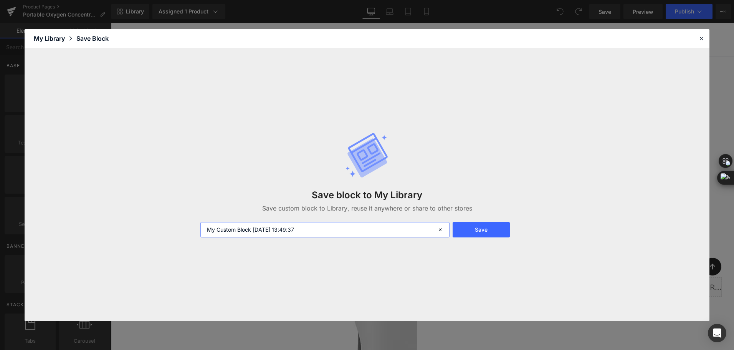
drag, startPoint x: 333, startPoint y: 229, endPoint x: 95, endPoint y: 229, distance: 237.3
click at [95, 229] on div "Save block to My Library Save custom block to Library, reuse it anywhere or sha…" at bounding box center [367, 184] width 685 height 273
type input "s"
type input "review -[PERSON_NAME]"
click at [469, 239] on div "Save block to My Library Save custom block to Library, reuse it anywhere or sha…" at bounding box center [367, 185] width 343 height 136
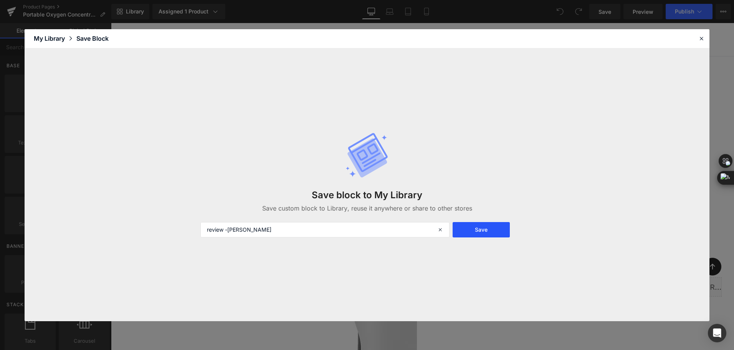
click at [472, 233] on button "Save" at bounding box center [481, 229] width 57 height 15
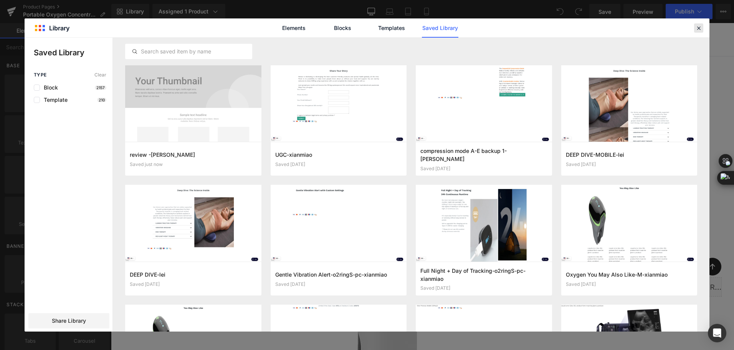
click at [699, 28] on icon at bounding box center [699, 28] width 7 height 7
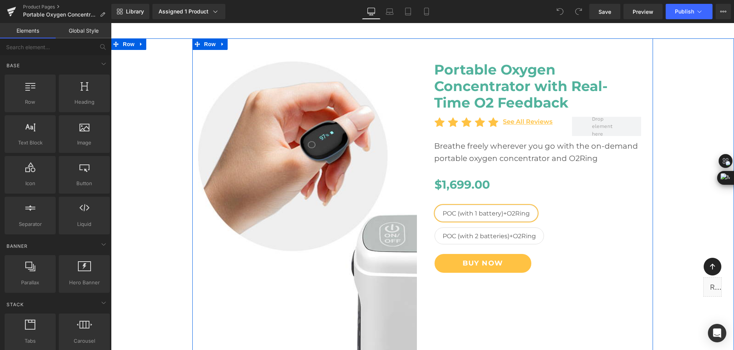
scroll to position [38, 0]
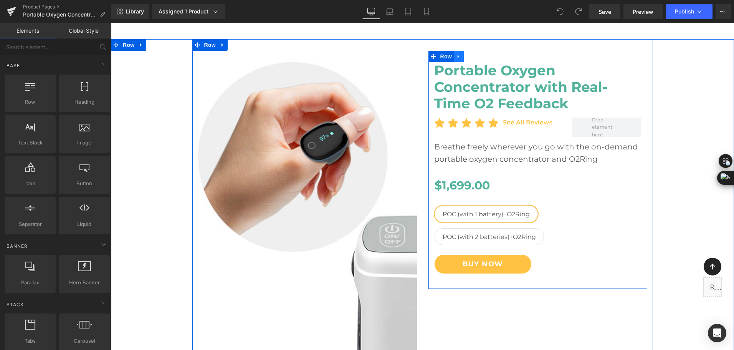
click at [458, 58] on icon at bounding box center [458, 57] width 5 height 6
click at [457, 56] on icon at bounding box center [458, 56] width 5 height 5
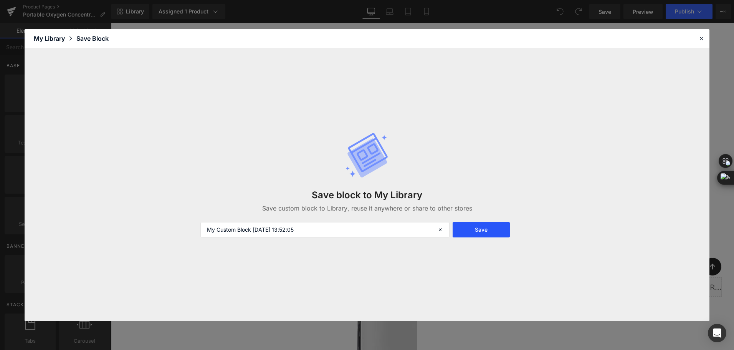
click at [474, 232] on button "Save" at bounding box center [481, 229] width 57 height 15
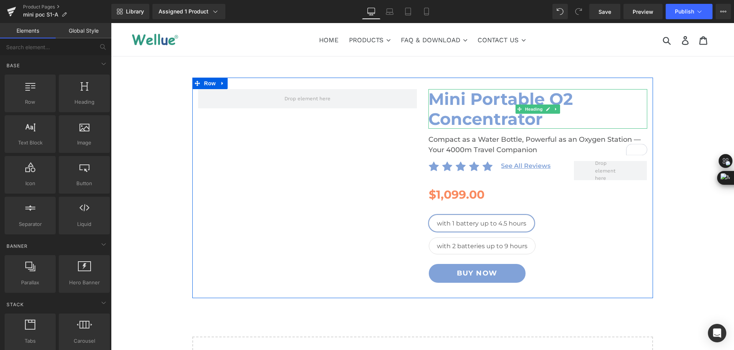
click at [471, 116] on h1 "Mini Portable O2 Concentrator" at bounding box center [538, 109] width 219 height 40
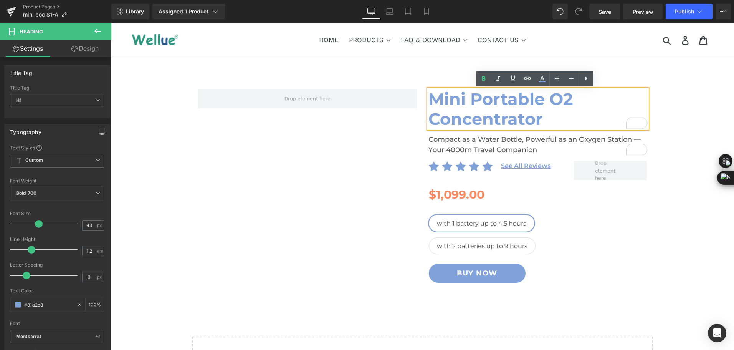
click at [686, 85] on div "Mini Portable O2 Concentrator Heading Compact as a Water Bottle, Powerful as an…" at bounding box center [422, 239] width 623 height 322
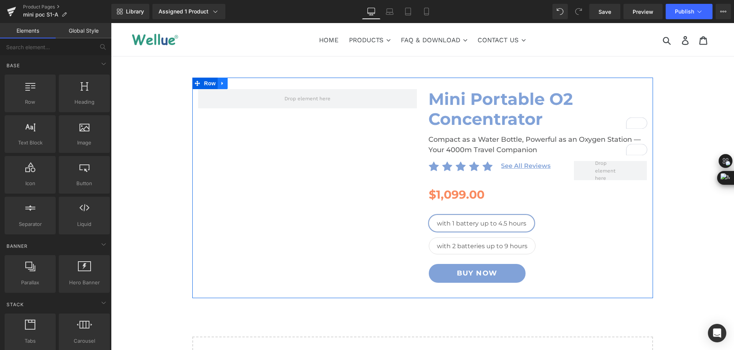
click at [222, 84] on icon at bounding box center [223, 83] width 2 height 3
click at [230, 84] on icon at bounding box center [232, 83] width 5 height 5
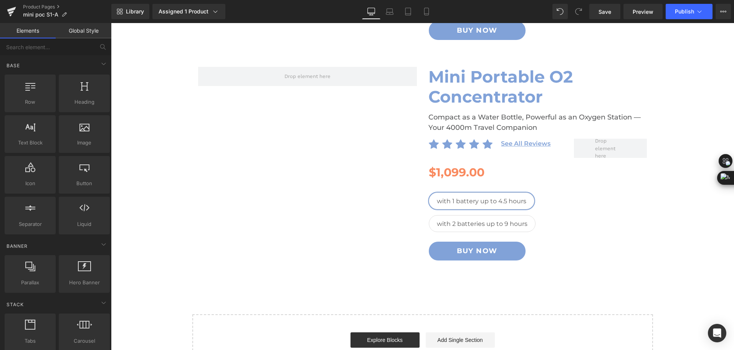
scroll to position [244, 0]
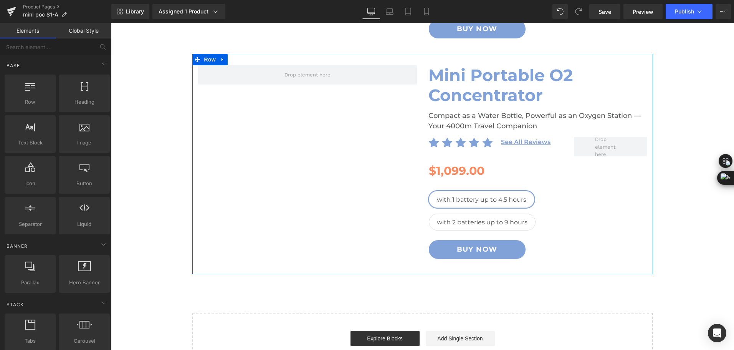
click at [441, 94] on h1 "Mini Portable O2 Concentrator" at bounding box center [538, 85] width 219 height 40
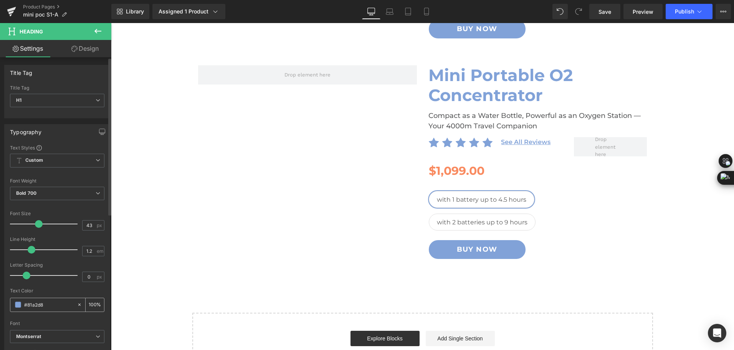
drag, startPoint x: 45, startPoint y: 305, endPoint x: 26, endPoint y: 308, distance: 19.8
click at [26, 308] on input "#81a2d8" at bounding box center [48, 304] width 49 height 8
type input "#61a4"
type input "27"
type input "#61a4d8"
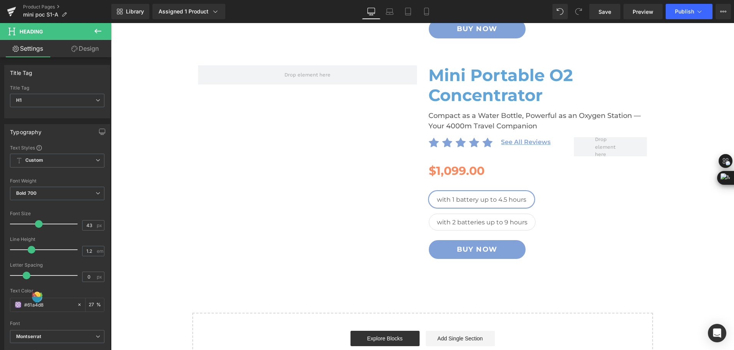
type input "100"
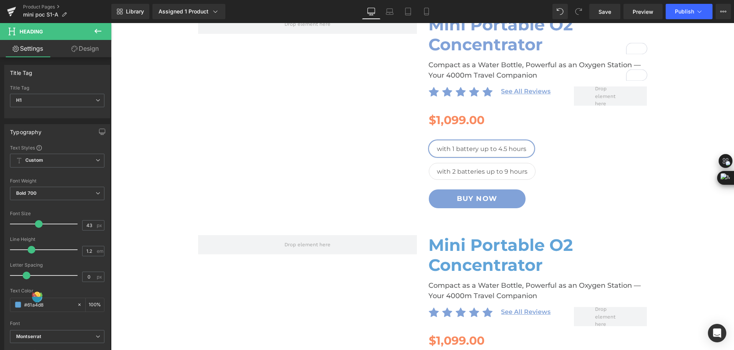
scroll to position [192, 0]
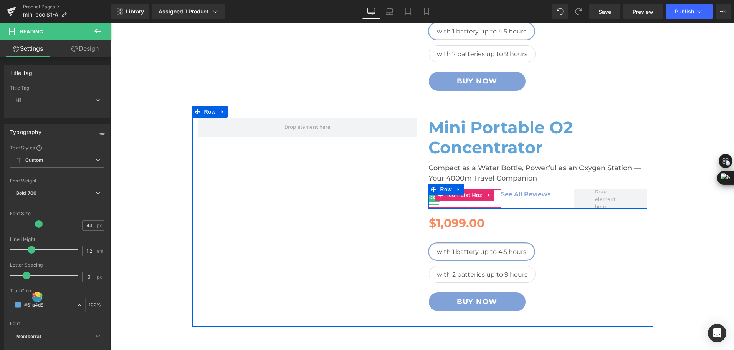
click at [432, 199] on span "Icon" at bounding box center [434, 196] width 12 height 9
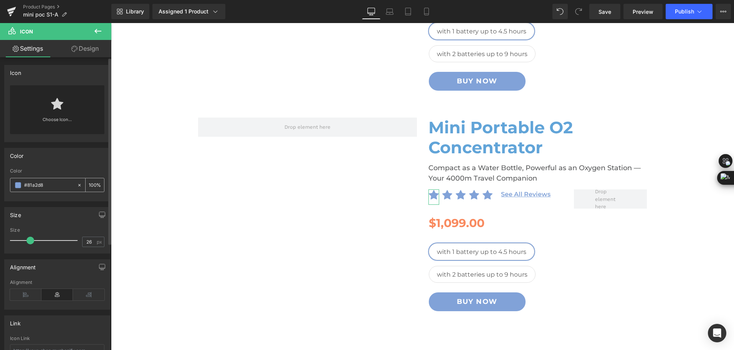
drag, startPoint x: 52, startPoint y: 185, endPoint x: 28, endPoint y: 185, distance: 24.2
click at [28, 185] on input "#81a2d8" at bounding box center [48, 185] width 49 height 8
type input "#61"
type input "0"
type input "#61a4d8"
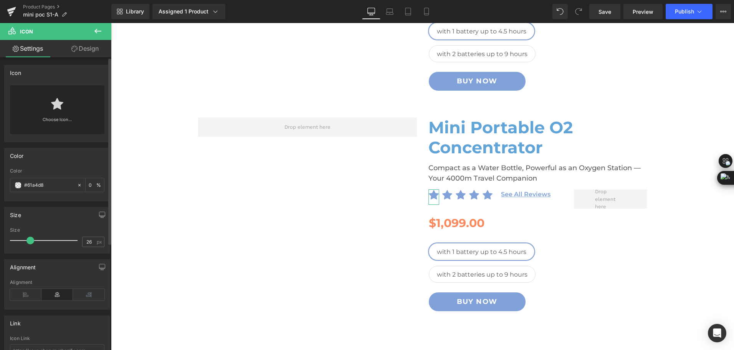
type input "100"
drag, startPoint x: 50, startPoint y: 185, endPoint x: 23, endPoint y: 186, distance: 26.5
click at [23, 186] on div "#61a4d8" at bounding box center [43, 184] width 66 height 13
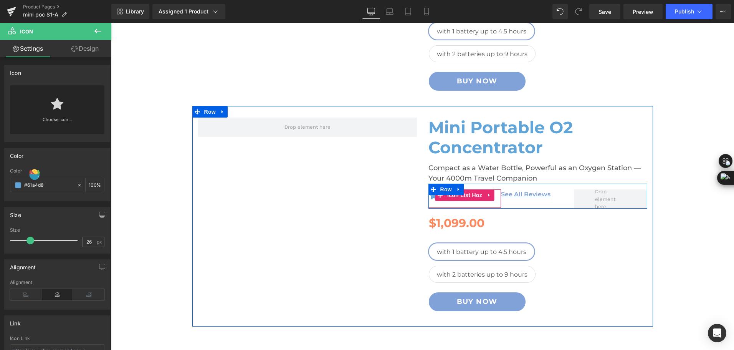
click at [450, 199] on span "Icon List Hoz" at bounding box center [464, 195] width 39 height 12
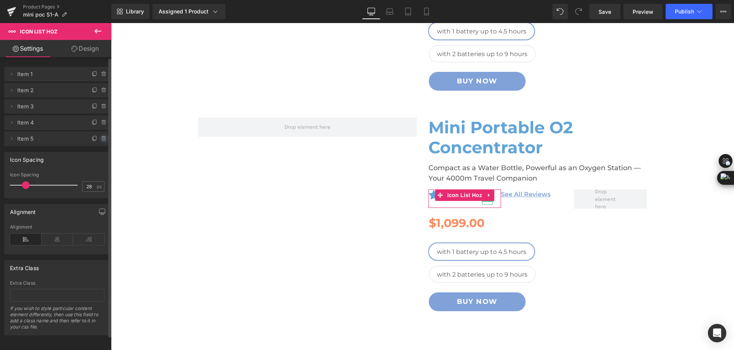
click at [101, 139] on icon at bounding box center [104, 139] width 6 height 6
click at [99, 139] on button "Delete" at bounding box center [96, 139] width 24 height 10
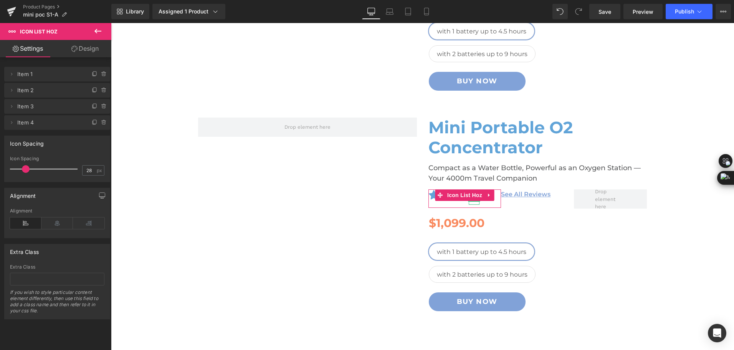
click at [101, 124] on icon at bounding box center [104, 122] width 6 height 6
click at [98, 124] on button "Delete" at bounding box center [96, 123] width 24 height 10
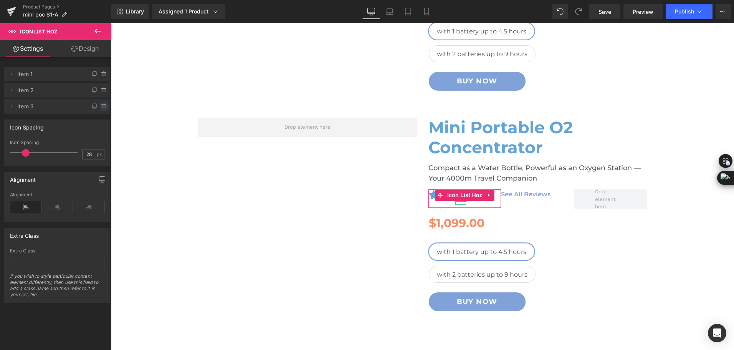
click at [103, 105] on icon at bounding box center [104, 104] width 2 height 1
click at [100, 105] on button "Delete" at bounding box center [96, 107] width 24 height 10
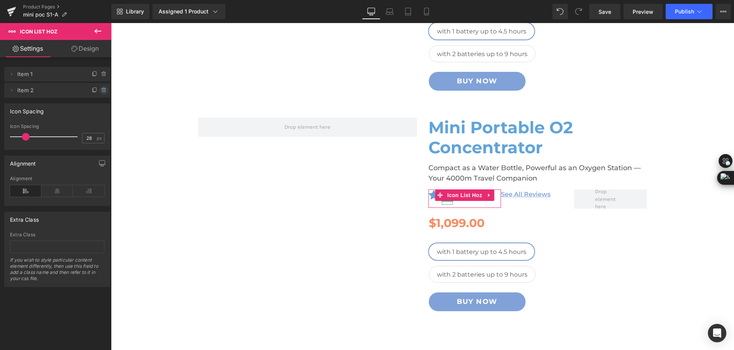
click at [101, 90] on icon at bounding box center [104, 90] width 6 height 6
click at [100, 90] on button "Delete" at bounding box center [96, 91] width 24 height 10
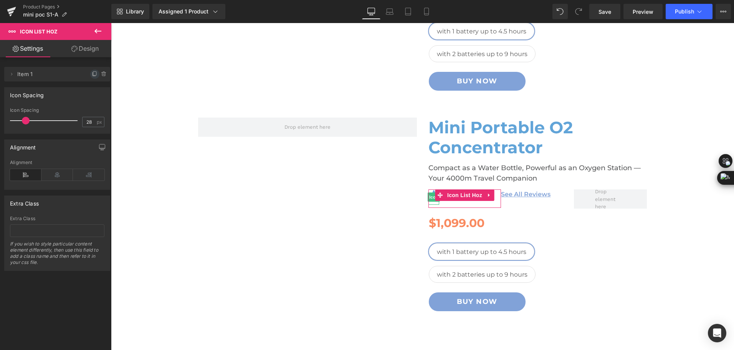
click at [93, 76] on icon at bounding box center [94, 74] width 3 height 3
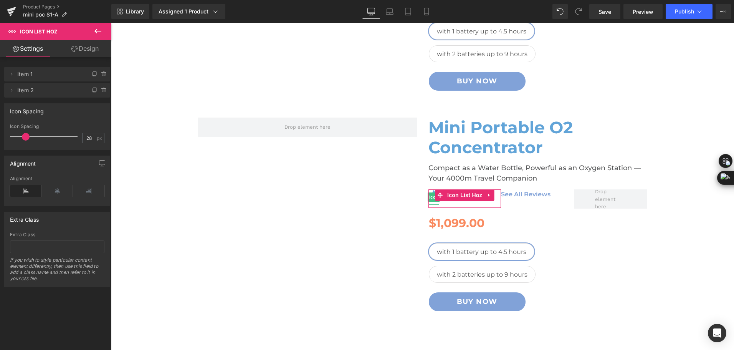
click at [93, 91] on icon at bounding box center [94, 90] width 3 height 4
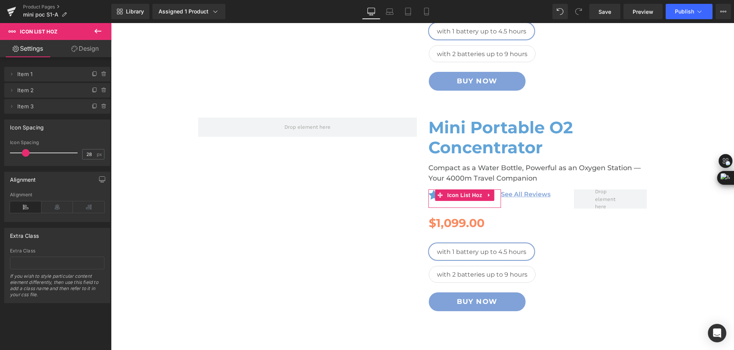
click at [92, 105] on icon at bounding box center [95, 106] width 6 height 6
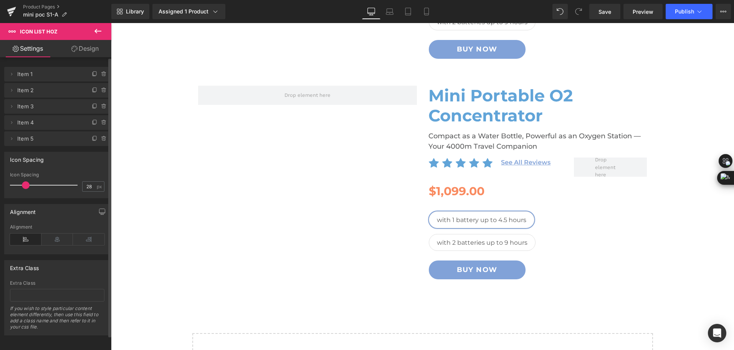
scroll to position [230, 0]
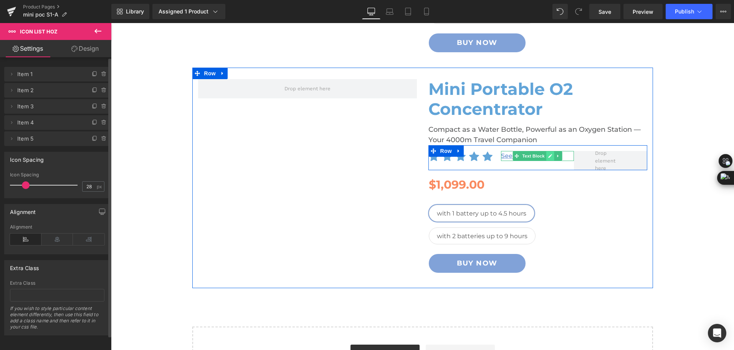
click at [549, 156] on icon at bounding box center [551, 156] width 4 height 4
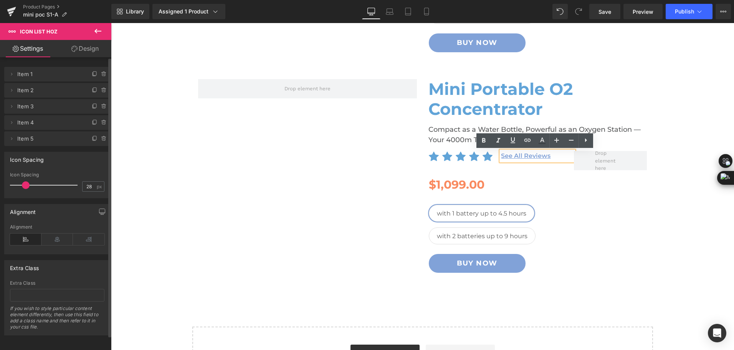
click at [551, 157] on p "See All Reviews" at bounding box center [537, 156] width 73 height 10
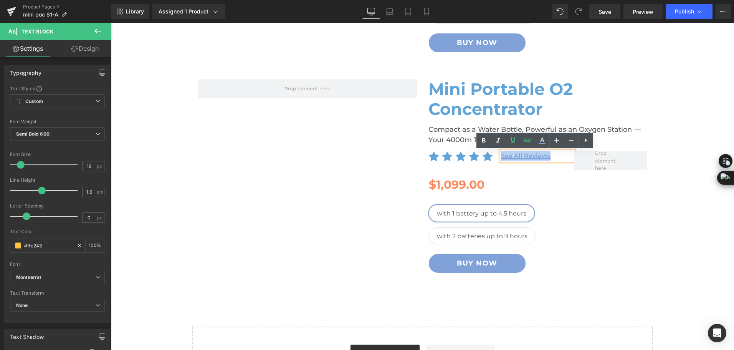
drag, startPoint x: 551, startPoint y: 157, endPoint x: 500, endPoint y: 156, distance: 50.7
click at [501, 156] on p "See All Reviews" at bounding box center [537, 156] width 73 height 10
click at [543, 145] on icon at bounding box center [542, 140] width 9 height 9
type input "100"
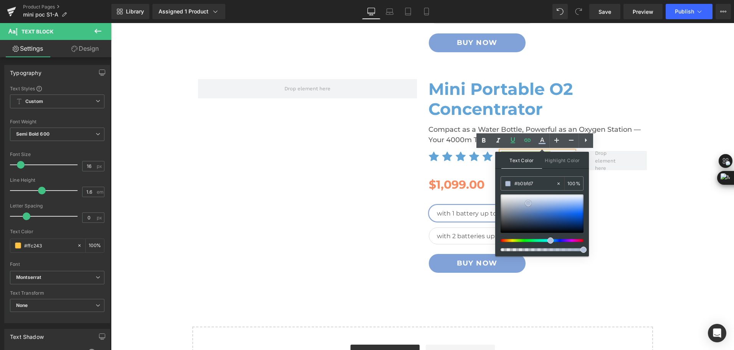
type input "#b0bfd7"
click at [528, 203] on div at bounding box center [542, 213] width 83 height 38
drag, startPoint x: 654, startPoint y: 205, endPoint x: 475, endPoint y: 182, distance: 179.6
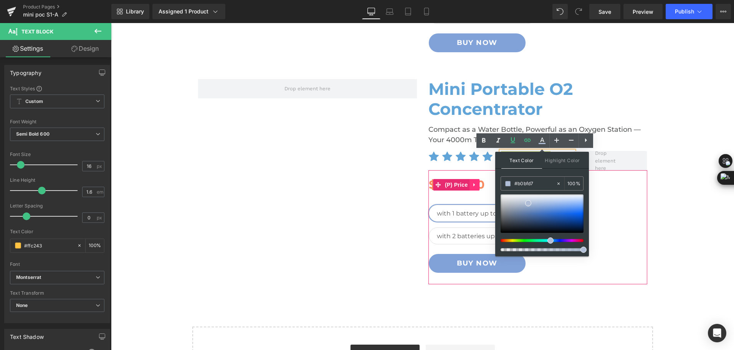
paste input "61a4d8"
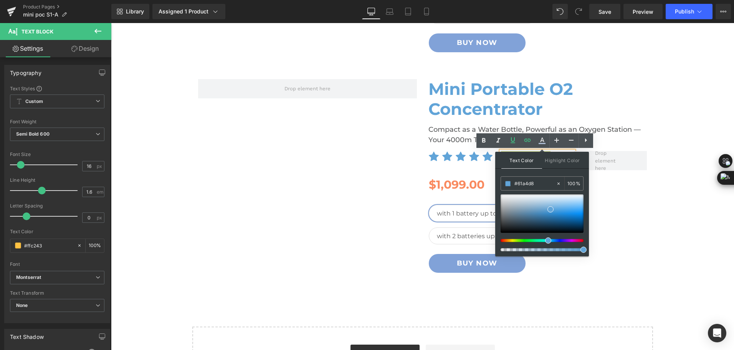
type input "#61a4d8"
click at [551, 207] on span at bounding box center [551, 209] width 6 height 6
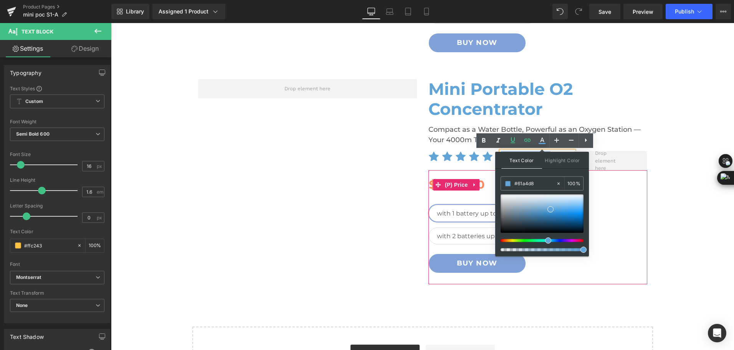
click at [616, 193] on div "$1,099.00 $0" at bounding box center [536, 184] width 215 height 17
click at [611, 163] on span at bounding box center [611, 160] width 36 height 26
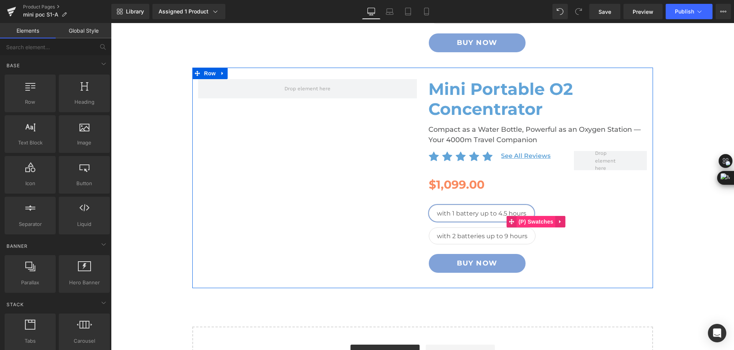
click at [534, 219] on span "(P) Swatches" at bounding box center [536, 222] width 39 height 12
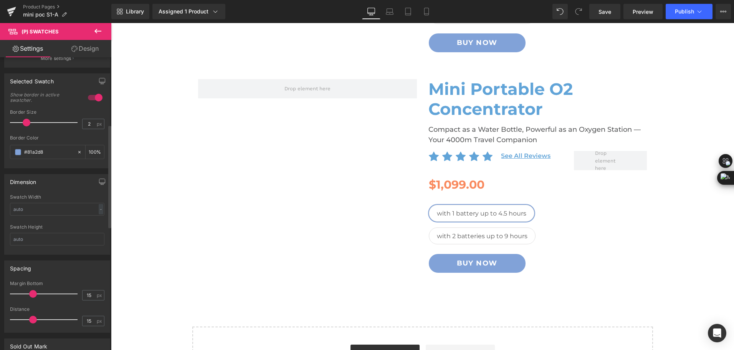
scroll to position [192, 0]
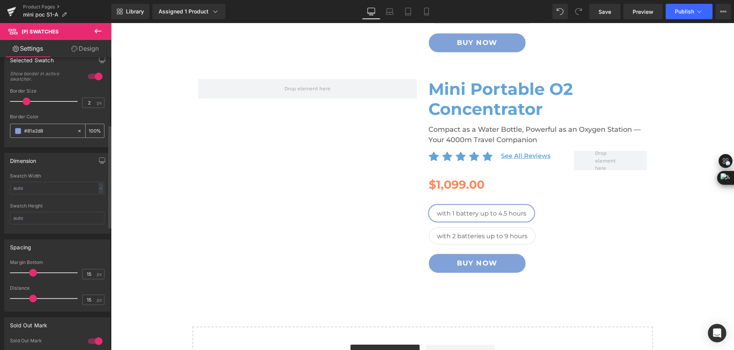
drag, startPoint x: 51, startPoint y: 134, endPoint x: 21, endPoint y: 134, distance: 30.0
click at [21, 134] on div "#81a2d8" at bounding box center [43, 130] width 66 height 13
paste input "61a4"
type input "#61a4d8"
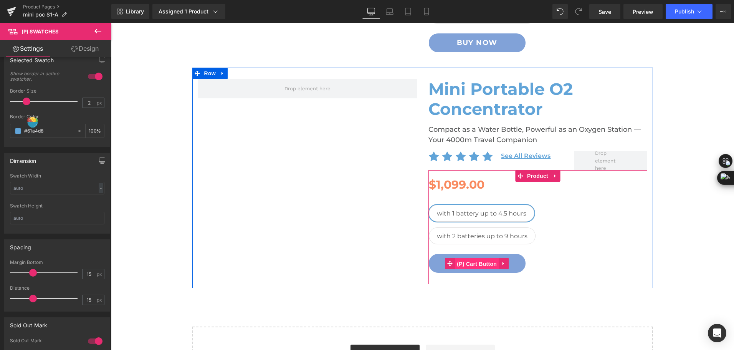
click at [467, 266] on span "(P) Cart Button" at bounding box center [477, 264] width 44 height 12
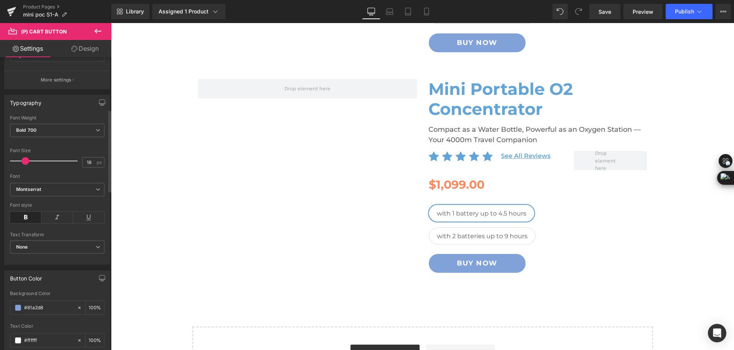
scroll to position [230, 0]
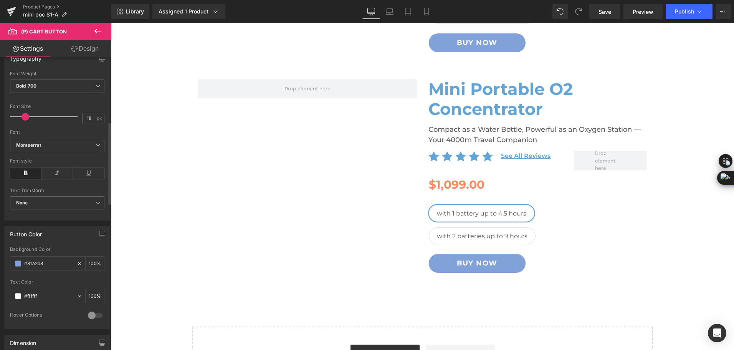
drag, startPoint x: 48, startPoint y: 265, endPoint x: 5, endPoint y: 265, distance: 42.3
click at [5, 265] on div "rgb(129, 162, 216) Background Color #81a2d8 100 % #ffffff Text Color #ffffff 10…" at bounding box center [57, 288] width 105 height 82
paste input "61a4"
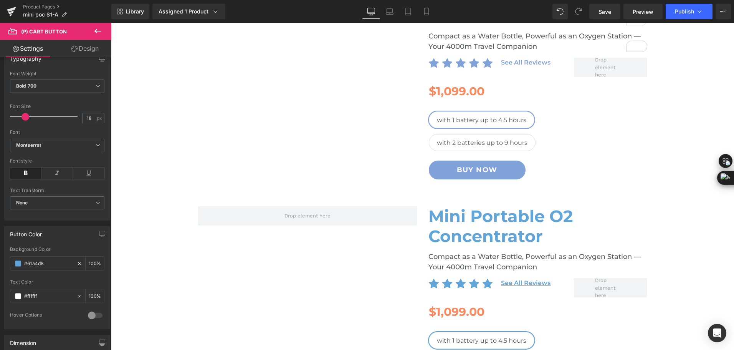
scroll to position [0, 0]
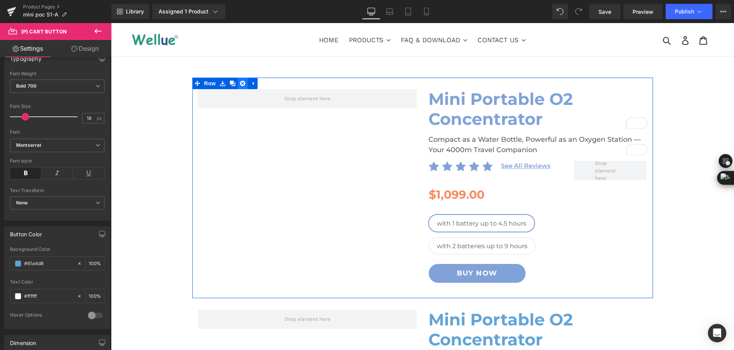
type input "#61a4d8"
click at [240, 84] on icon at bounding box center [242, 83] width 5 height 5
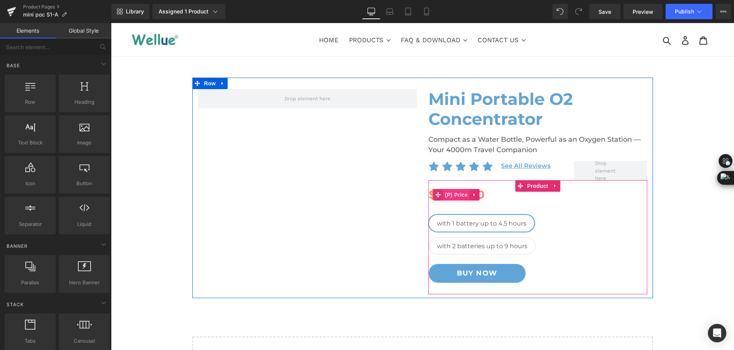
click at [456, 197] on span "(P) Price" at bounding box center [456, 195] width 27 height 12
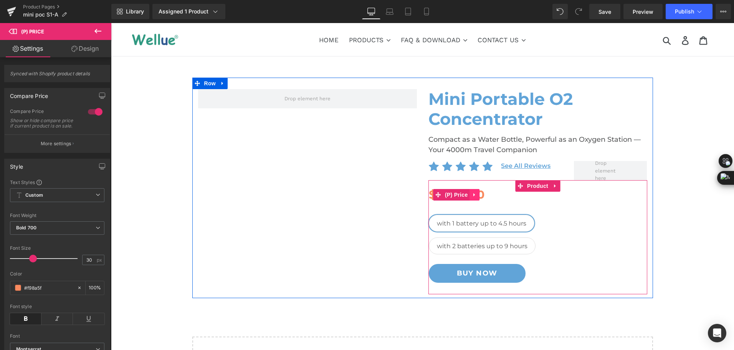
click at [473, 195] on icon at bounding box center [474, 195] width 5 height 6
click at [470, 196] on icon at bounding box center [469, 194] width 5 height 5
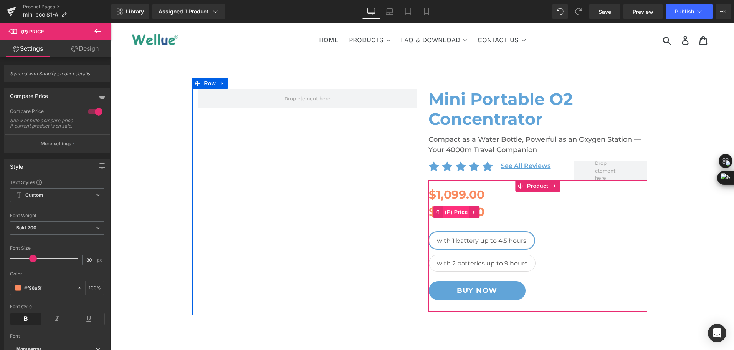
click at [452, 211] on span "(P) Price" at bounding box center [456, 212] width 27 height 12
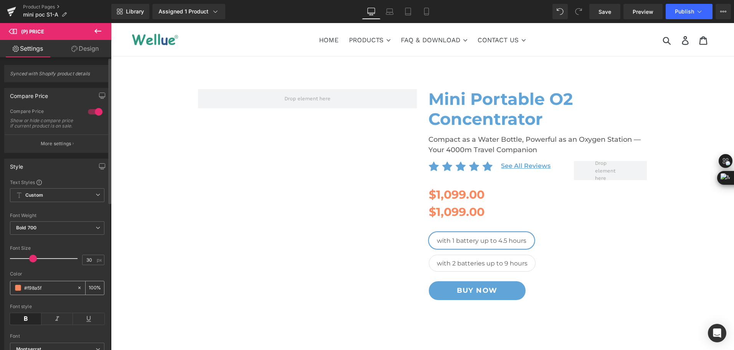
drag, startPoint x: 44, startPoint y: 294, endPoint x: 28, endPoint y: 294, distance: 16.1
click at [28, 292] on input "#f98a5f" at bounding box center [48, 287] width 49 height 8
type input "#f"
type input "0"
type input "#ff5"
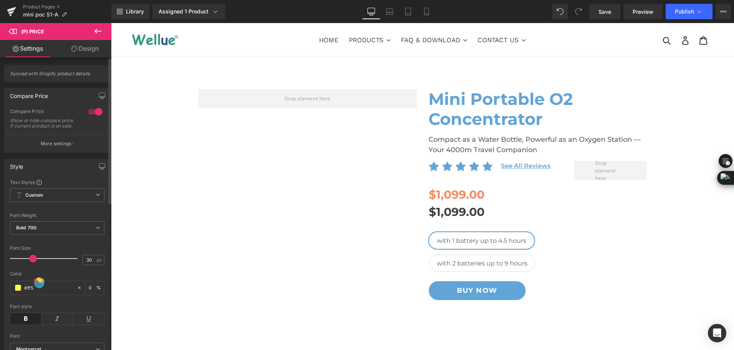
type input "100"
type input "#ff5a0c"
type input "100"
type input "#ff5a0c"
click at [18, 291] on span at bounding box center [18, 288] width 6 height 6
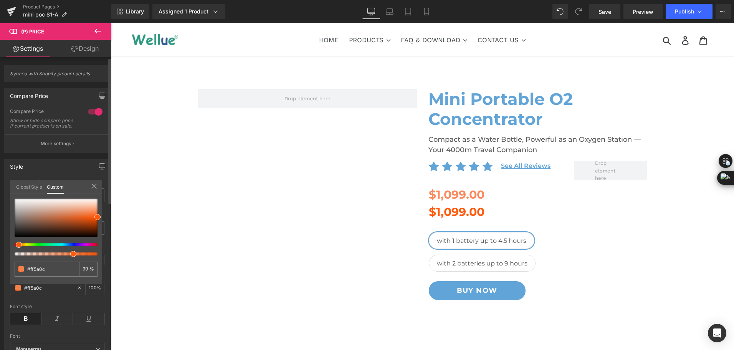
type input "99"
drag, startPoint x: 100, startPoint y: 253, endPoint x: 72, endPoint y: 254, distance: 27.7
click at [72, 254] on span at bounding box center [73, 254] width 6 height 6
type input "71"
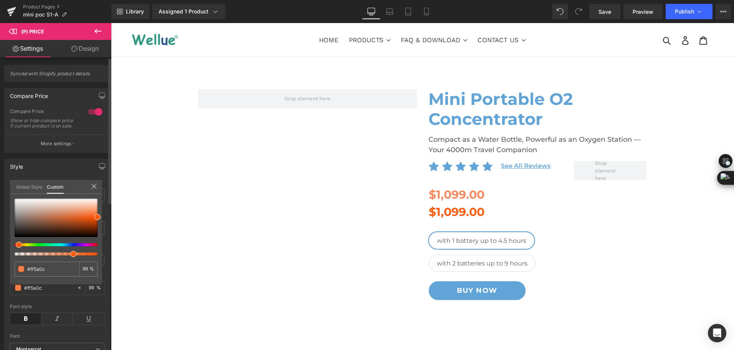
type input "71"
type input "70"
click at [77, 253] on span at bounding box center [77, 254] width 6 height 6
type input "74"
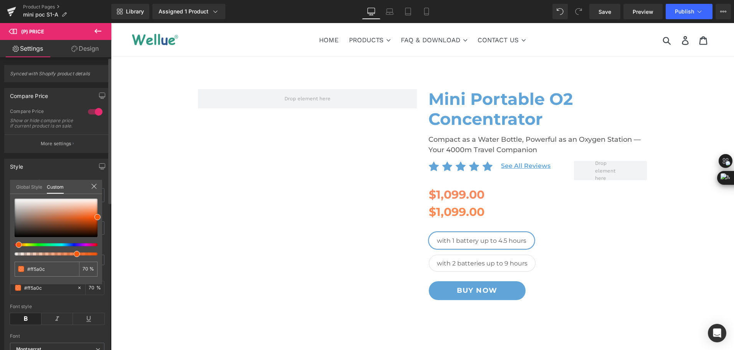
type input "74"
type input "78"
drag, startPoint x: 76, startPoint y: 254, endPoint x: 105, endPoint y: 254, distance: 28.4
click at [105, 254] on div "Style Text Styles Custom Custom Setup Global Style Custom Setup Global Style Th…" at bounding box center [57, 258] width 115 height 210
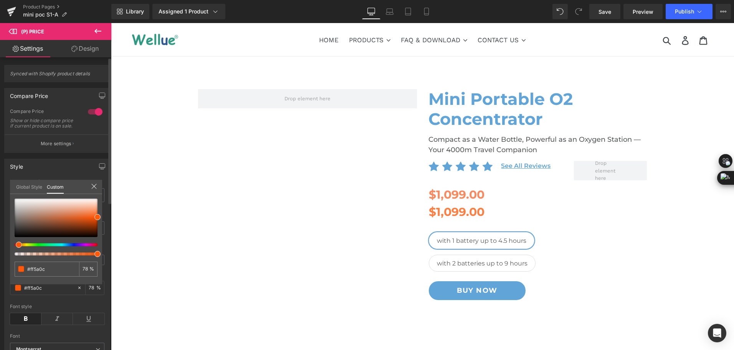
type input "83"
type input "100"
click at [92, 219] on div at bounding box center [56, 218] width 83 height 38
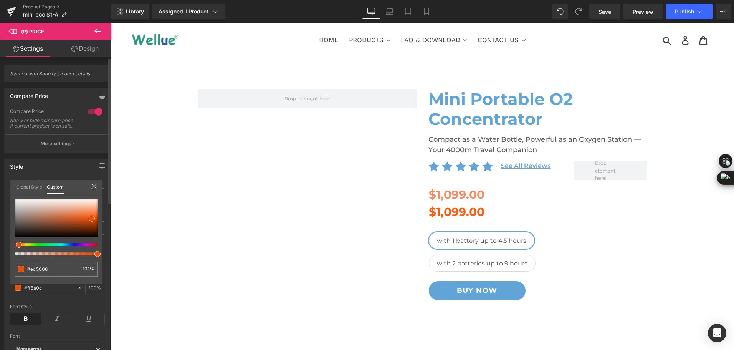
type input "#ec5008"
click at [90, 213] on div at bounding box center [56, 218] width 83 height 38
type input "#f87d43"
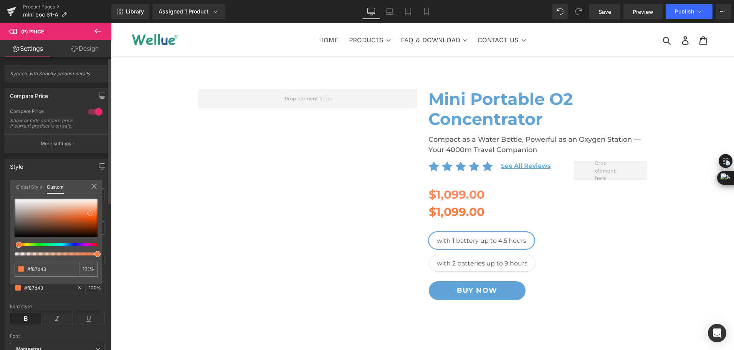
click at [93, 216] on div at bounding box center [56, 218] width 83 height 38
type input "#f9601a"
type input "#f6611c"
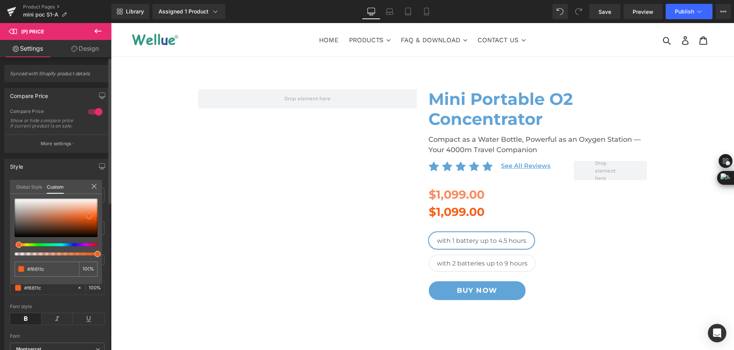
type input "#f36220"
type input "#f26321"
type input "#f68754"
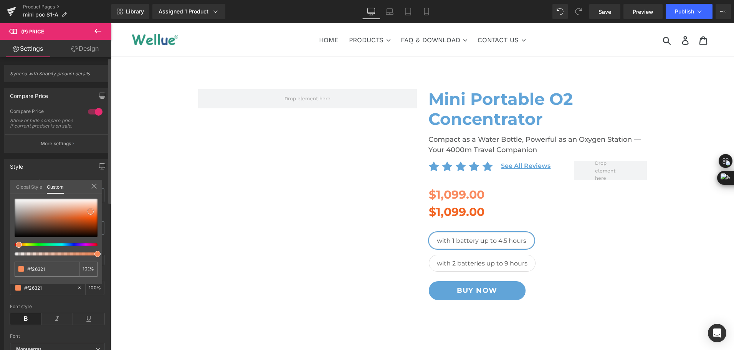
type input "#f68754"
type input "#f78753"
type input "#f57337"
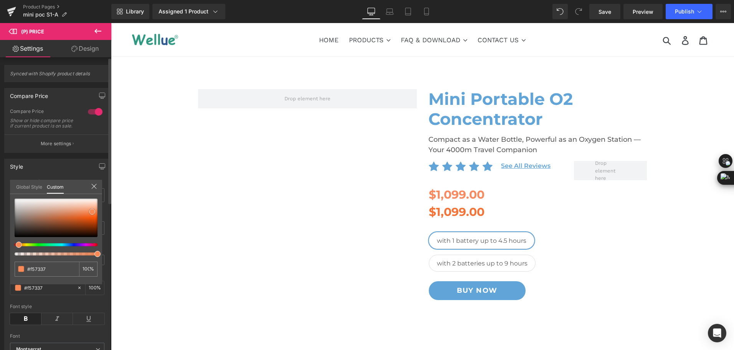
type input "#f78753"
type input "#fa9b6f"
type input "#fb9b6e"
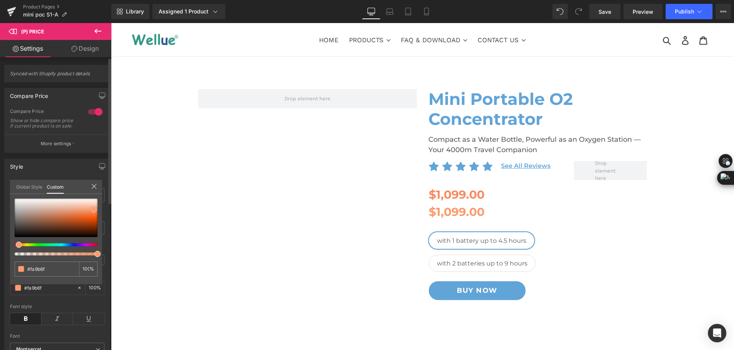
type input "#fb9b6e"
type input "#f98047"
type input "#f97c43"
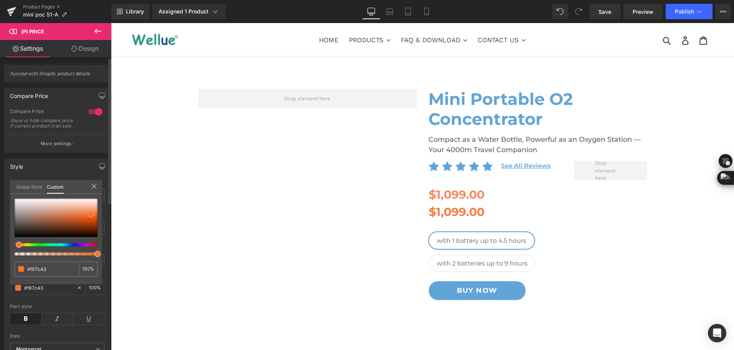
click at [90, 214] on span at bounding box center [91, 214] width 6 height 6
click at [573, 214] on body "Skip to content Submit Close search HOME PRODUCTS .cls-1{fill:#231f20}" at bounding box center [422, 316] width 623 height 586
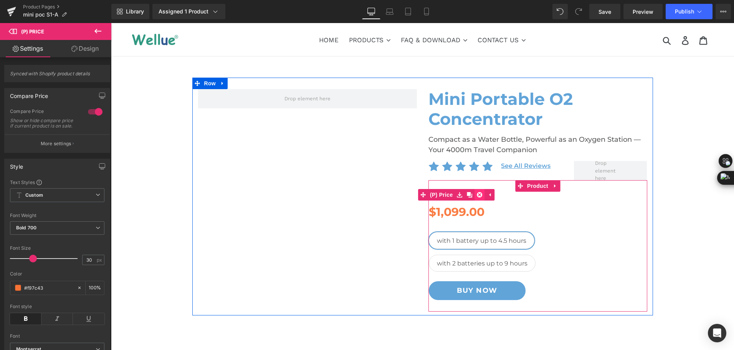
click at [480, 194] on icon at bounding box center [479, 194] width 5 height 5
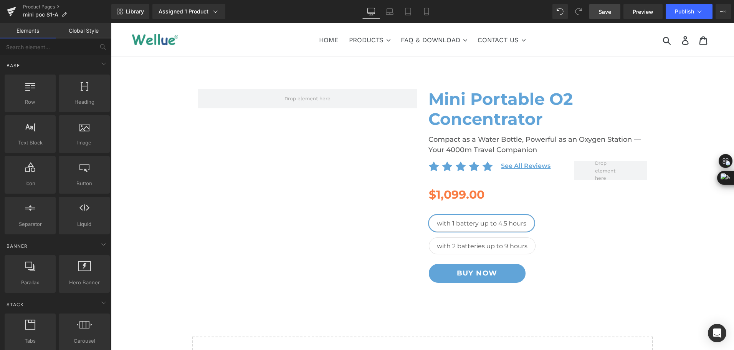
drag, startPoint x: 608, startPoint y: 13, endPoint x: 507, endPoint y: 186, distance: 199.8
click at [608, 13] on span "Save" at bounding box center [605, 12] width 13 height 8
click at [614, 16] on link "Save" at bounding box center [605, 11] width 31 height 15
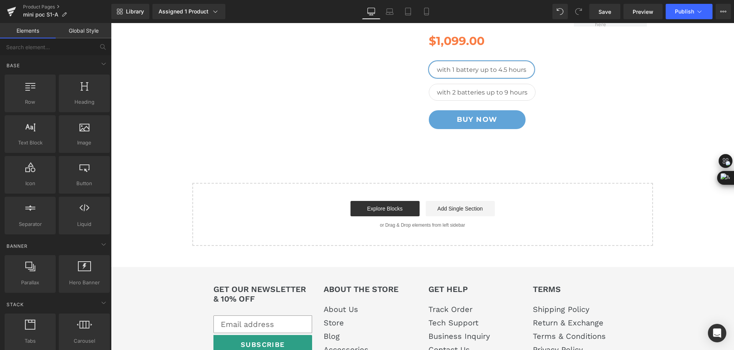
scroll to position [38, 0]
